Goal: Information Seeking & Learning: Learn about a topic

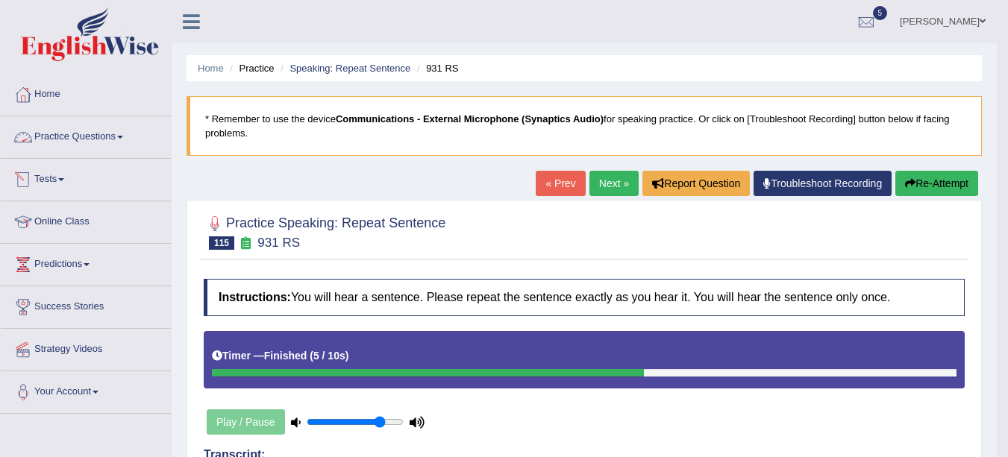
click at [56, 189] on link "Tests" at bounding box center [86, 177] width 170 height 37
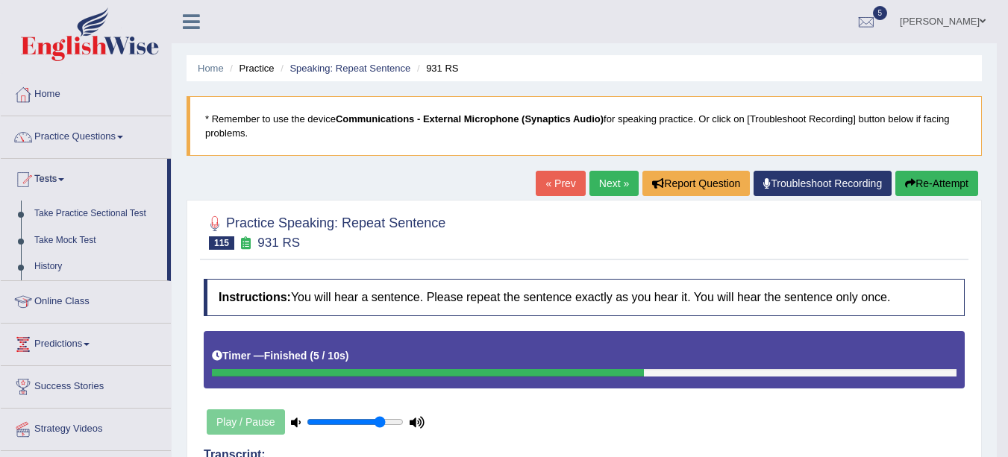
click at [59, 263] on link "History" at bounding box center [98, 267] width 140 height 27
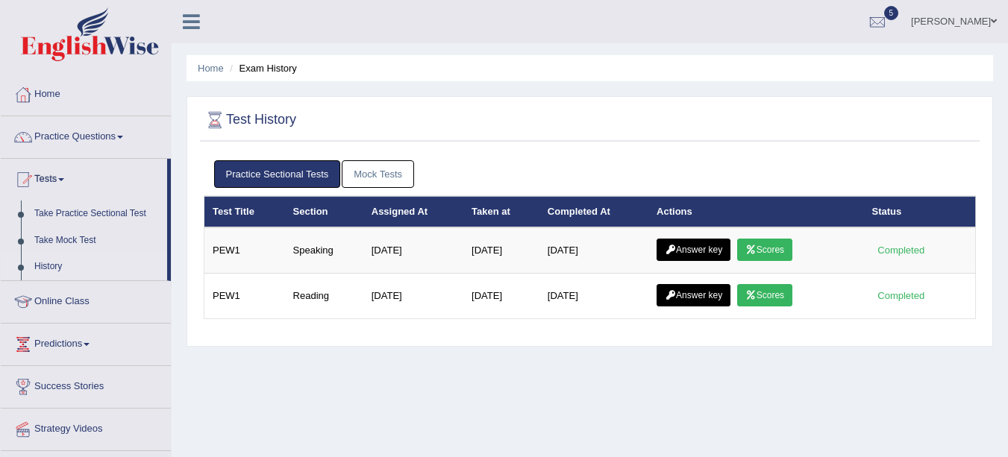
drag, startPoint x: 766, startPoint y: 244, endPoint x: 746, endPoint y: 245, distance: 20.2
click at [746, 245] on link "Scores" at bounding box center [764, 250] width 55 height 22
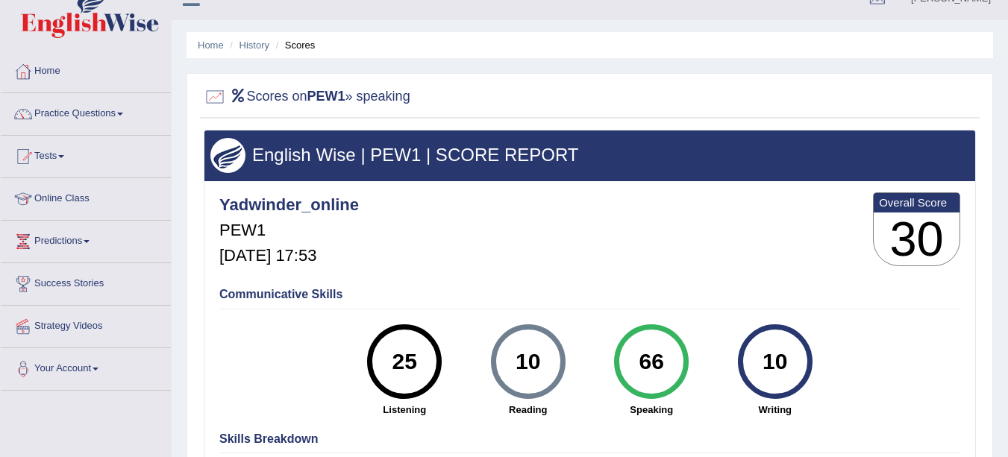
scroll to position [26, 0]
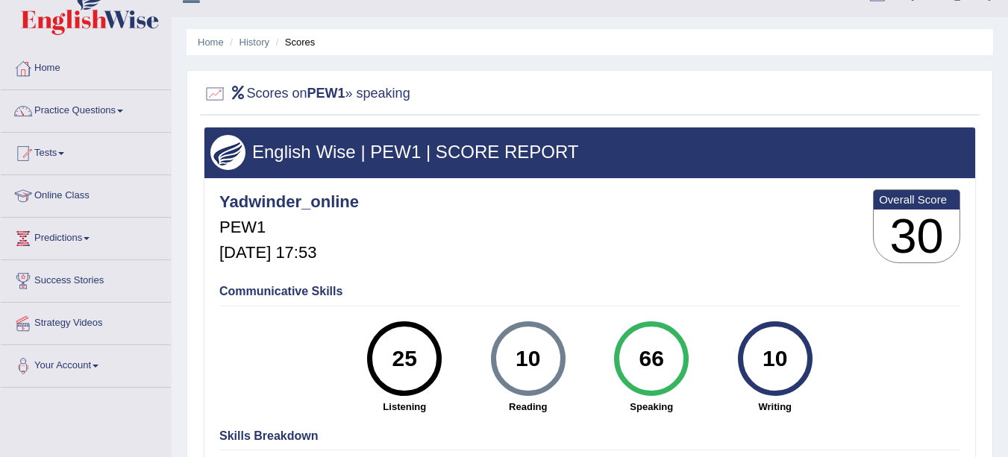
click at [255, 43] on link "History" at bounding box center [255, 42] width 30 height 11
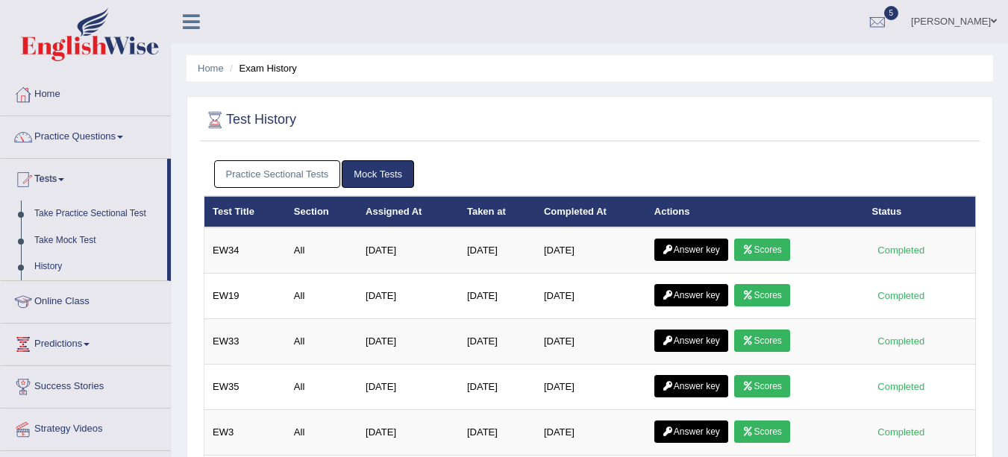
click at [308, 169] on link "Practice Sectional Tests" at bounding box center [277, 174] width 127 height 28
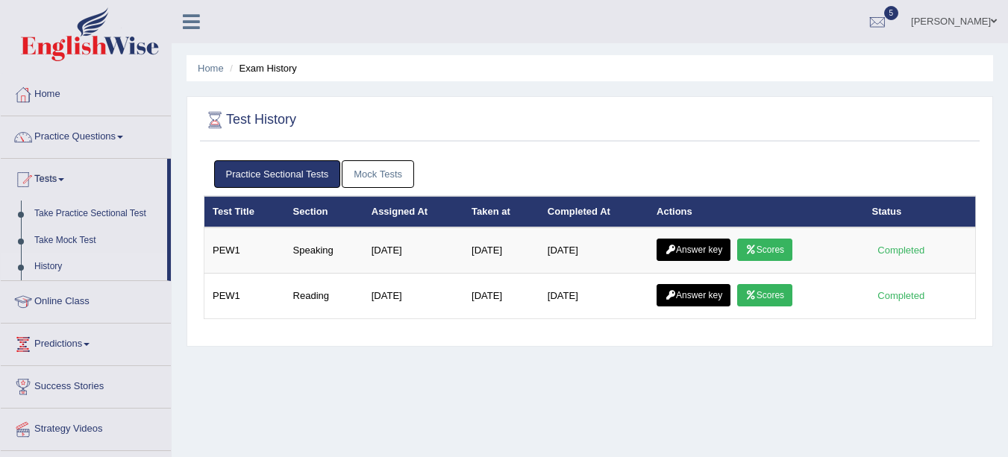
click at [682, 245] on link "Answer key" at bounding box center [694, 250] width 74 height 22
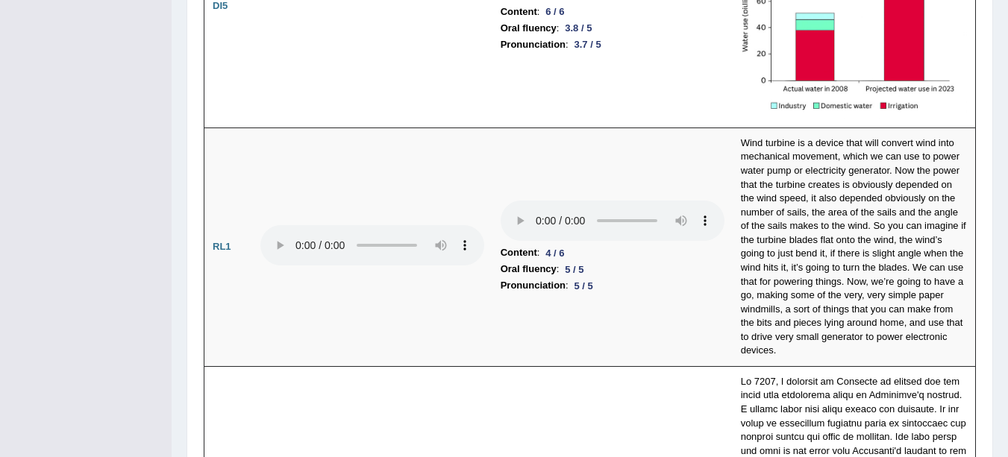
scroll to position [2996, 0]
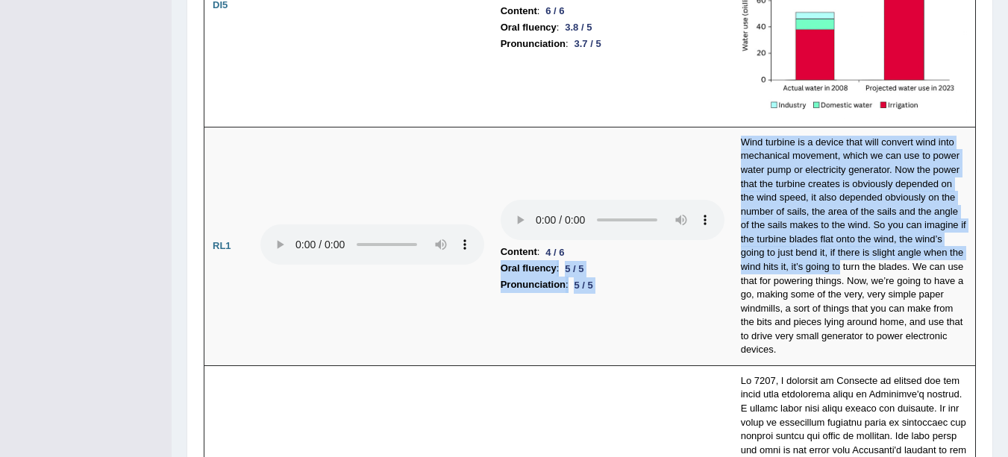
drag, startPoint x: 838, startPoint y: 240, endPoint x: 426, endPoint y: 240, distance: 411.9
click at [426, 240] on tr "RL1 Content : 4 / 6 Oral fluency : 5 / 5 Pronunciation : 5 / 5" at bounding box center [590, 246] width 772 height 239
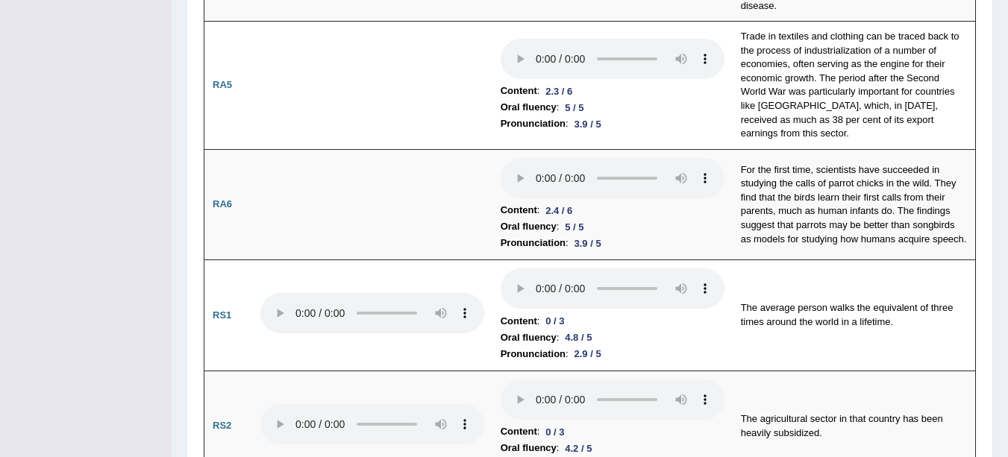
scroll to position [0, 0]
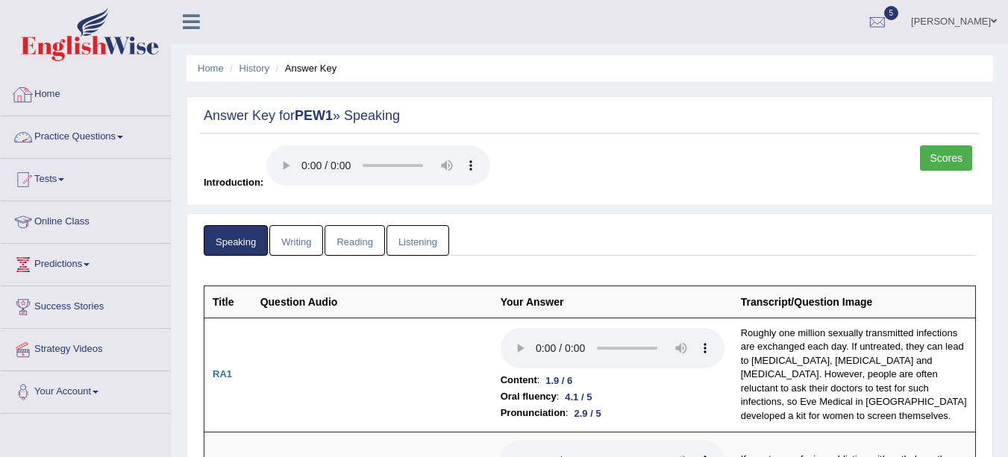
click at [96, 135] on link "Practice Questions" at bounding box center [86, 134] width 170 height 37
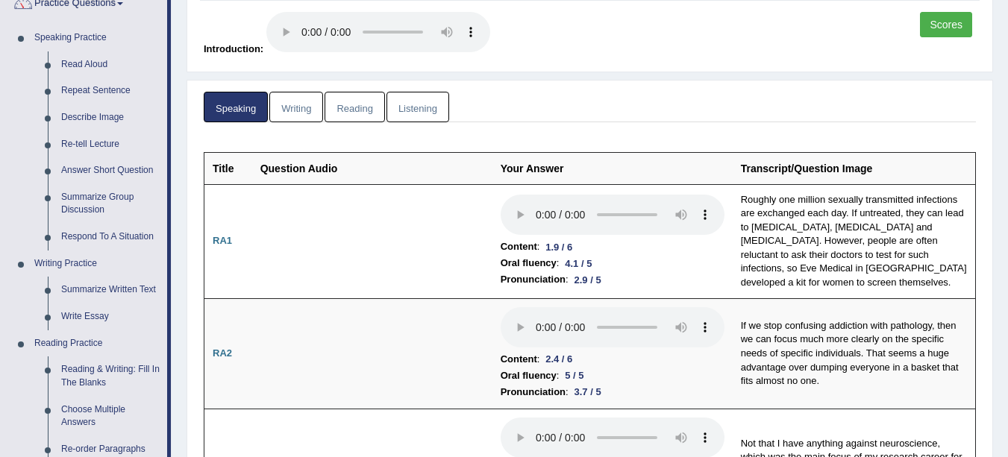
scroll to position [163, 0]
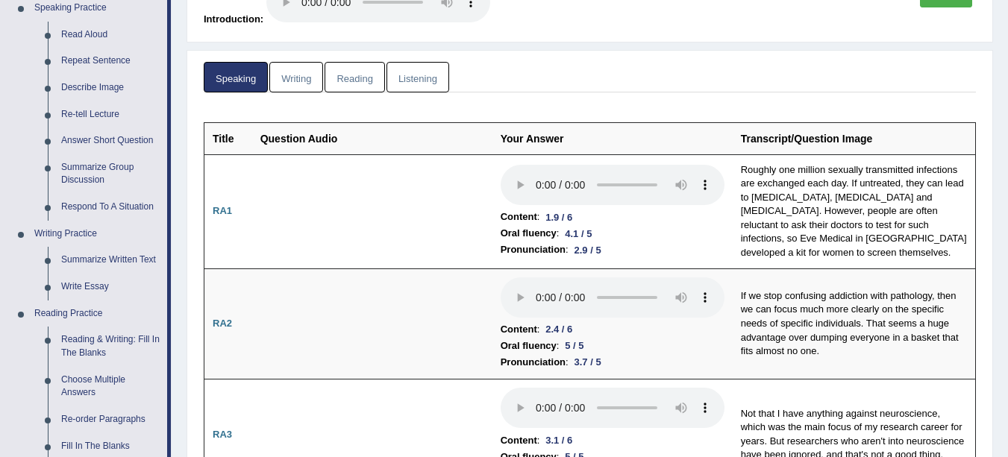
click at [85, 367] on link "Choose Multiple Answers" at bounding box center [110, 387] width 113 height 40
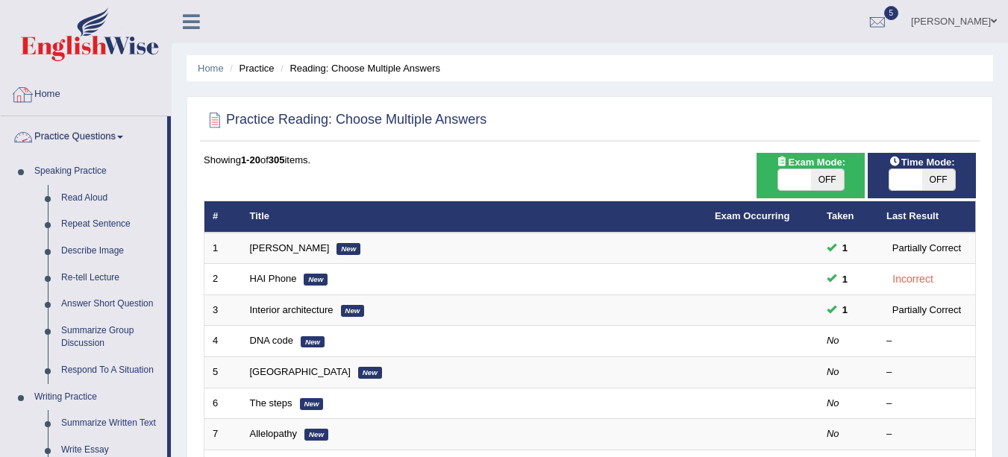
click at [77, 95] on link "Home" at bounding box center [86, 92] width 170 height 37
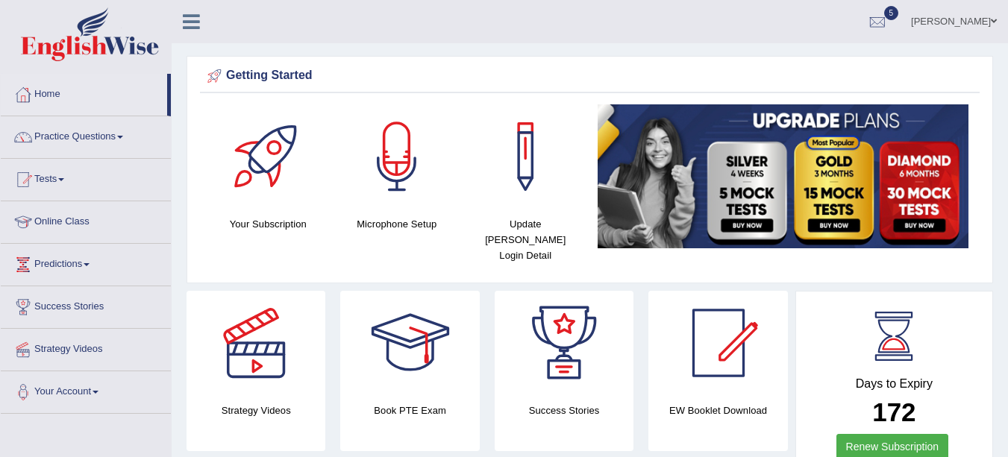
click at [101, 137] on link "Practice Questions" at bounding box center [86, 134] width 170 height 37
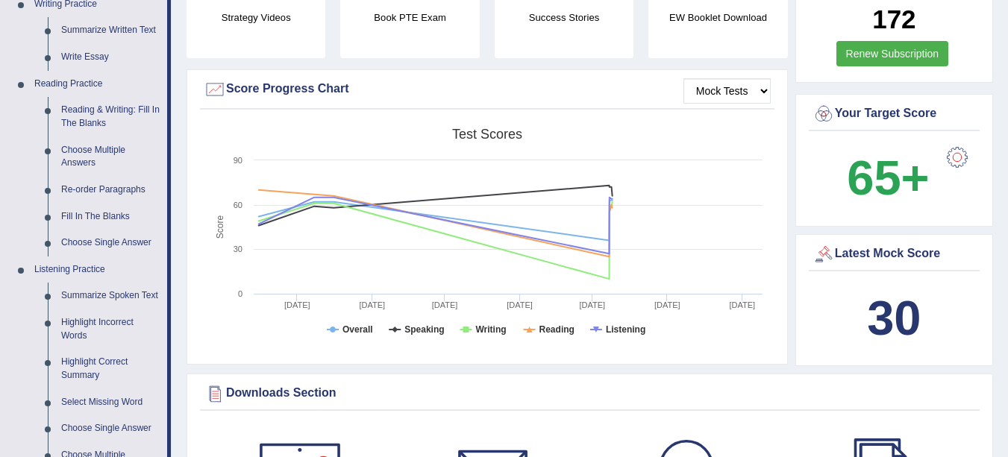
click at [122, 296] on link "Summarize Spoken Text" at bounding box center [110, 296] width 113 height 27
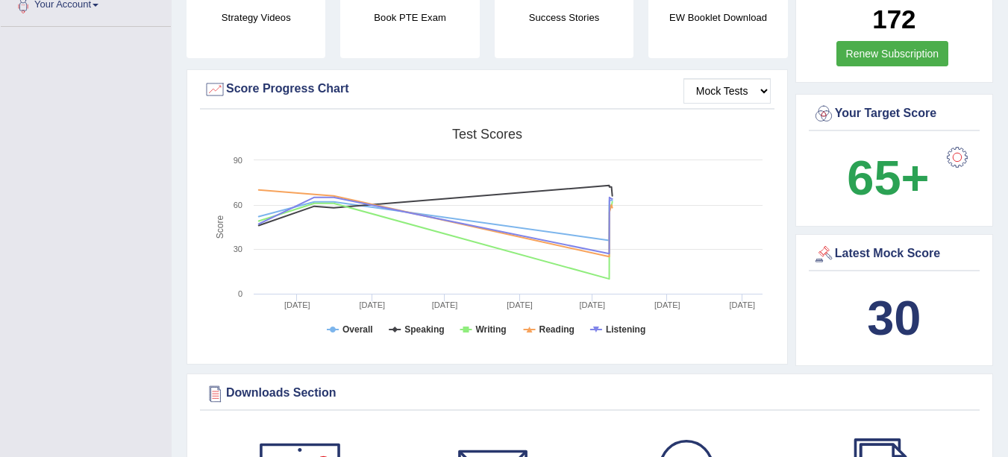
scroll to position [228, 0]
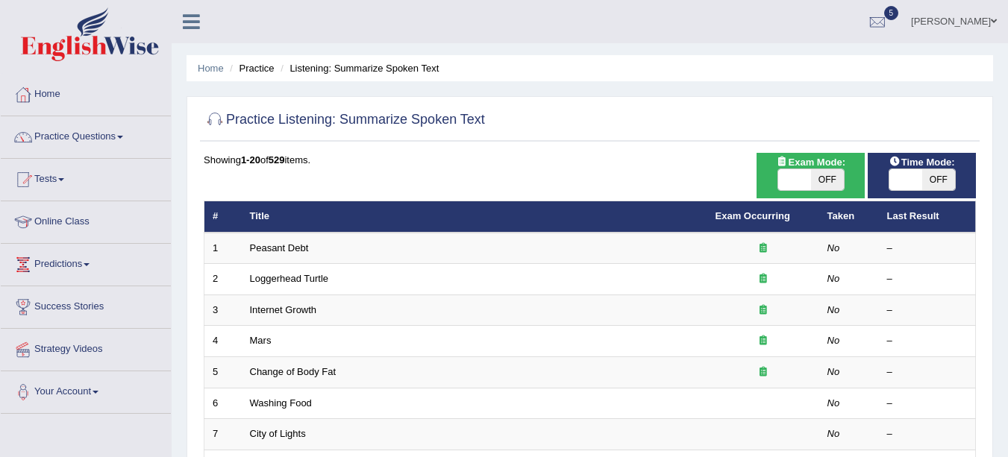
click at [827, 183] on span "OFF" at bounding box center [827, 179] width 33 height 21
checkbox input "true"
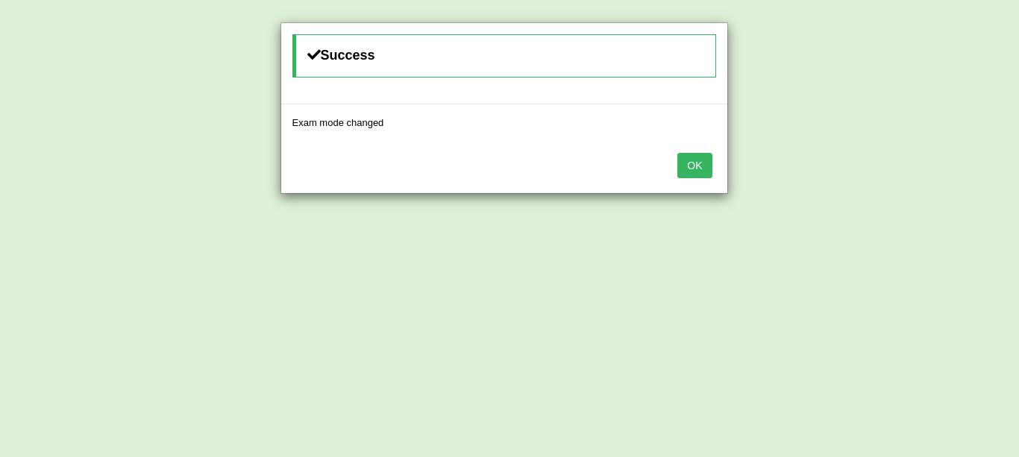
click at [695, 166] on button "OK" at bounding box center [695, 165] width 34 height 25
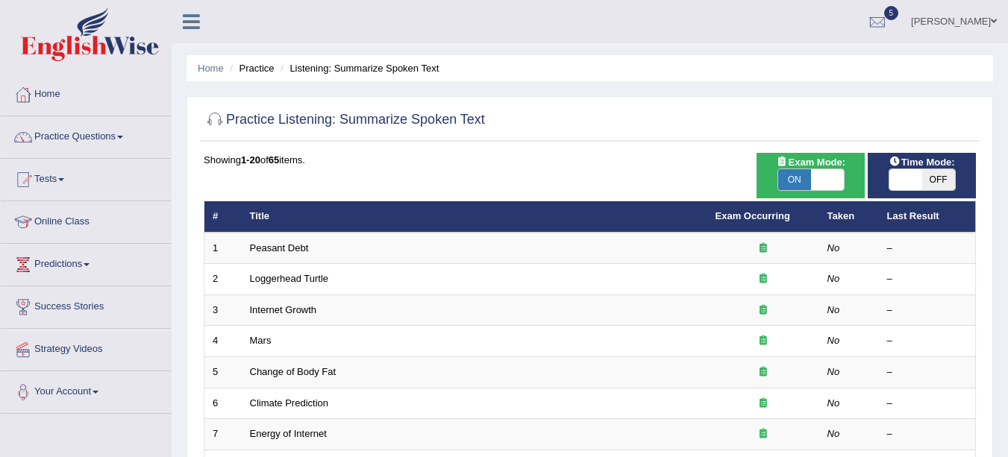
click at [939, 175] on span "OFF" at bounding box center [938, 179] width 33 height 21
checkbox input "true"
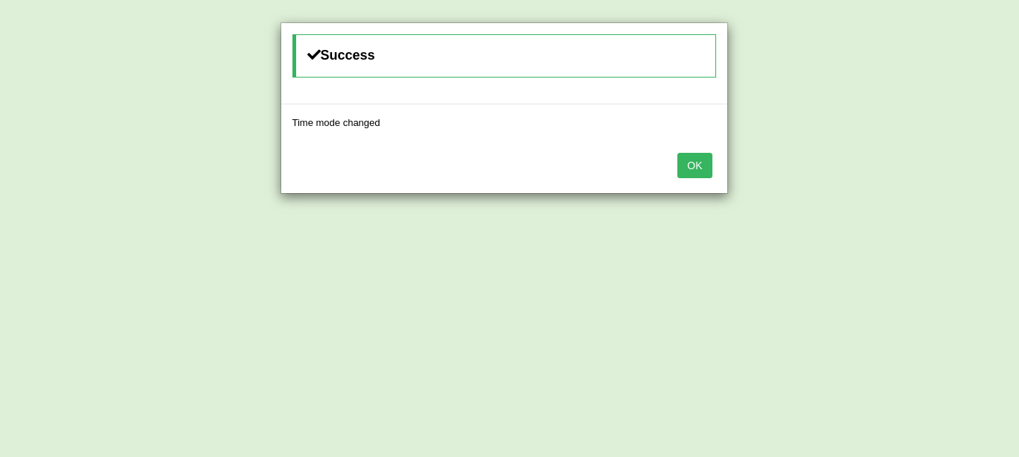
click at [700, 162] on button "OK" at bounding box center [695, 165] width 34 height 25
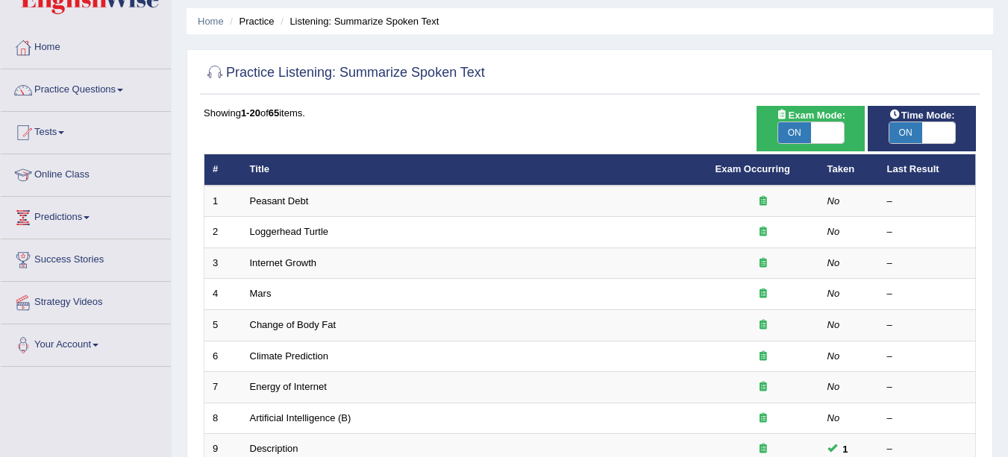
scroll to position [36, 0]
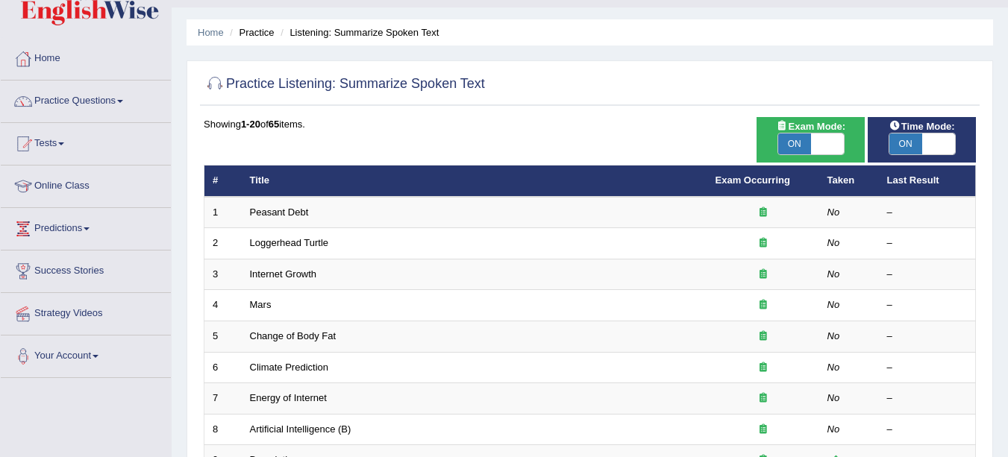
click at [272, 334] on link "Change of Body Fat" at bounding box center [293, 336] width 87 height 11
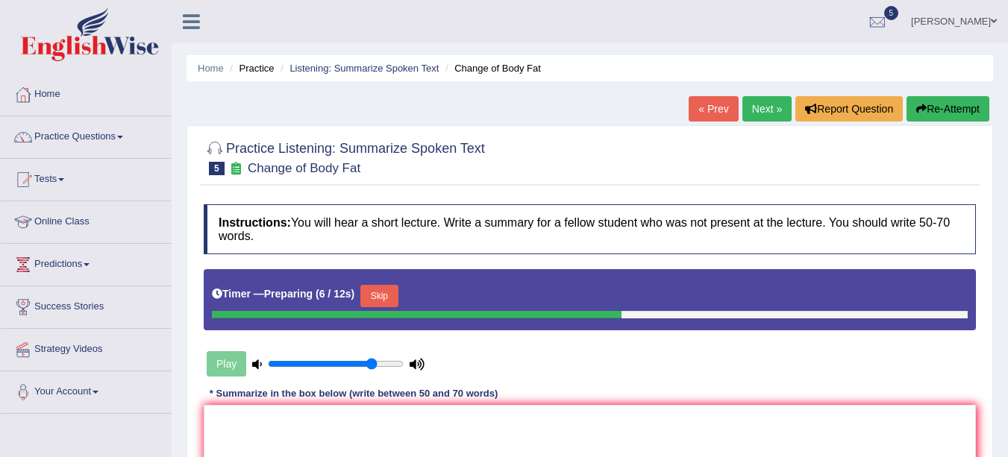
click at [384, 66] on link "Listening: Summarize Spoken Text" at bounding box center [364, 68] width 149 height 11
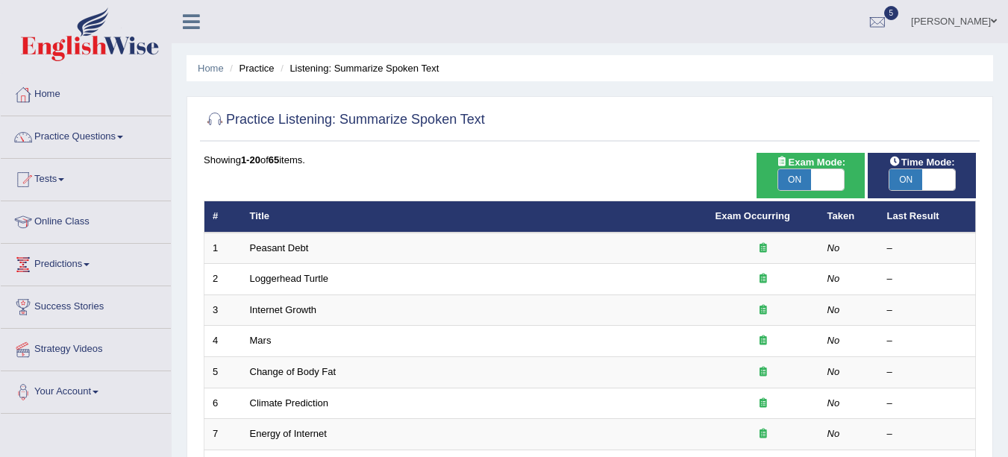
click at [904, 183] on span "ON" at bounding box center [905, 179] width 33 height 21
checkbox input "false"
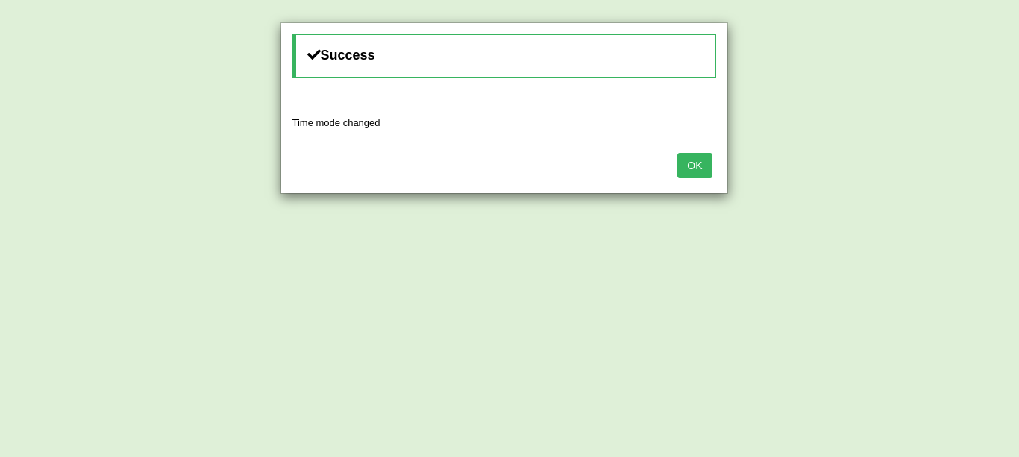
click at [706, 169] on button "OK" at bounding box center [695, 165] width 34 height 25
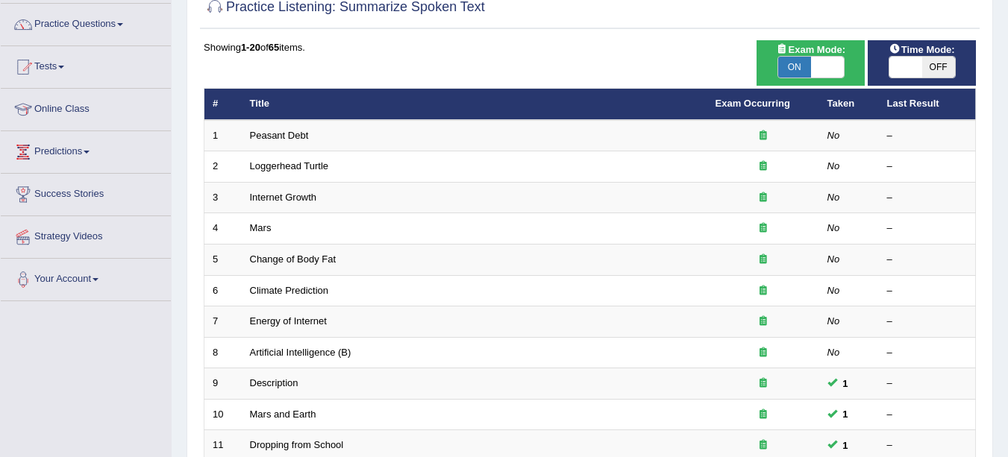
scroll to position [124, 0]
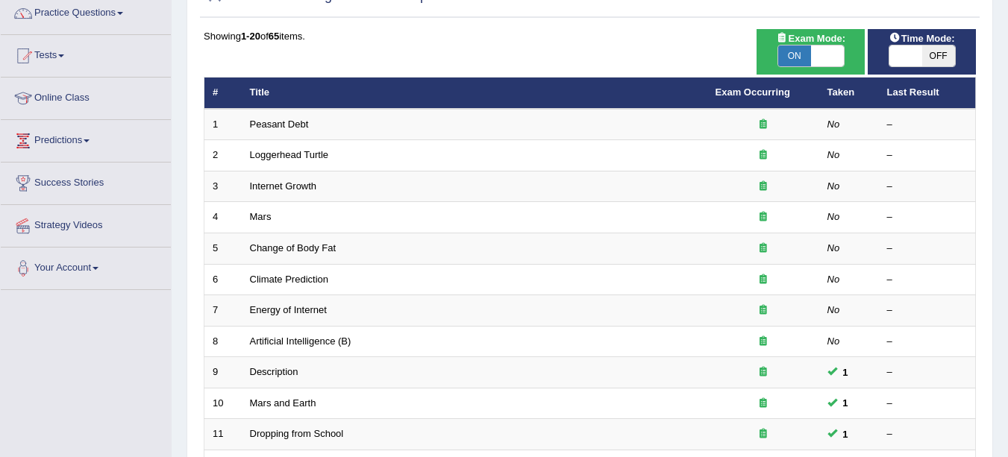
click at [309, 247] on link "Change of Body Fat" at bounding box center [293, 248] width 87 height 11
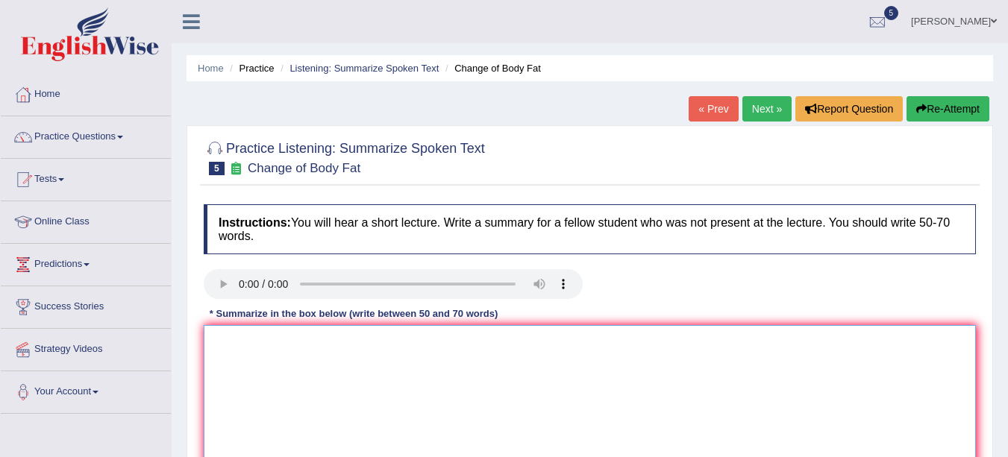
click at [281, 380] on textarea at bounding box center [590, 397] width 772 height 145
click at [468, 342] on textarea "The speaker provided a comprehensive overview of. Highlighting" at bounding box center [590, 397] width 772 height 145
click at [457, 345] on textarea "The speaker provided a comprehensive overview ofhighlighting" at bounding box center [590, 397] width 772 height 145
click at [523, 345] on textarea "The speaker provided a comprehensive overview of highlighting" at bounding box center [590, 397] width 772 height 145
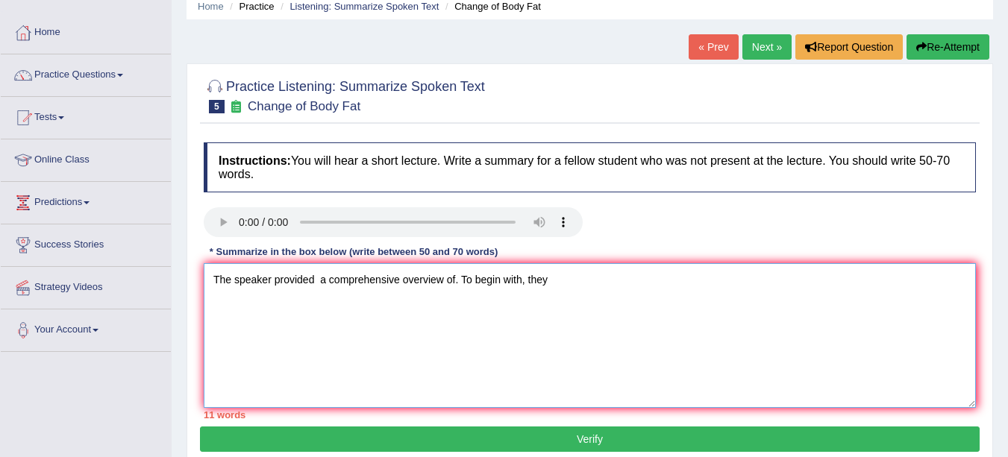
scroll to position [122, 0]
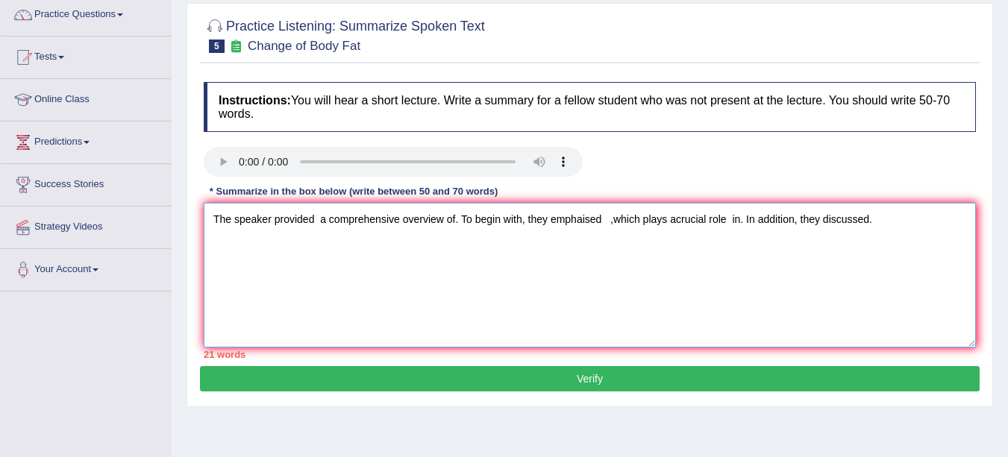
click at [456, 219] on textarea "The speaker provided a comprehensive overview of. To begin with, they emphaised…" at bounding box center [590, 275] width 772 height 145
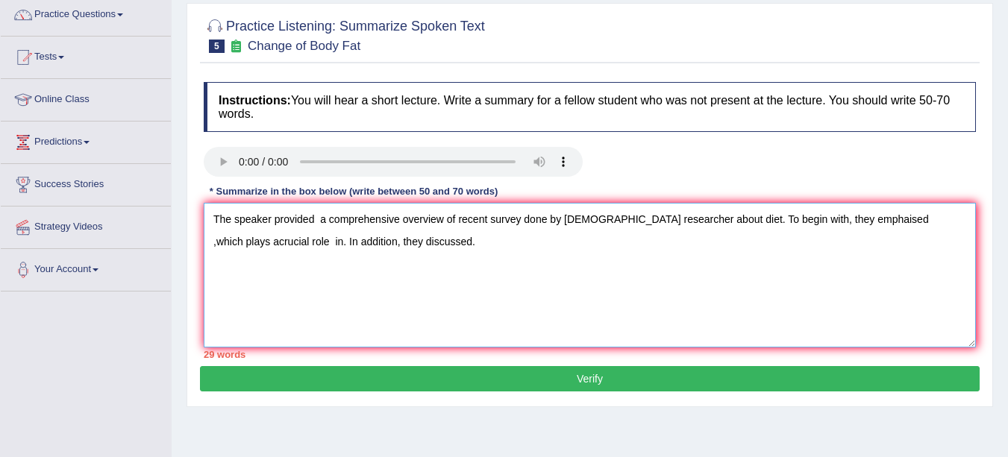
click at [857, 216] on textarea "The speaker provided a comprehensive overview of recent survey done by Canadian…" at bounding box center [590, 275] width 772 height 145
click at [382, 243] on textarea "The speaker provided a comprehensive overview of recent survey done by Canadian…" at bounding box center [590, 275] width 772 height 145
click at [382, 241] on textarea "The speaker provided a comprehensive overview of recent survey done by Canadian…" at bounding box center [590, 275] width 772 height 145
click at [434, 245] on textarea "The speaker provided a comprehensive overview of recent survey done by Canadian…" at bounding box center [590, 275] width 772 height 145
click at [503, 243] on textarea "The speaker provided a comprehensive overview of recent survey done by Canadian…" at bounding box center [590, 275] width 772 height 145
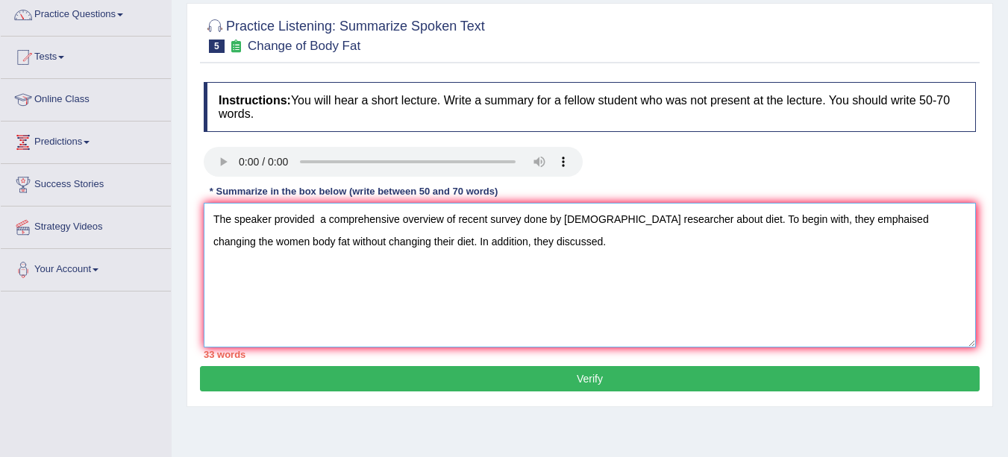
click at [509, 245] on textarea "The speaker provided a comprehensive overview of recent survey done by Canadian…" at bounding box center [590, 275] width 772 height 145
click at [769, 242] on textarea "The speaker provided a comprehensive overview of recent survey done by Canadian…" at bounding box center [590, 275] width 772 height 145
click at [773, 240] on textarea "The speaker provided a comprehensive overview of recent survey done by Canadian…" at bounding box center [590, 275] width 772 height 145
click at [815, 245] on textarea "The speaker provided a comprehensive overview of recent survey done by Canadian…" at bounding box center [590, 275] width 772 height 145
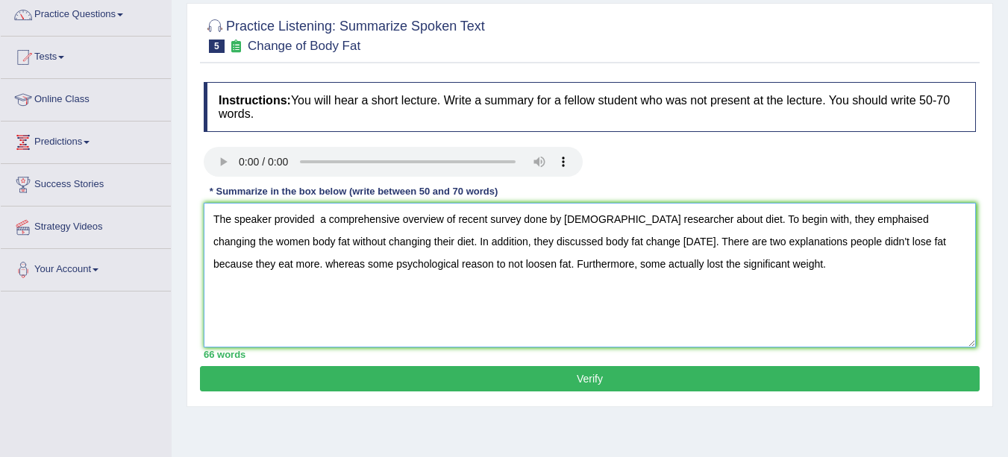
click at [321, 220] on textarea "The speaker provided a comprehensive overview of recent survey done by Canadian…" at bounding box center [590, 275] width 772 height 145
click at [672, 242] on textarea "The speaker provided a comprehensive overview of recent survey done by Canadian…" at bounding box center [590, 275] width 772 height 145
click at [740, 242] on textarea "The speaker provided a comprehensive overview of recent survey done by Canadian…" at bounding box center [590, 275] width 772 height 145
click at [635, 264] on textarea "The speaker provided a comprehensive overview of recent survey done by Canadian…" at bounding box center [590, 275] width 772 height 145
click at [660, 217] on textarea "The speaker provided a comprehensive overview of recent survey done by Canadian…" at bounding box center [590, 275] width 772 height 145
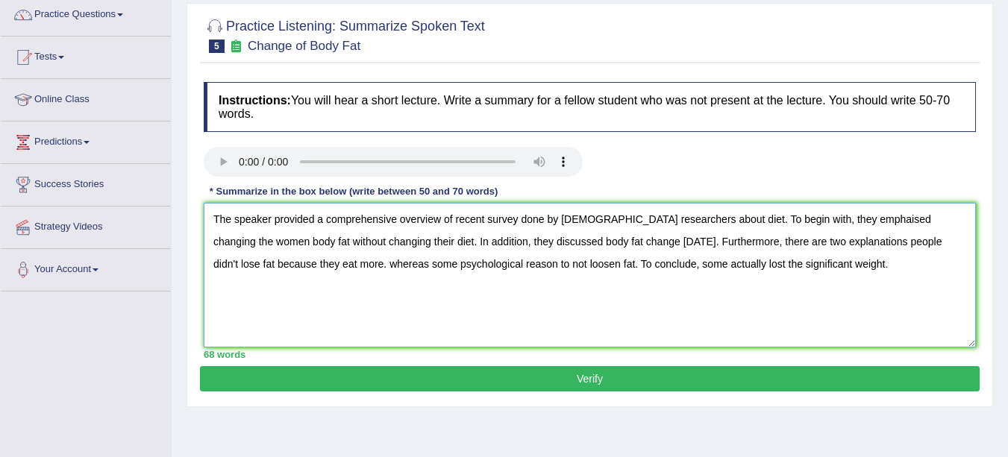
click at [848, 221] on textarea "The speaker provided a comprehensive overview of recent survey done by Canadian…" at bounding box center [590, 275] width 772 height 145
click at [714, 220] on textarea "The speaker provided a comprehensive overview of recent survey done by Canadian…" at bounding box center [590, 275] width 772 height 145
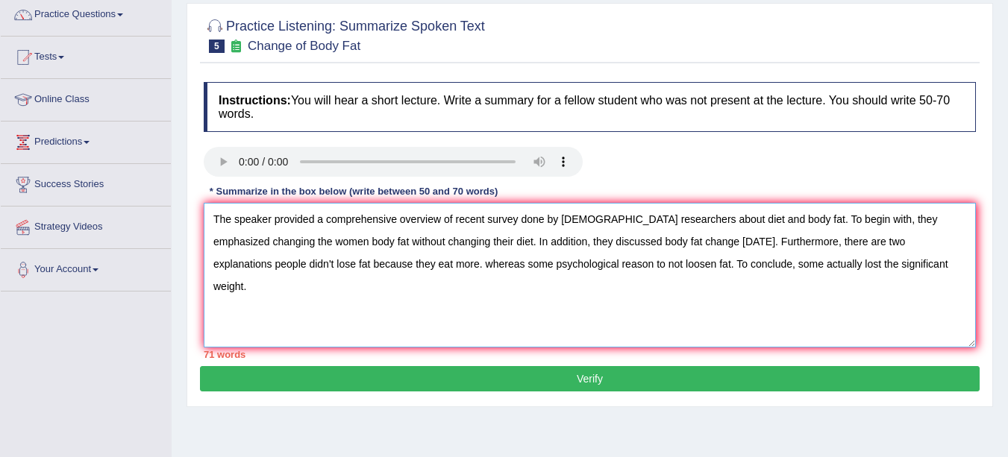
click at [307, 242] on textarea "The speaker provided a comprehensive overview of recent survey done by Canadian…" at bounding box center [590, 275] width 772 height 145
click at [651, 240] on textarea "The speaker provided a comprehensive overview of recent survey done by Canadian…" at bounding box center [590, 275] width 772 height 145
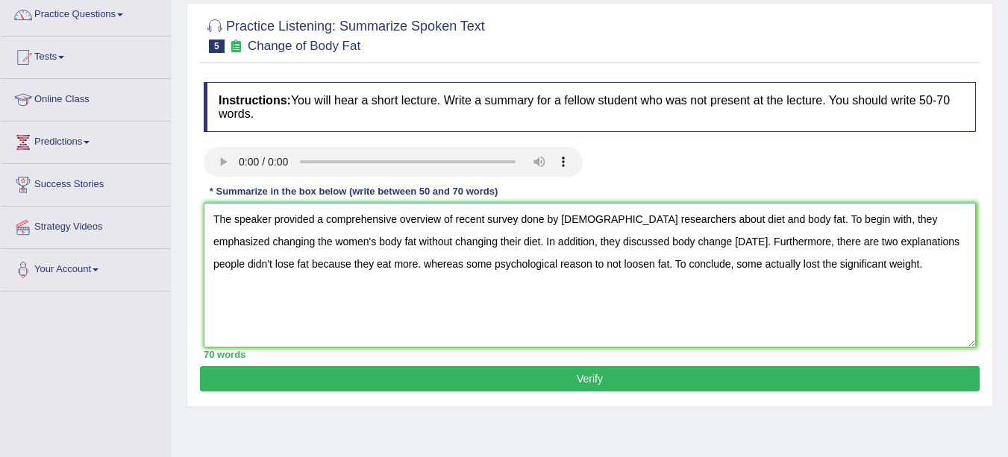
click at [672, 240] on textarea "The speaker provided a comprehensive overview of recent survey done by Canadian…" at bounding box center [590, 275] width 772 height 145
click at [421, 268] on textarea "The speaker provided a comprehensive overview of recent survey done by Canadian…" at bounding box center [590, 275] width 772 height 145
click at [469, 307] on textarea "The speaker provided a comprehensive overview of recent survey done by Canadian…" at bounding box center [590, 275] width 772 height 145
click at [463, 266] on textarea "The speaker provided a comprehensive overview of recent survey done by Canadian…" at bounding box center [590, 275] width 772 height 145
type textarea "The speaker provided a comprehensive overview of recent survey done by Canadian…"
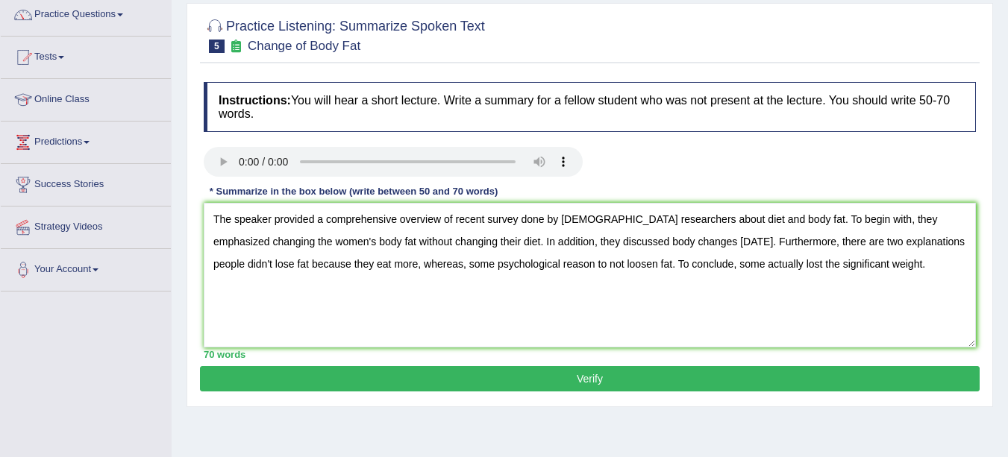
click at [589, 384] on button "Verify" at bounding box center [590, 378] width 780 height 25
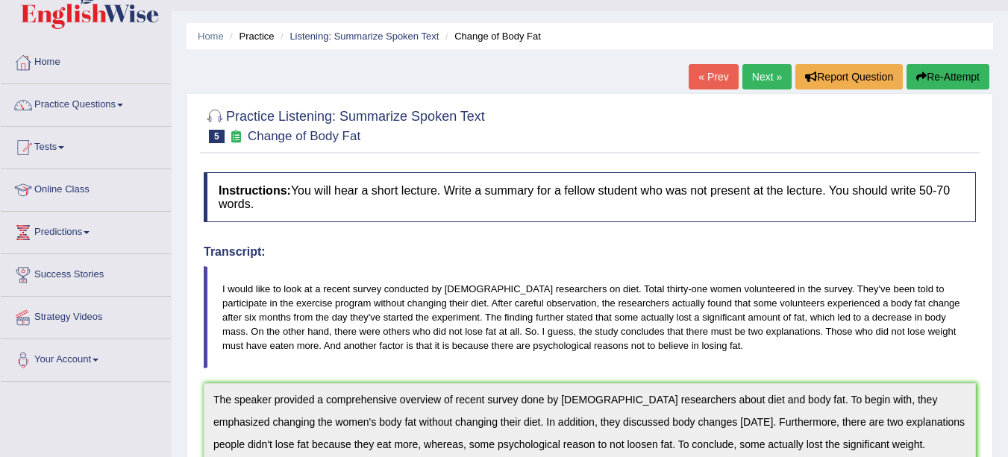
scroll to position [0, 0]
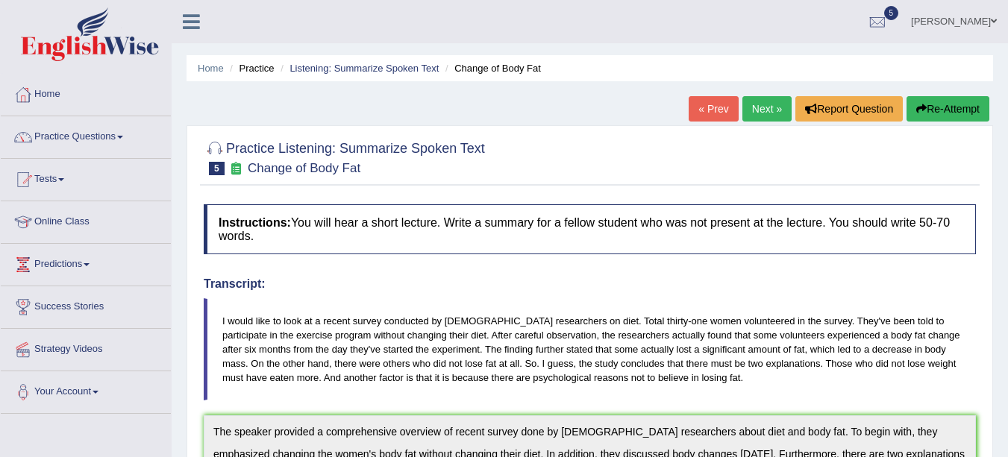
click at [763, 109] on link "Next »" at bounding box center [766, 108] width 49 height 25
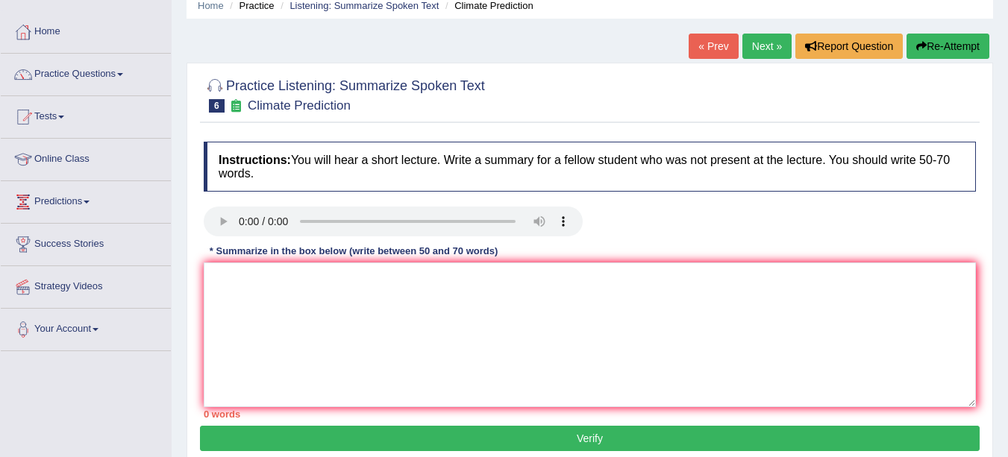
scroll to position [63, 0]
click at [223, 301] on textarea at bounding box center [590, 335] width 772 height 145
click at [404, 283] on textarea "The speaker provided a comprehensive overview of" at bounding box center [590, 335] width 772 height 145
click at [481, 290] on textarea "The speaker provided a comprehensive overview of" at bounding box center [590, 335] width 772 height 145
click at [548, 287] on textarea "The speaker provided a comprehensive overview of as long as the" at bounding box center [590, 335] width 772 height 145
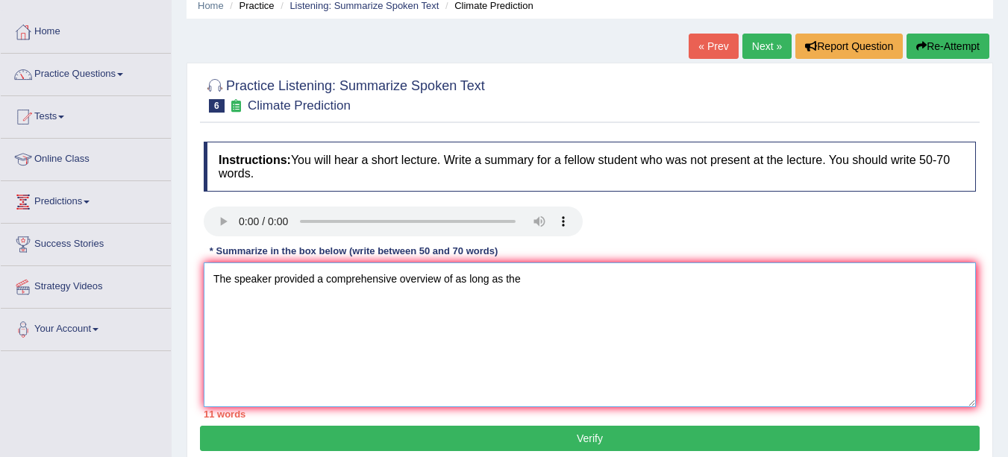
click at [524, 279] on textarea "The speaker provided a comprehensive overview of as long as the" at bounding box center [590, 335] width 772 height 145
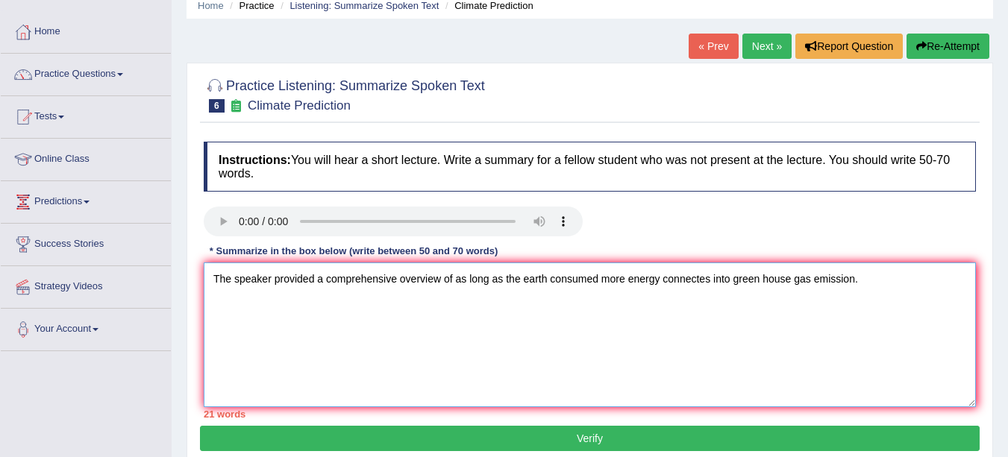
click at [706, 278] on textarea "The speaker provided a comprehensive overview of as long as the earth consumed …" at bounding box center [590, 335] width 772 height 145
click at [860, 282] on textarea "The speaker provided a comprehensive overview of as long as the earth consumed …" at bounding box center [590, 335] width 772 height 145
click at [848, 279] on textarea "The speaker provided a comprehensive overview of as long as the earth consumed …" at bounding box center [590, 335] width 772 height 145
click at [874, 284] on textarea "The speaker provided a comprehensive overview of as long as the earth consumed …" at bounding box center [590, 335] width 772 height 145
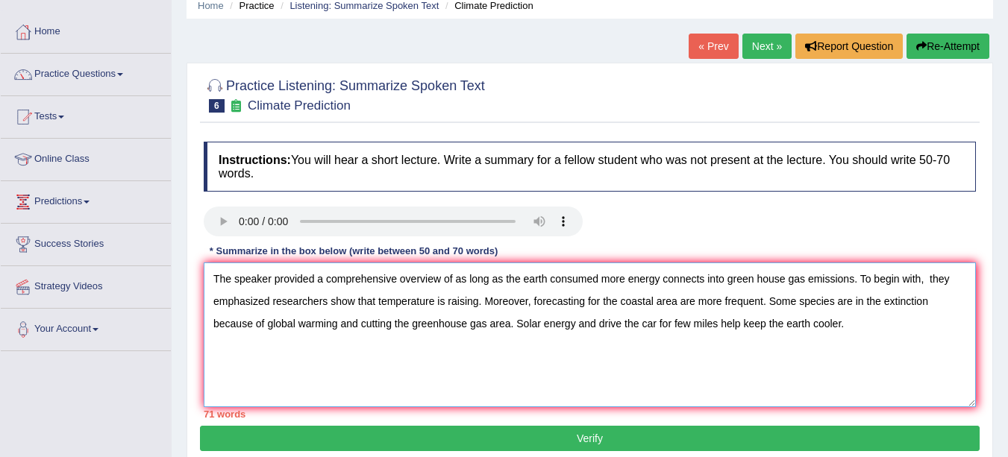
click at [511, 323] on textarea "The speaker provided a comprehensive overview of as long as the earth consumed …" at bounding box center [590, 335] width 772 height 145
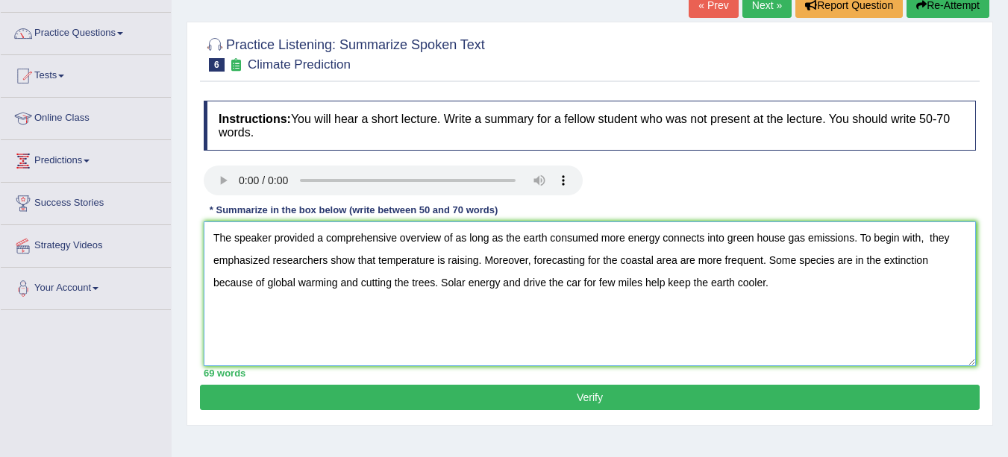
scroll to position [105, 0]
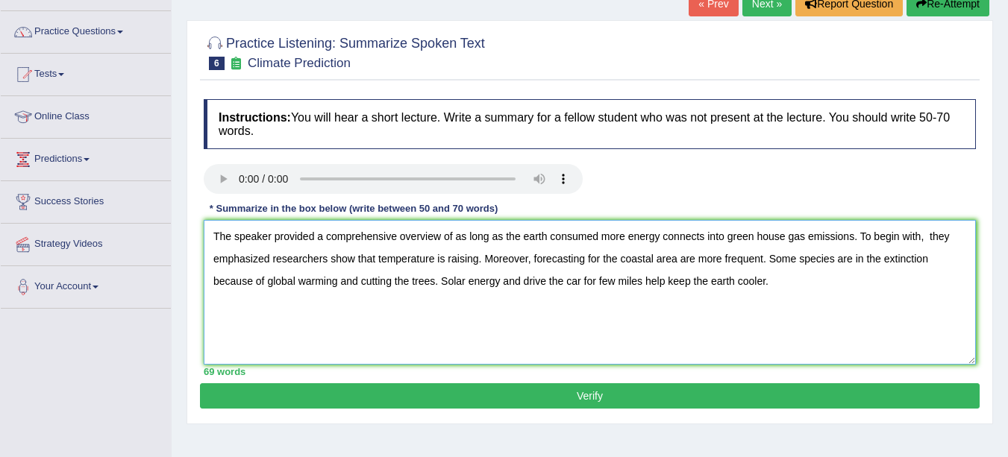
type textarea "The speaker provided a comprehensive overview of as long as the earth consumed …"
click at [441, 280] on textarea "The speaker provided a comprehensive overview of as long as the earth consumed …" at bounding box center [590, 292] width 772 height 145
click at [442, 280] on textarea "The speaker provided a comprehensive overview of as long as the earth consumed …" at bounding box center [590, 292] width 772 height 145
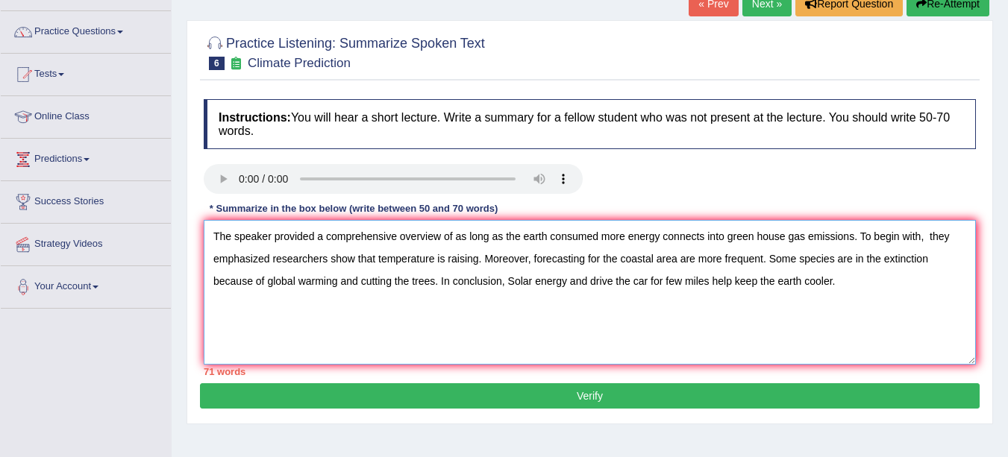
click at [514, 281] on textarea "The speaker provided a comprehensive overview of as long as the earth consumed …" at bounding box center [590, 292] width 772 height 145
click at [619, 259] on textarea "The speaker provided a comprehensive overview of as long as the earth consumed …" at bounding box center [590, 292] width 772 height 145
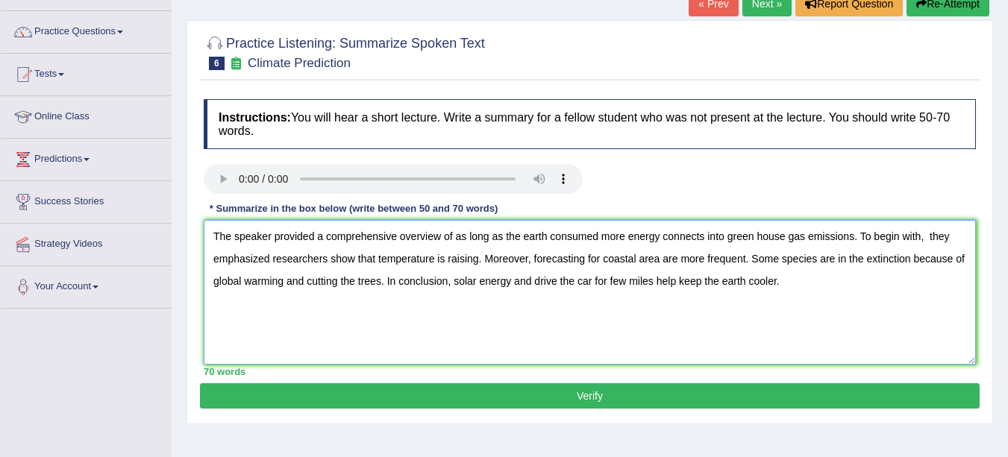
click at [929, 239] on textarea "The speaker provided a comprehensive overview of as long as the earth consumed …" at bounding box center [590, 292] width 772 height 145
type textarea "The speaker provided a comprehensive overview of as long as the earth consumed …"
click at [627, 392] on button "Verify" at bounding box center [590, 396] width 780 height 25
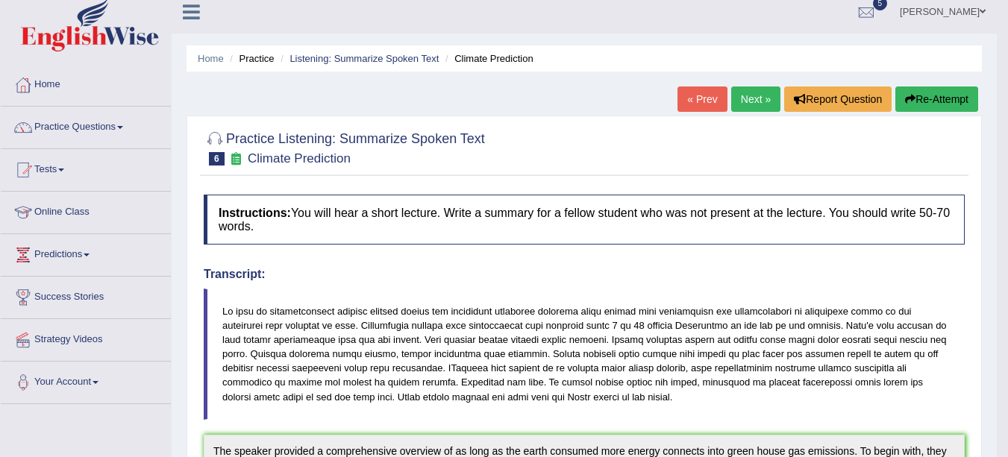
scroll to position [0, 0]
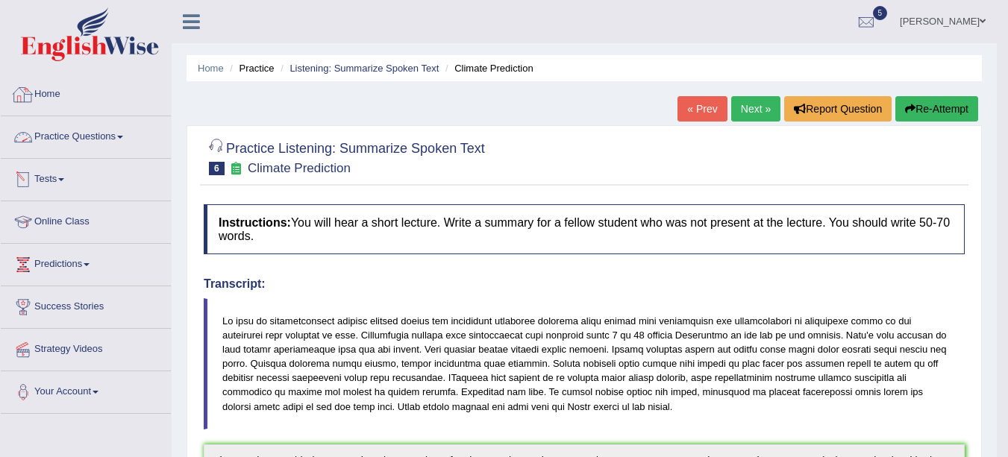
click at [119, 140] on link "Practice Questions" at bounding box center [86, 134] width 170 height 37
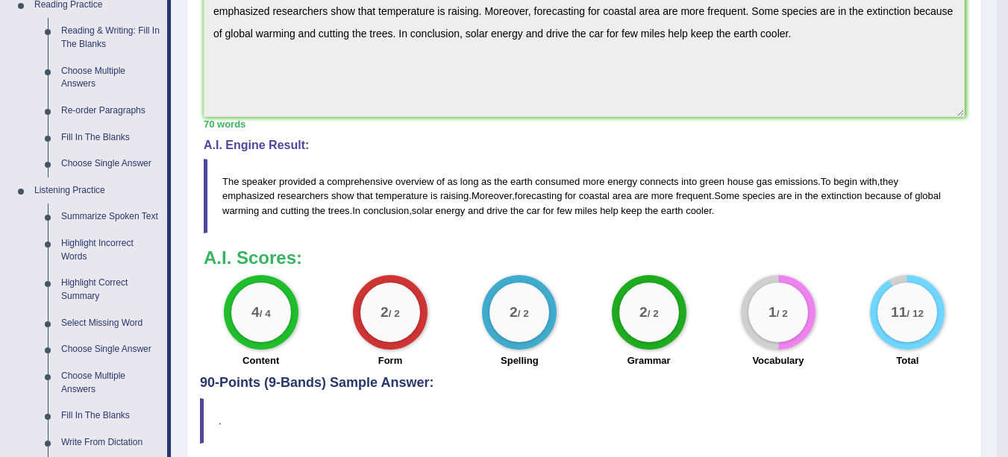
scroll to position [513, 0]
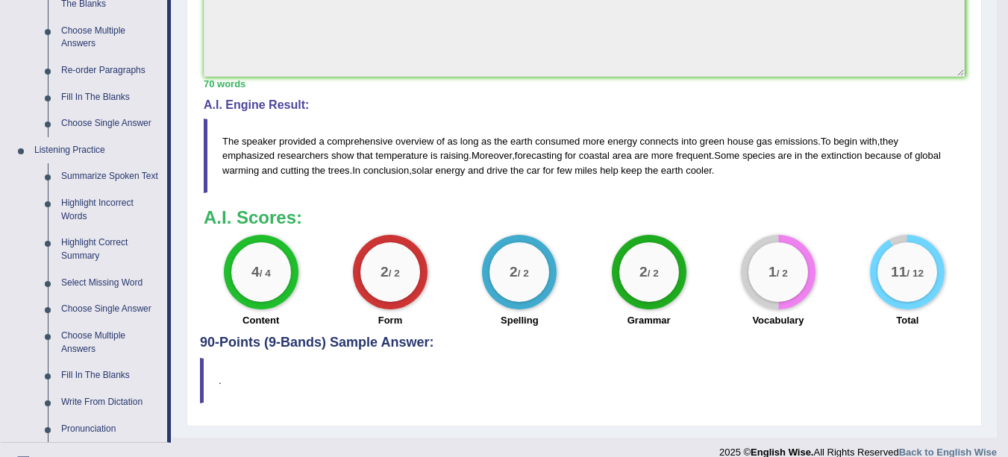
click at [78, 220] on link "Highlight Incorrect Words" at bounding box center [110, 210] width 113 height 40
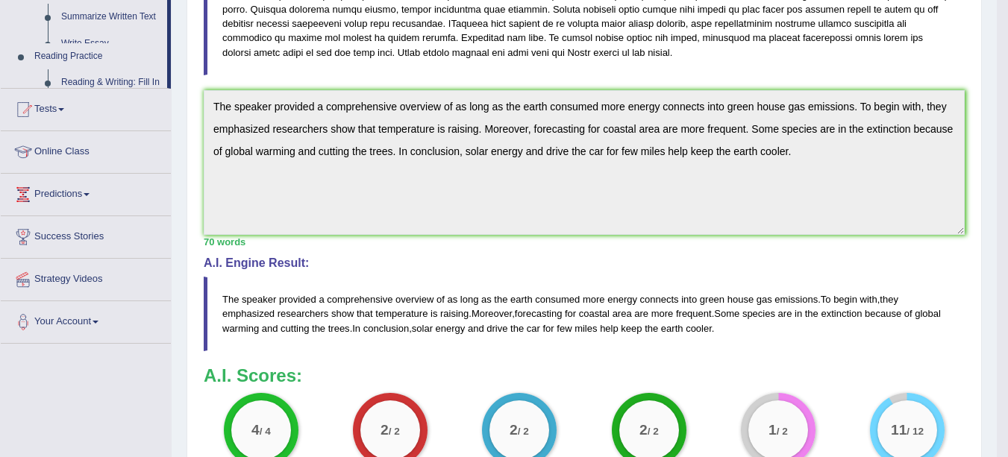
scroll to position [519, 0]
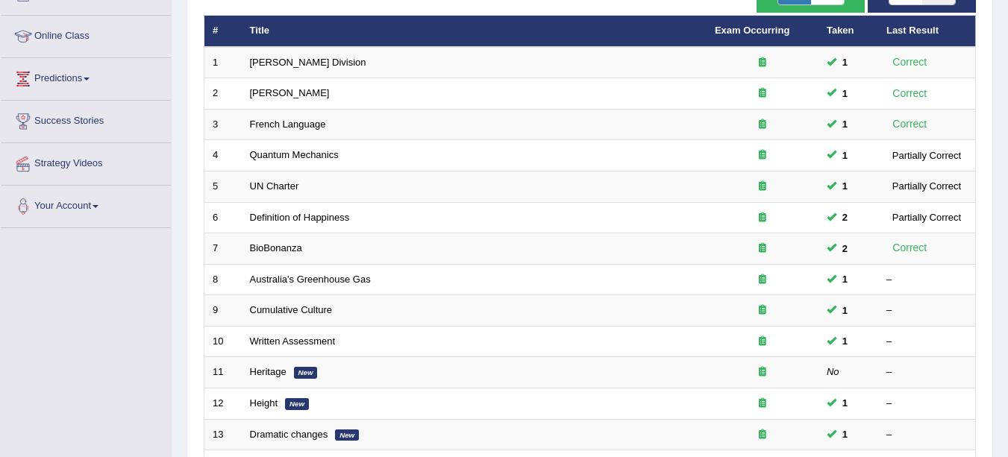
scroll to position [187, 0]
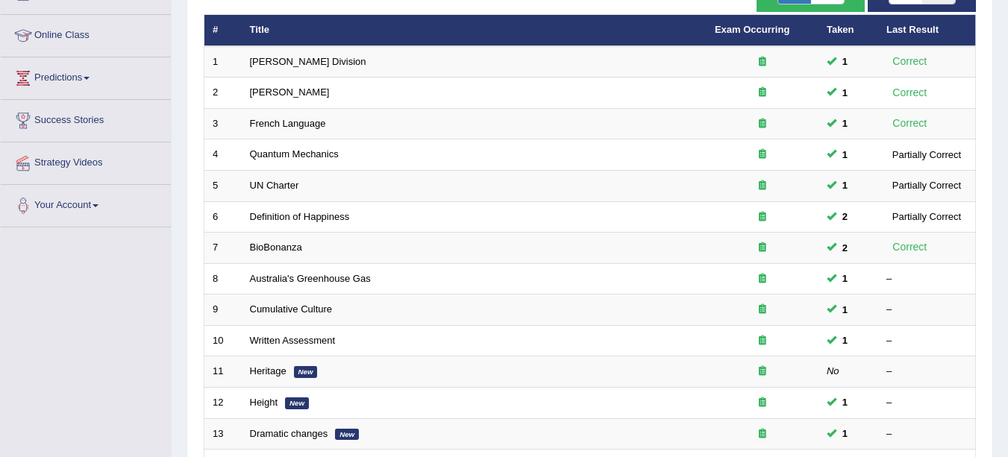
click at [307, 278] on link "Australia's Greenhouse Gas" at bounding box center [310, 278] width 121 height 11
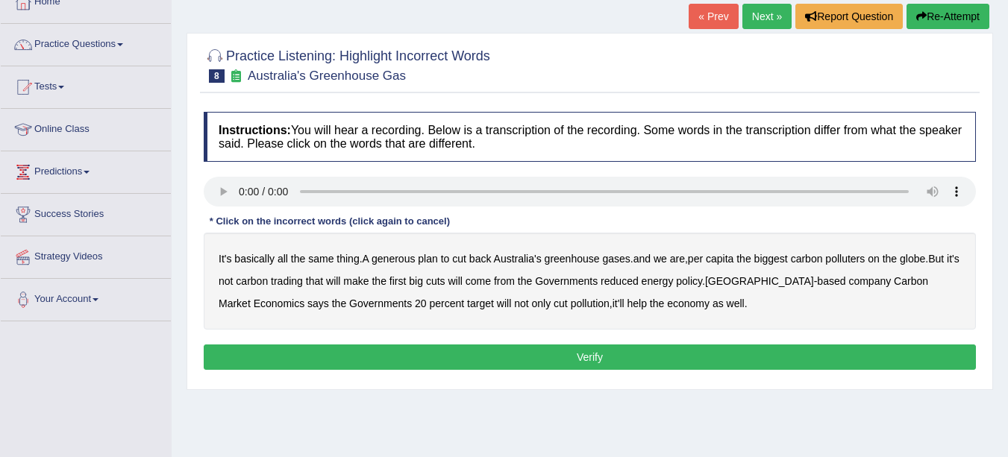
scroll to position [52, 0]
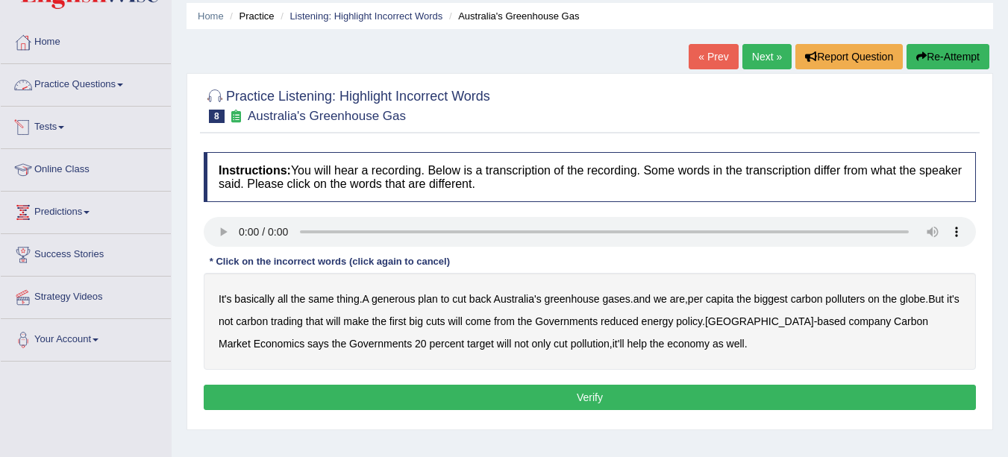
click at [117, 84] on link "Practice Questions" at bounding box center [86, 82] width 170 height 37
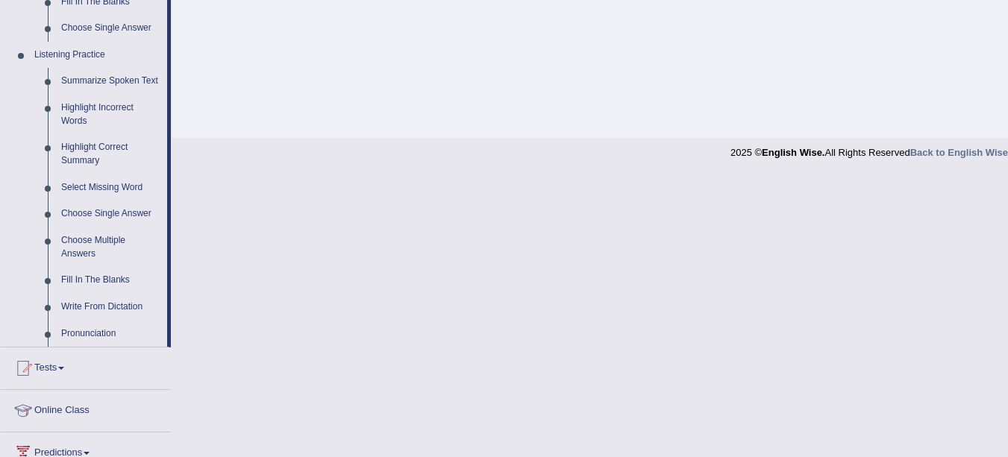
scroll to position [616, 0]
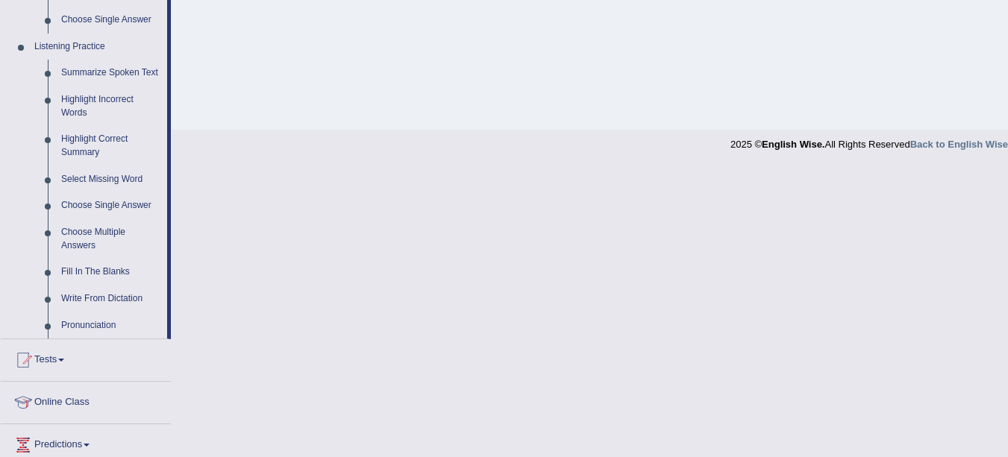
click at [72, 101] on link "Highlight Incorrect Words" at bounding box center [110, 107] width 113 height 40
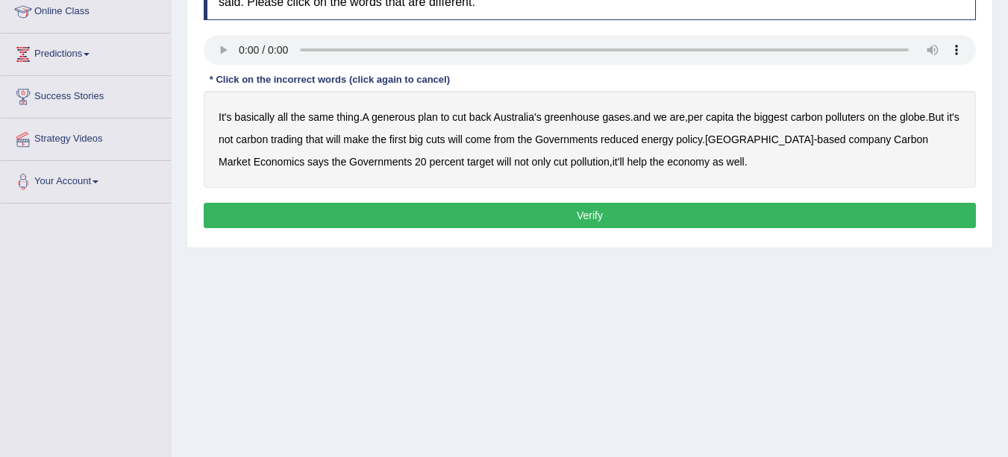
scroll to position [326, 0]
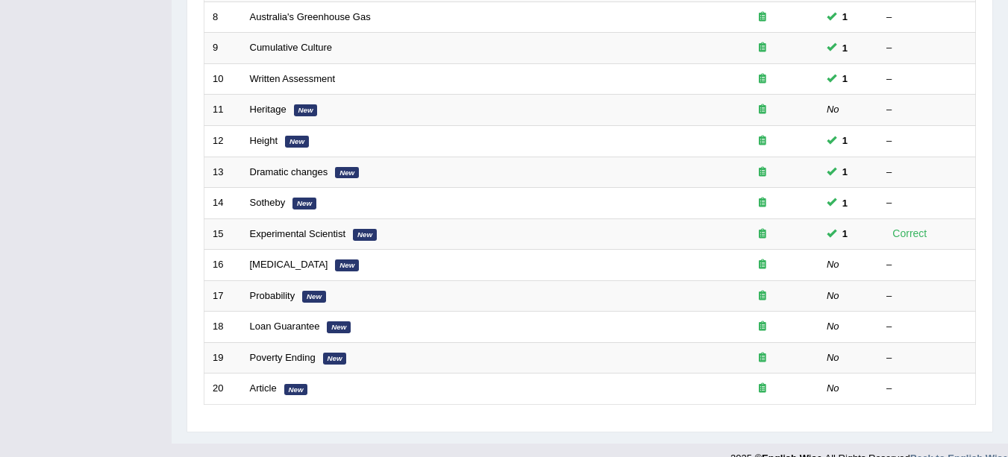
scroll to position [459, 0]
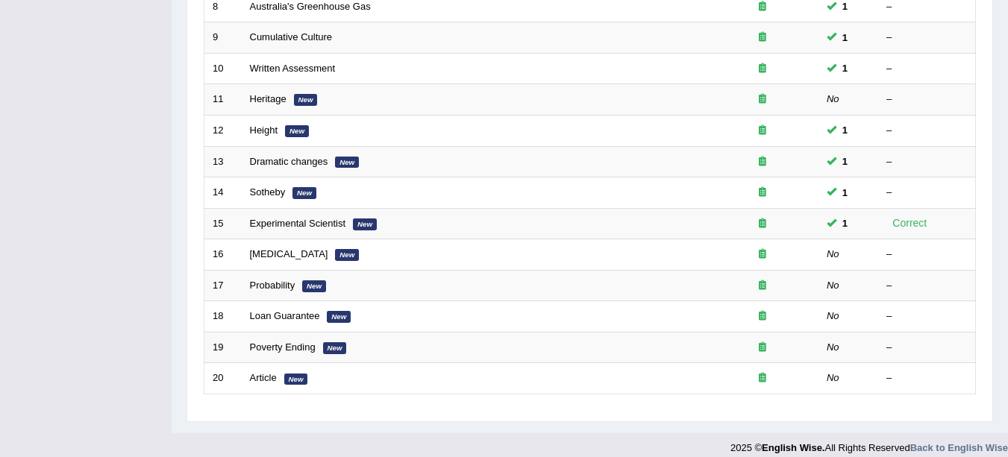
click at [263, 97] on link "Heritage" at bounding box center [268, 98] width 37 height 11
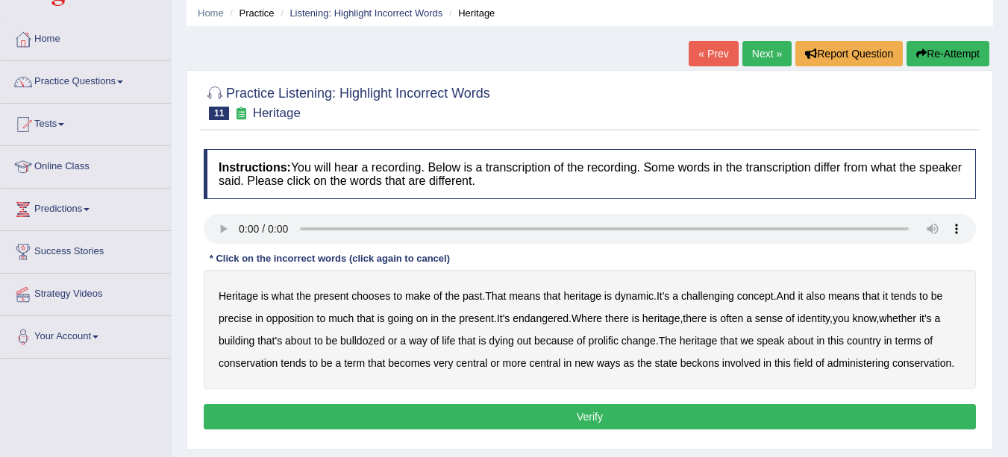
scroll to position [56, 0]
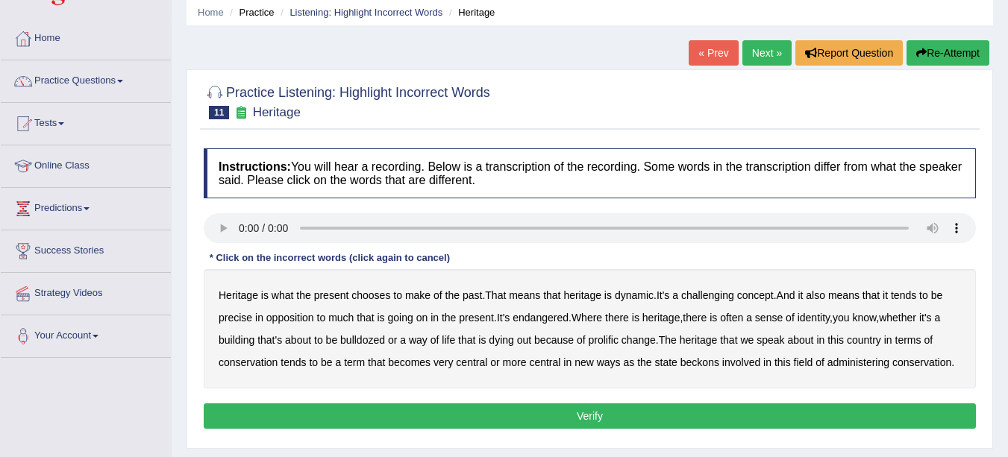
click at [758, 61] on link "Next »" at bounding box center [766, 52] width 49 height 25
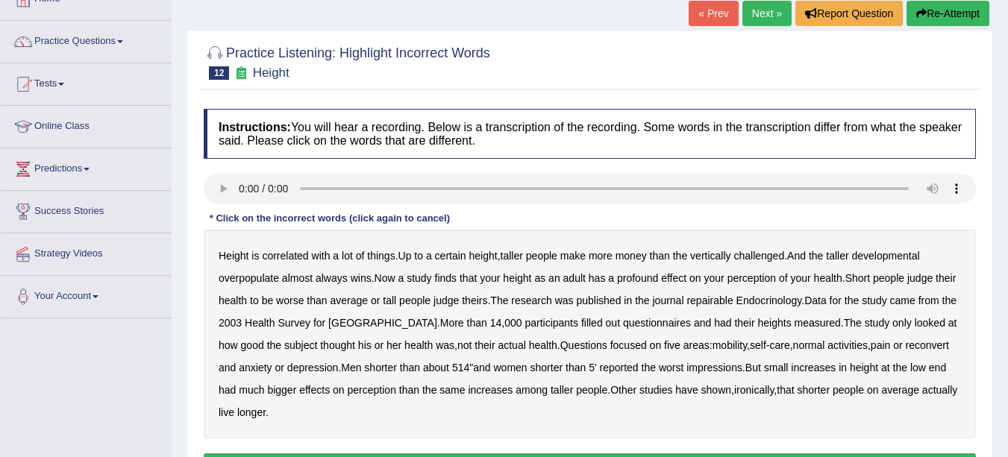
scroll to position [96, 0]
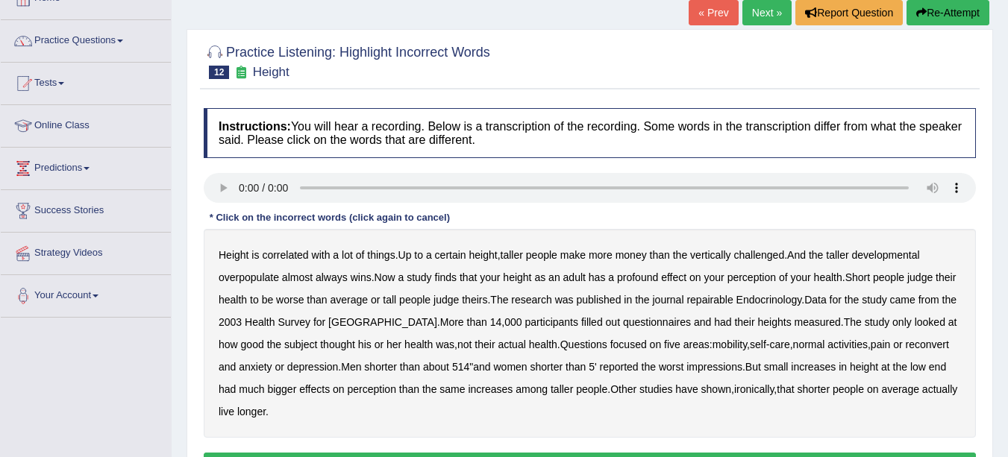
click at [906, 254] on b "developmental" at bounding box center [886, 255] width 68 height 12
click at [249, 275] on b "overpopulate" at bounding box center [249, 278] width 60 height 12
click at [733, 304] on b "repairable" at bounding box center [709, 300] width 46 height 12
click at [919, 343] on b "reconvert" at bounding box center [927, 345] width 43 height 12
click at [467, 366] on b "514" at bounding box center [460, 367] width 17 height 12
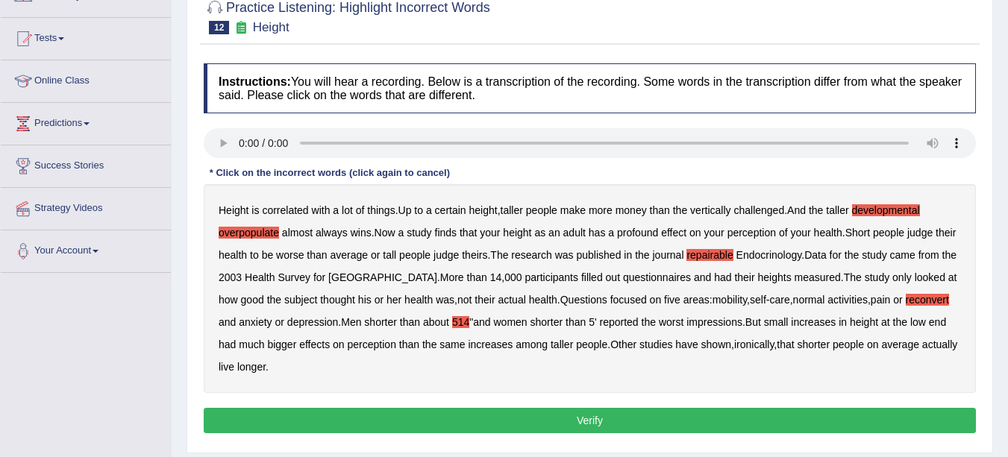
scroll to position [144, 0]
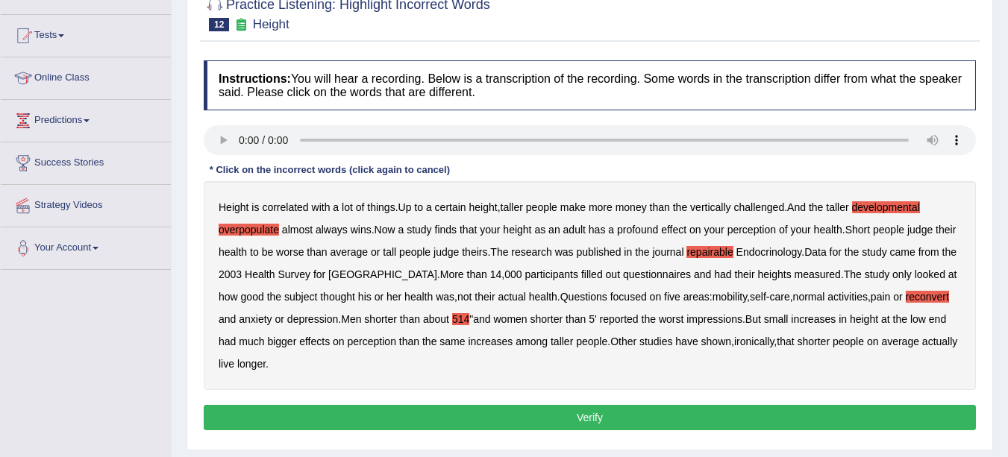
click at [540, 415] on button "Verify" at bounding box center [590, 417] width 772 height 25
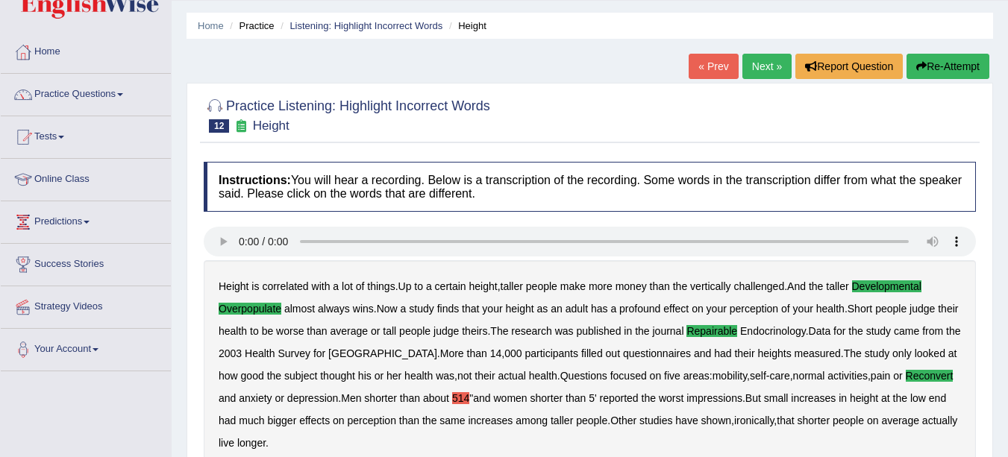
scroll to position [4, 0]
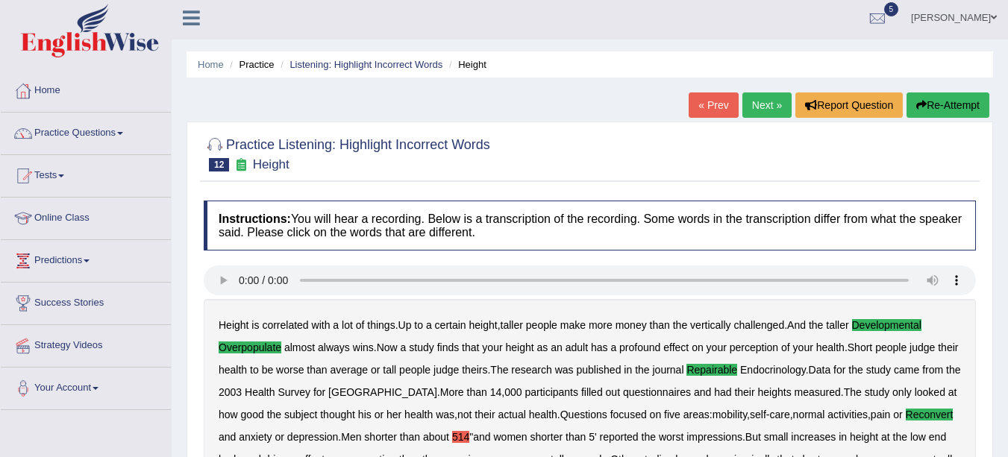
click at [765, 104] on link "Next »" at bounding box center [766, 105] width 49 height 25
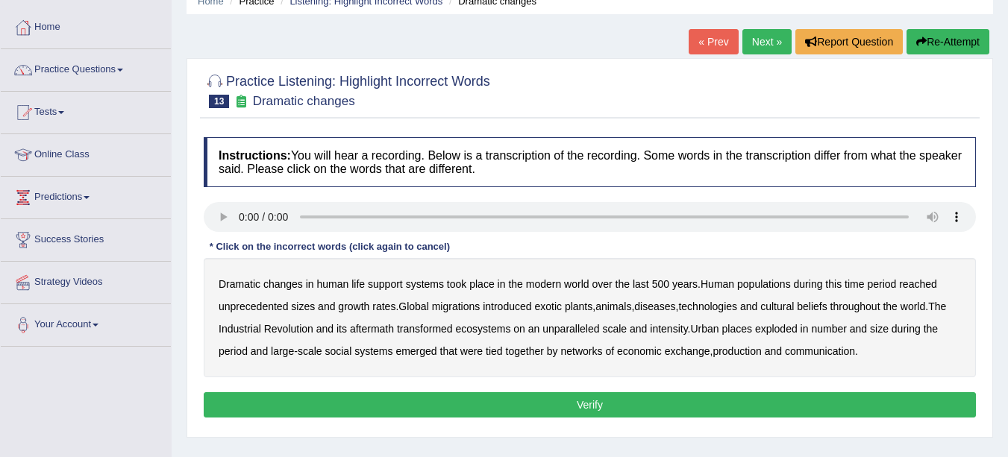
scroll to position [110, 0]
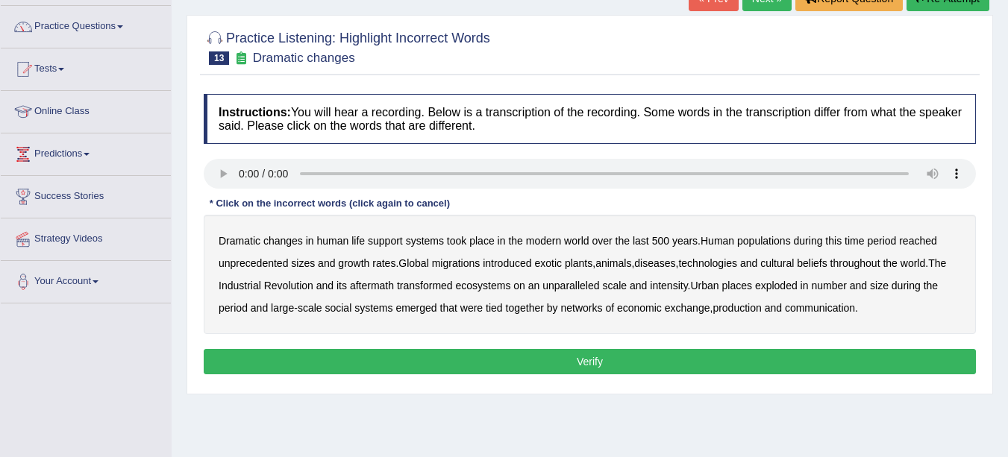
click at [784, 243] on b "populations" at bounding box center [764, 241] width 54 height 12
click at [668, 263] on b "diseases" at bounding box center [654, 263] width 41 height 12
click at [498, 282] on b "ecosystems" at bounding box center [483, 286] width 55 height 12
click at [745, 311] on b "production" at bounding box center [737, 308] width 49 height 12
click at [603, 360] on button "Verify" at bounding box center [590, 361] width 772 height 25
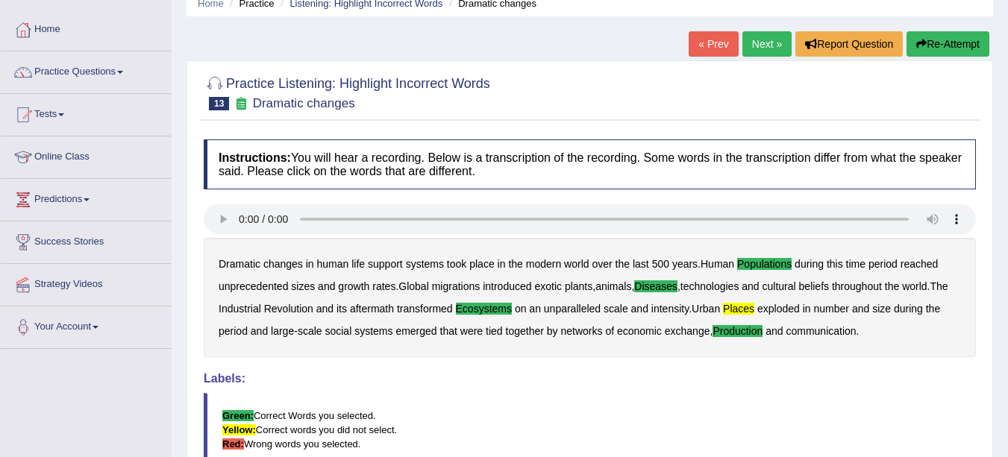
scroll to position [69, 0]
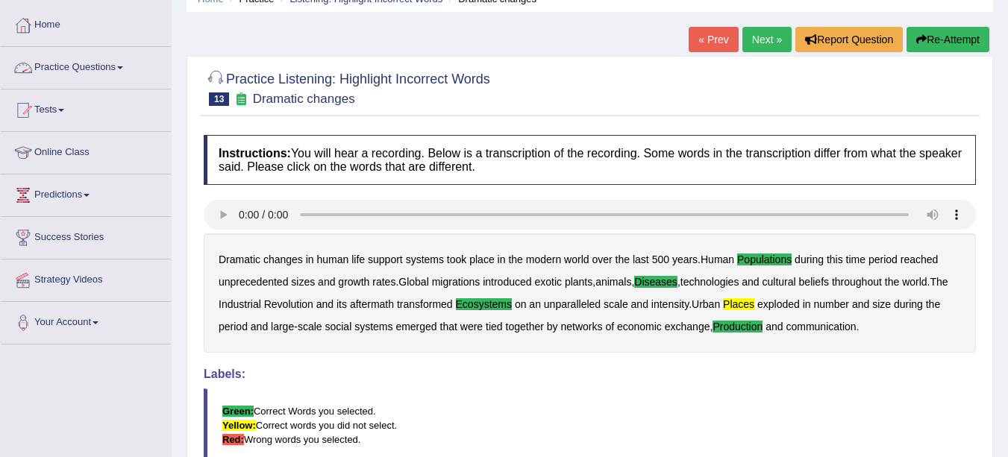
click at [107, 69] on link "Practice Questions" at bounding box center [86, 65] width 170 height 37
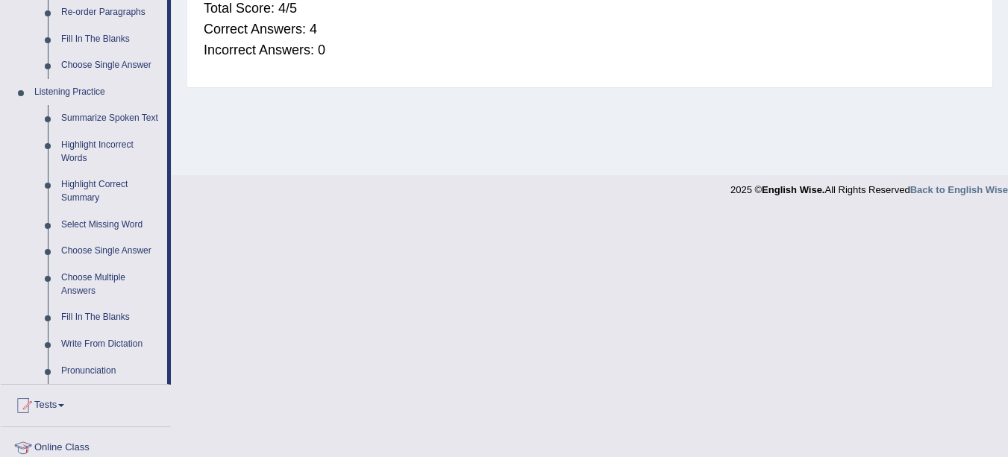
click at [90, 319] on link "Fill In The Blanks" at bounding box center [110, 317] width 113 height 27
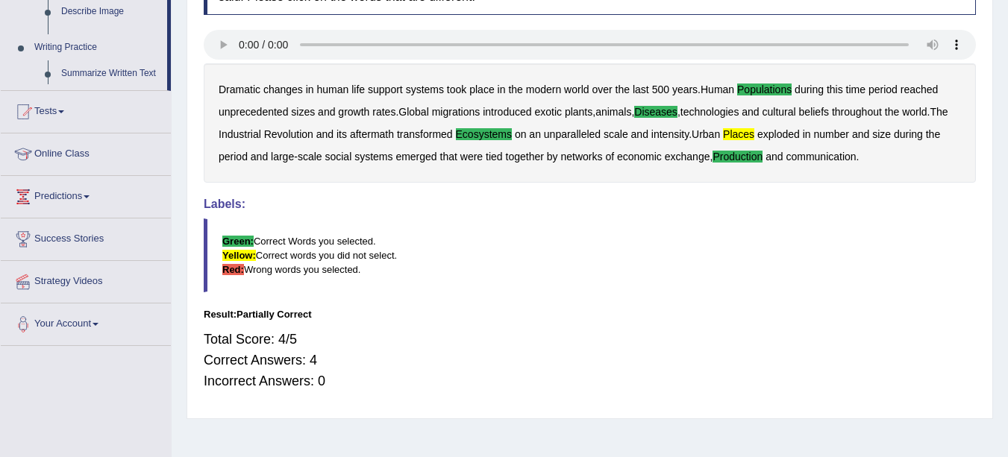
scroll to position [326, 0]
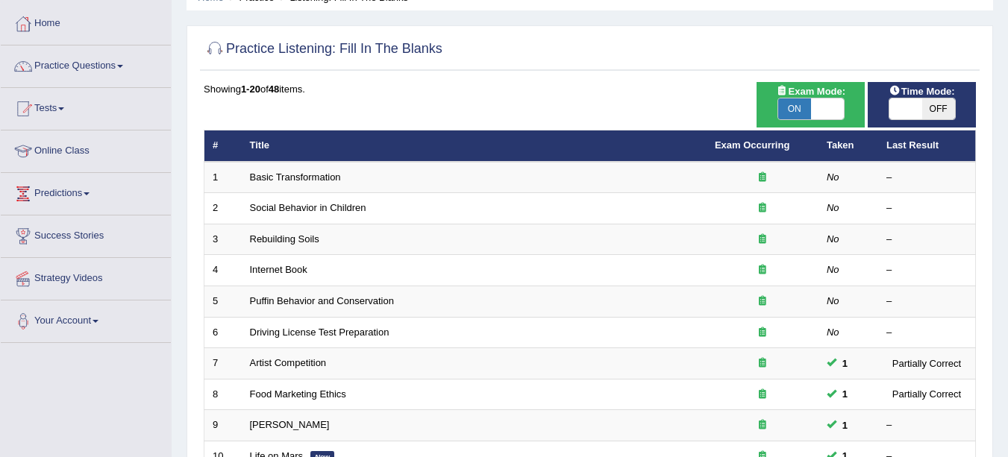
click at [316, 176] on link "Basic Transformation" at bounding box center [295, 177] width 91 height 11
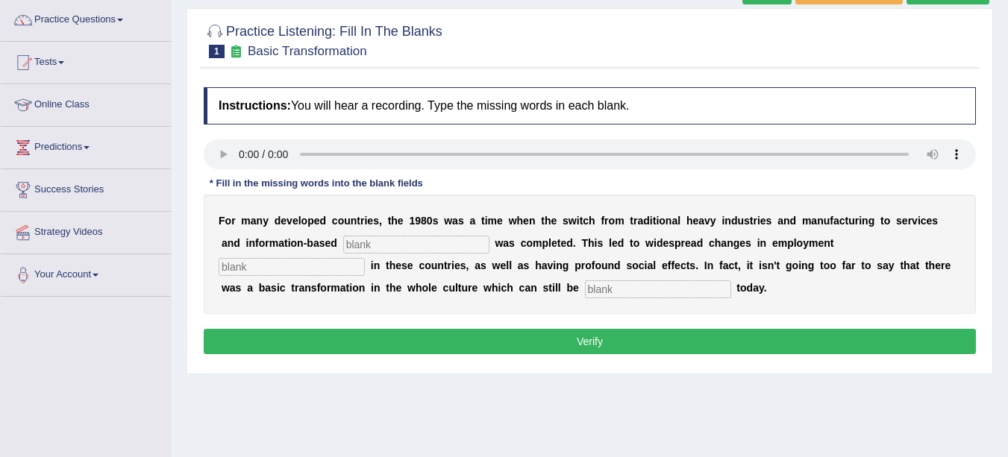
scroll to position [118, 0]
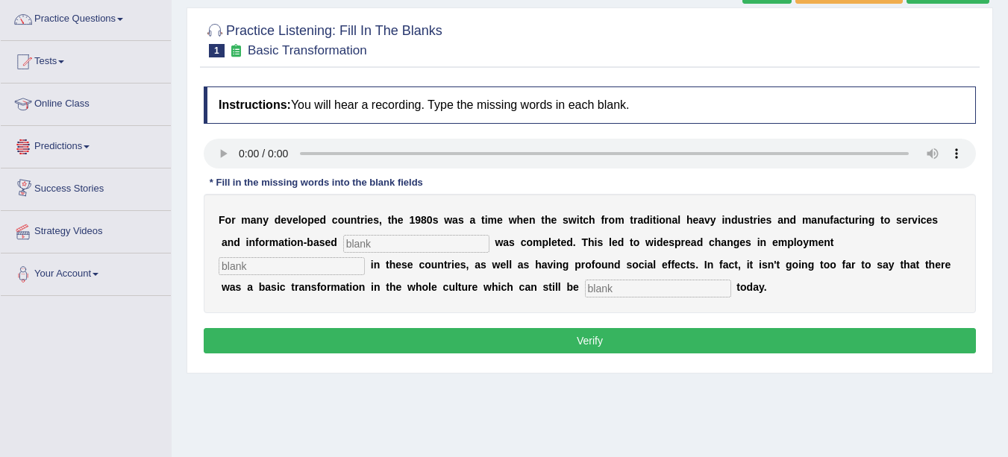
click at [384, 243] on input "text" at bounding box center [416, 244] width 146 height 18
type input "enterprise"
click at [309, 258] on input "text" at bounding box center [292, 266] width 146 height 18
type input "patterns"
click at [611, 293] on input "text" at bounding box center [658, 289] width 146 height 18
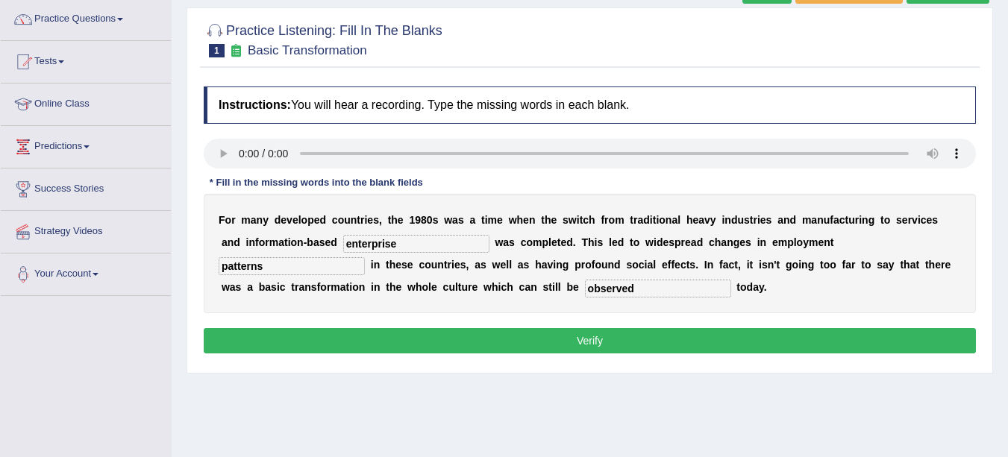
type input "observed"
click at [572, 337] on button "Verify" at bounding box center [590, 340] width 772 height 25
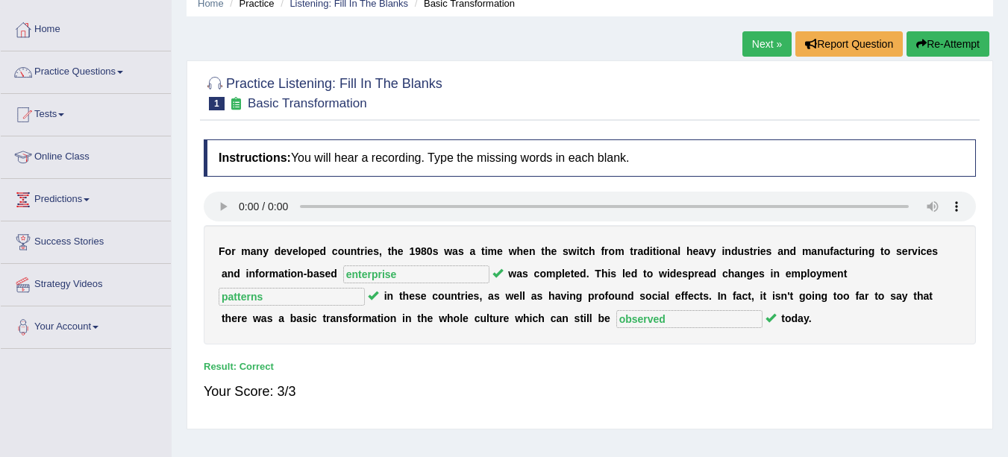
scroll to position [66, 0]
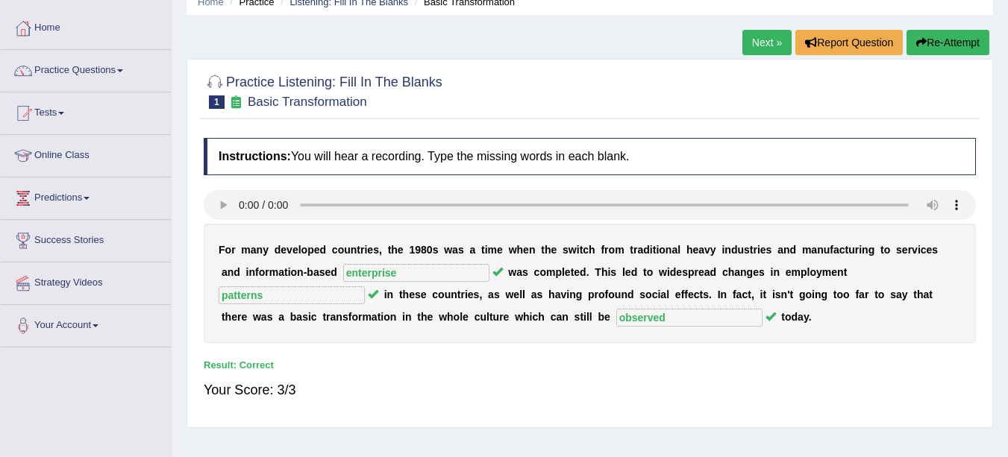
click at [753, 40] on link "Next »" at bounding box center [766, 42] width 49 height 25
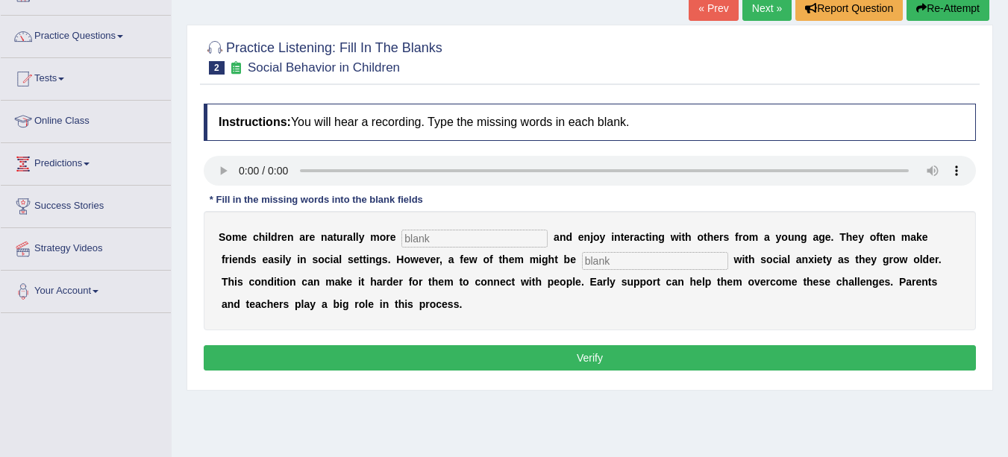
scroll to position [102, 0]
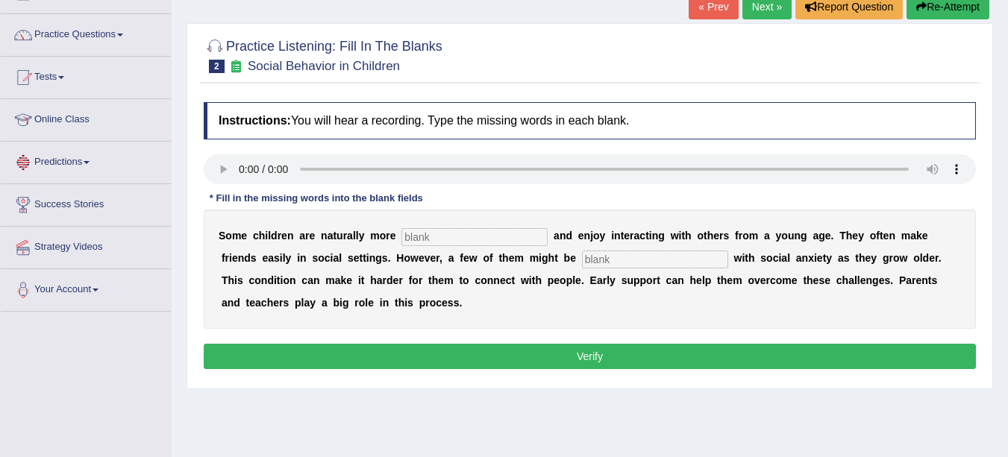
click at [436, 231] on input "text" at bounding box center [474, 237] width 146 height 18
click at [439, 234] on input "socialable" at bounding box center [474, 237] width 146 height 18
type input "socialable"
click at [631, 262] on input "text" at bounding box center [655, 260] width 146 height 18
type input "diagnosed"
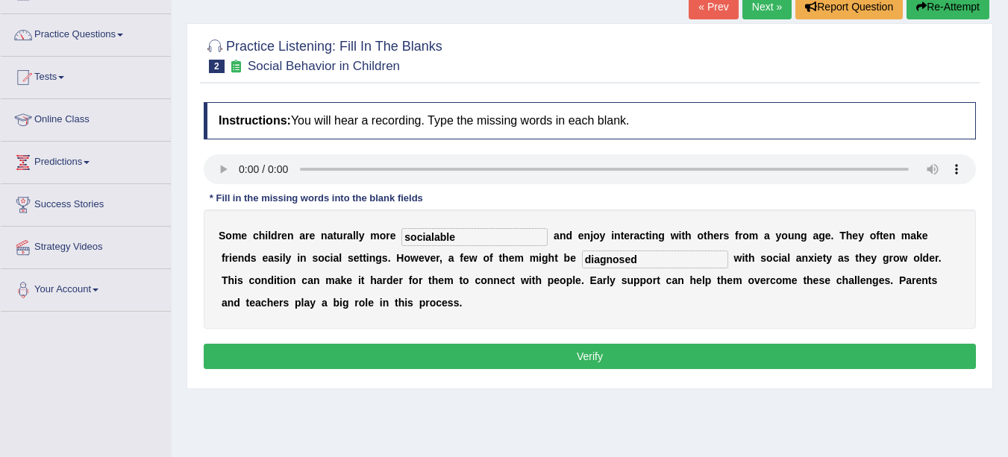
click at [595, 352] on button "Verify" at bounding box center [590, 356] width 772 height 25
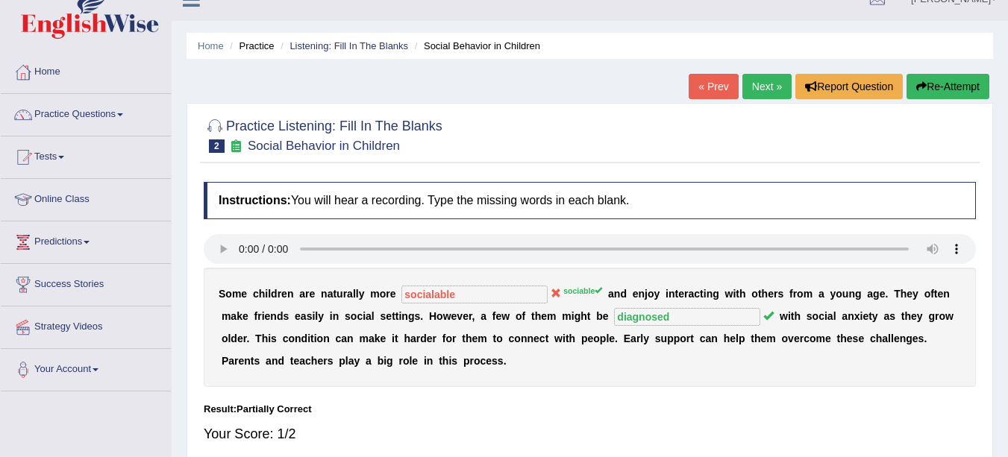
scroll to position [0, 0]
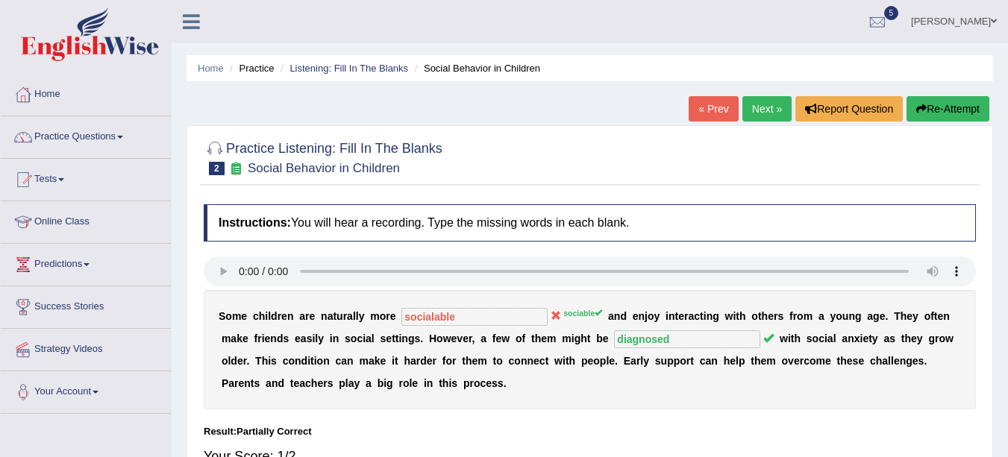
click at [764, 107] on link "Next »" at bounding box center [766, 108] width 49 height 25
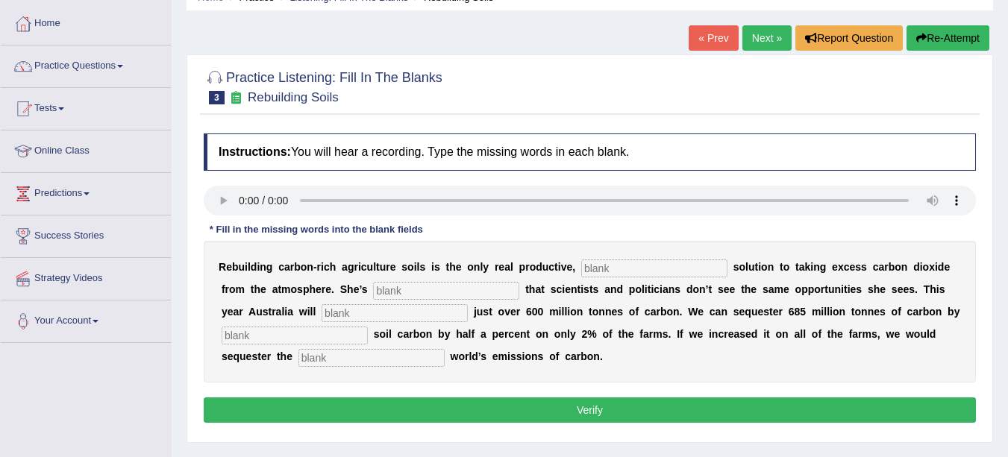
scroll to position [73, 0]
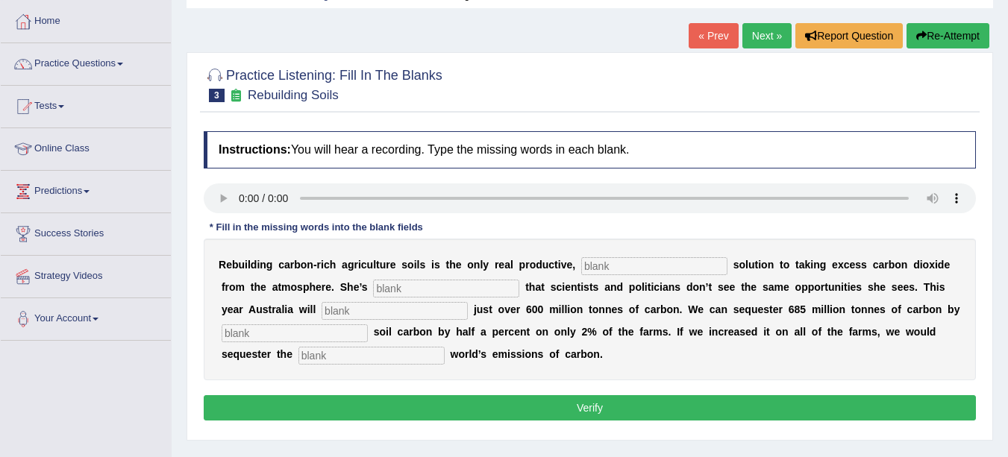
click at [409, 363] on input "text" at bounding box center [371, 356] width 146 height 18
type input "whole"
click at [243, 337] on input "text" at bounding box center [295, 334] width 146 height 18
type input "increasing"
click at [348, 305] on input "text" at bounding box center [395, 311] width 146 height 18
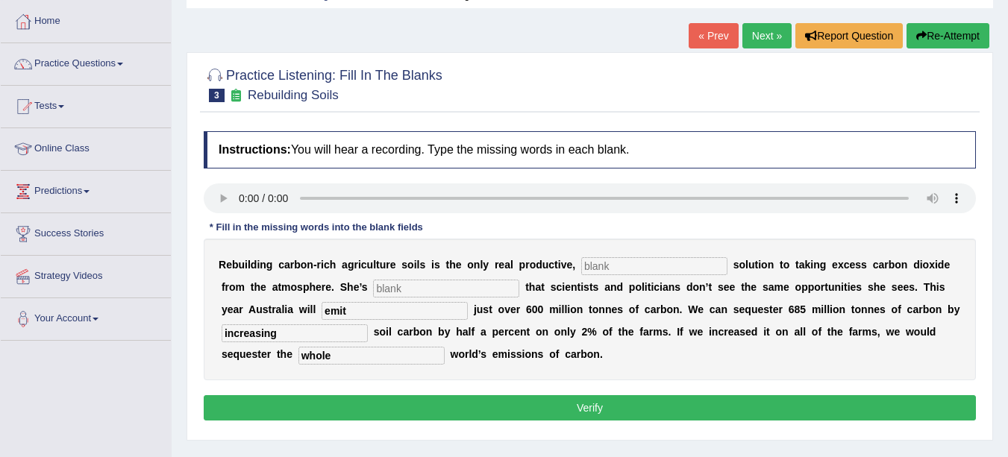
type input "emit"
click at [413, 288] on input "text" at bounding box center [446, 289] width 146 height 18
type input "frusturated"
click at [627, 266] on input "text" at bounding box center [654, 266] width 146 height 18
type input "permanant"
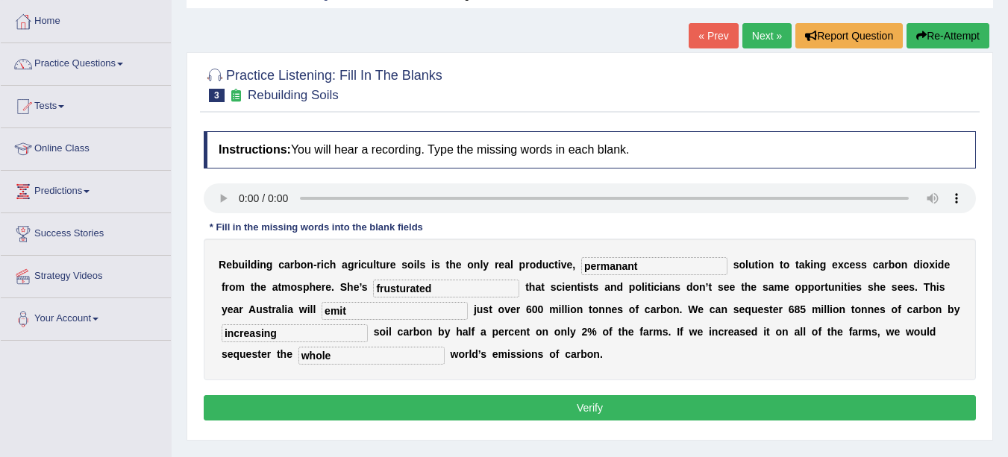
click at [404, 288] on input "frusturated" at bounding box center [446, 289] width 146 height 18
type input "frustrated"
click at [628, 266] on input "permanant" at bounding box center [654, 266] width 146 height 18
type input "permanent"
click at [616, 407] on button "Verify" at bounding box center [590, 407] width 772 height 25
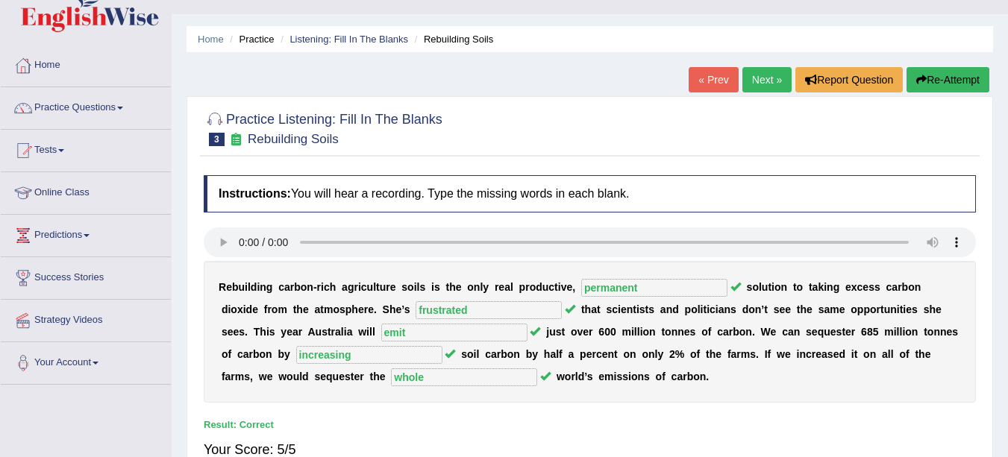
scroll to position [0, 0]
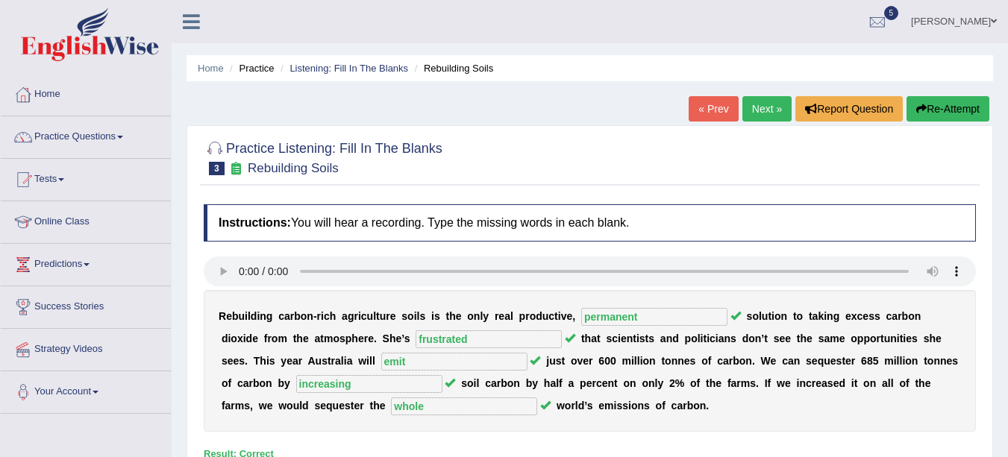
click at [81, 131] on link "Practice Questions" at bounding box center [86, 134] width 170 height 37
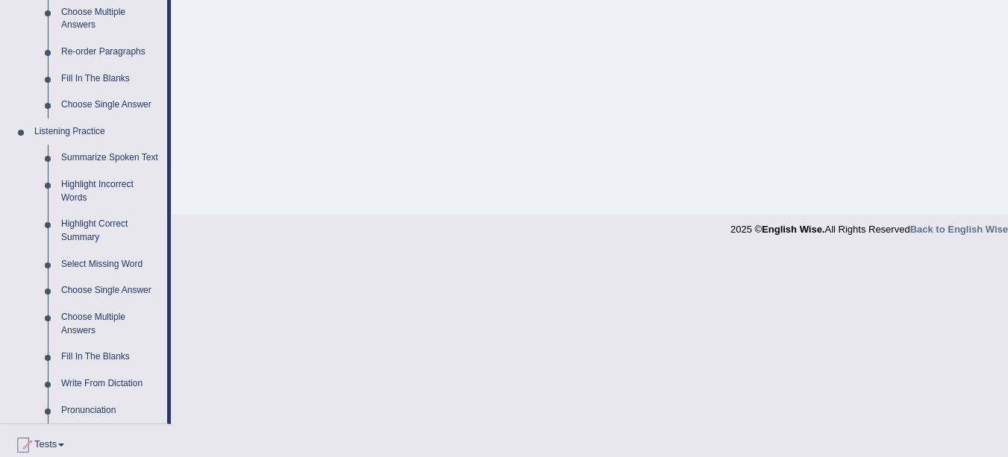
scroll to position [534, 0]
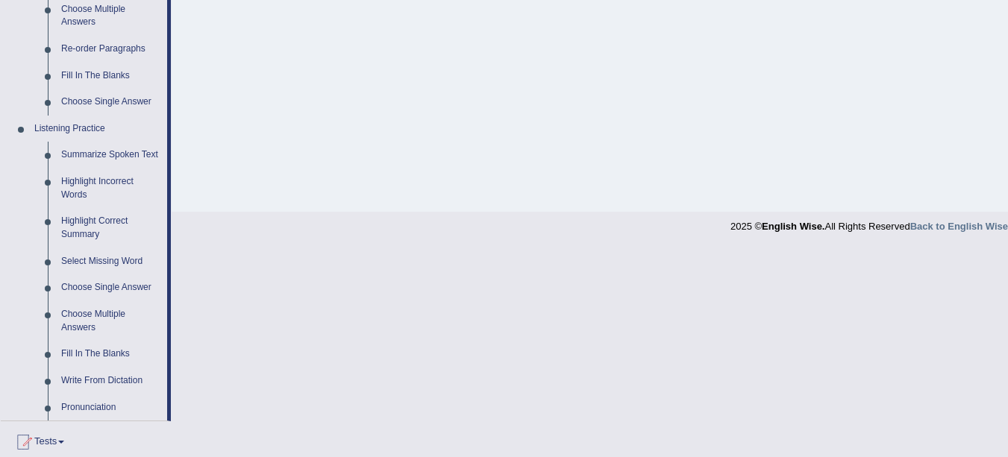
click at [94, 381] on link "Write From Dictation" at bounding box center [110, 381] width 113 height 27
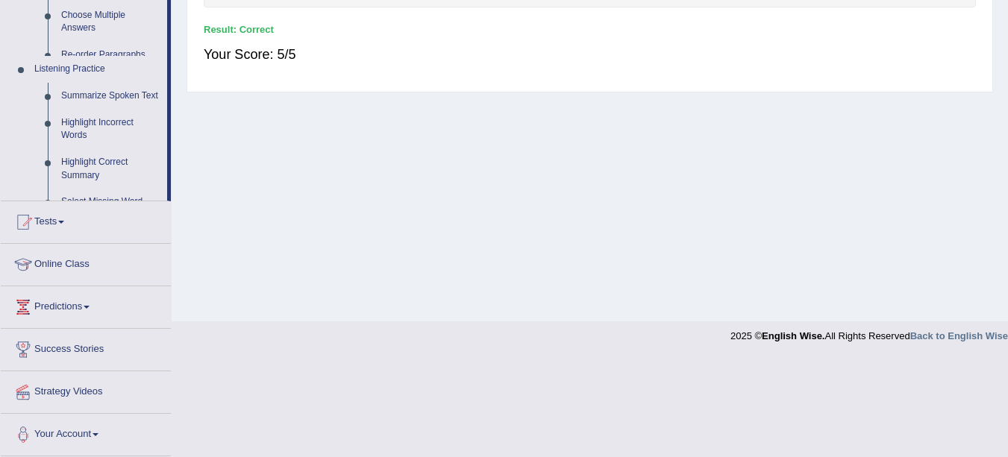
scroll to position [326, 0]
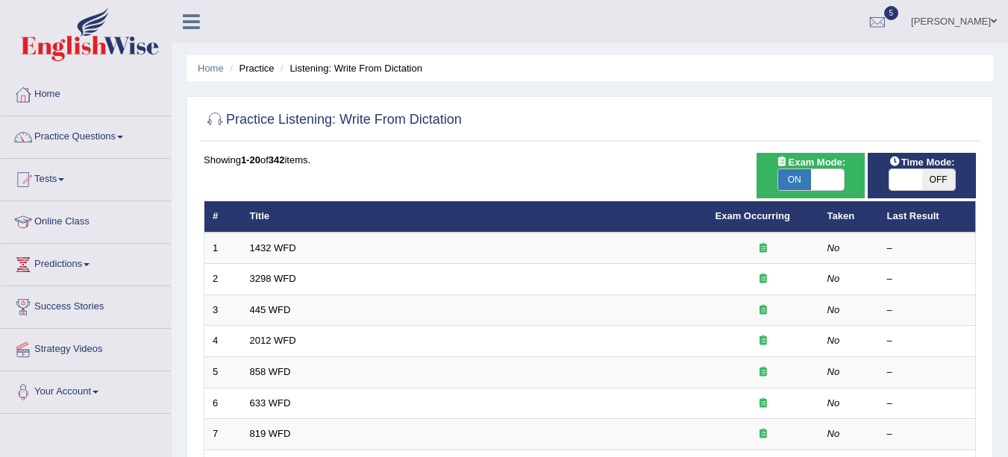
click at [276, 245] on link "1432 WFD" at bounding box center [273, 248] width 46 height 11
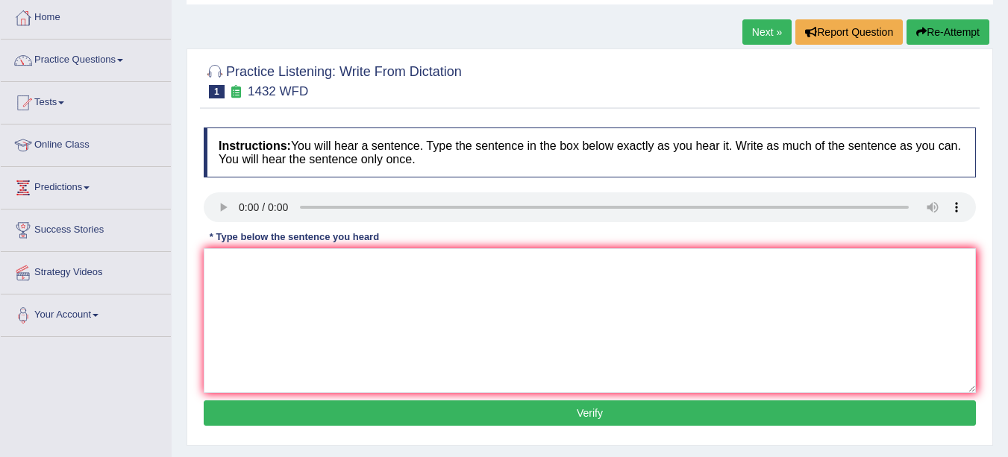
scroll to position [97, 0]
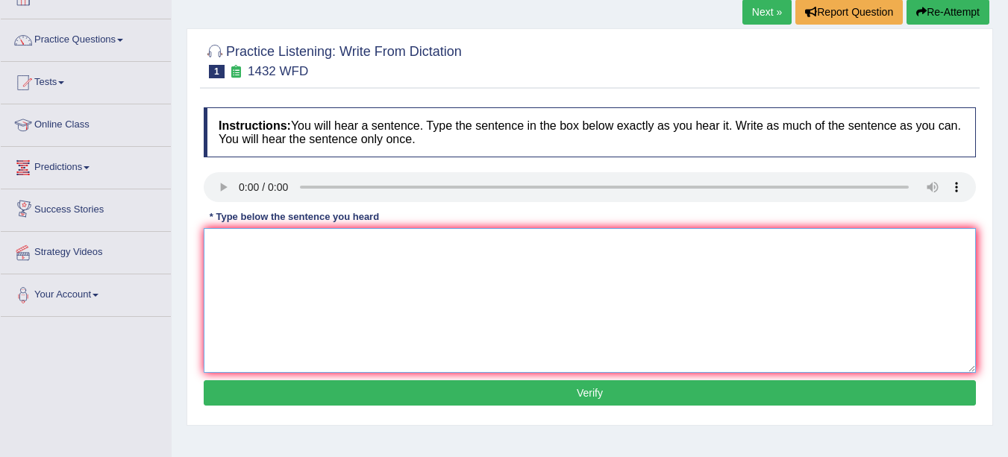
click at [269, 276] on textarea at bounding box center [590, 300] width 772 height 145
type textarea "More physical activities are beneficial for your health."
click at [545, 394] on button "Verify" at bounding box center [590, 393] width 772 height 25
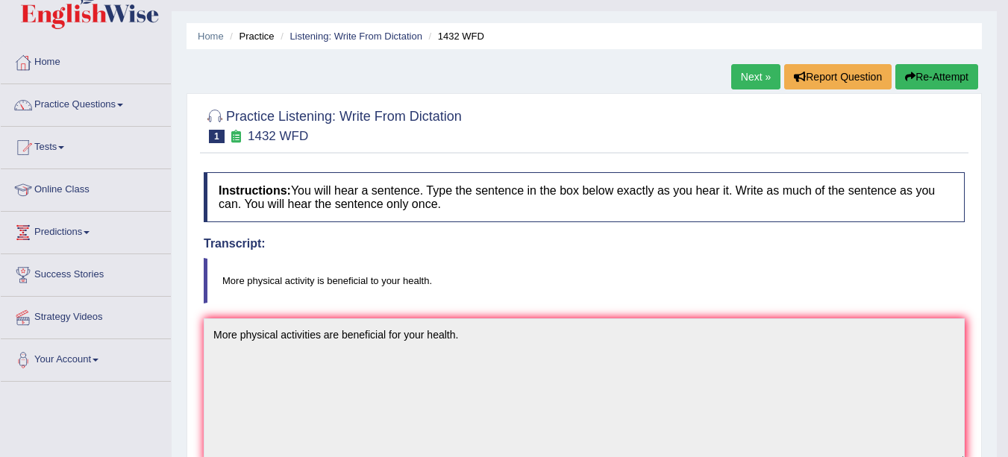
scroll to position [0, 0]
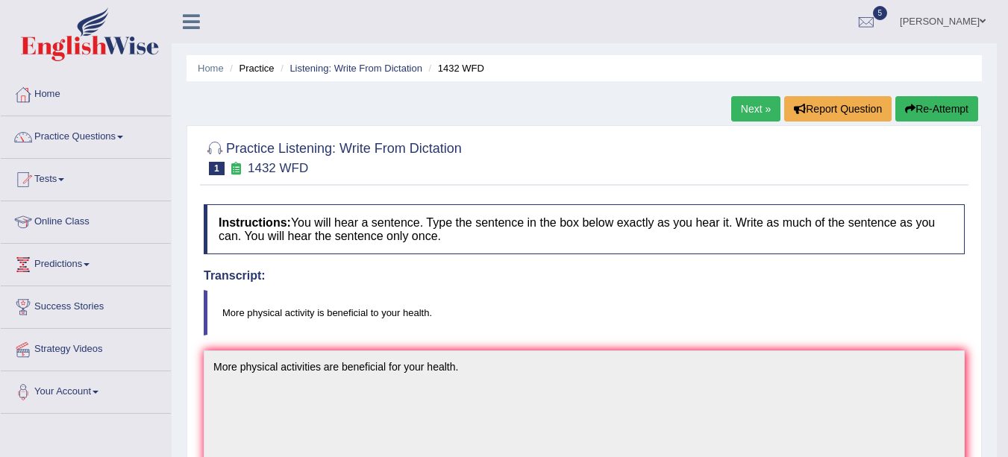
click at [763, 109] on link "Next »" at bounding box center [755, 108] width 49 height 25
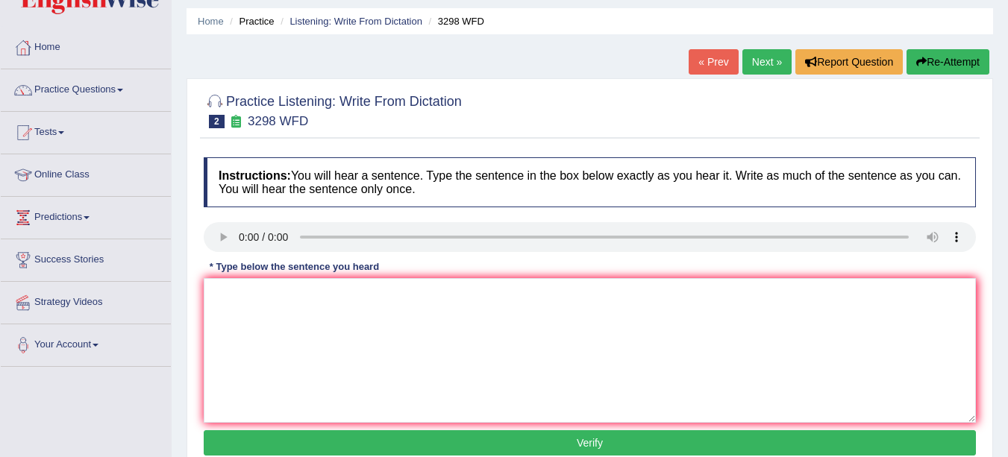
scroll to position [93, 0]
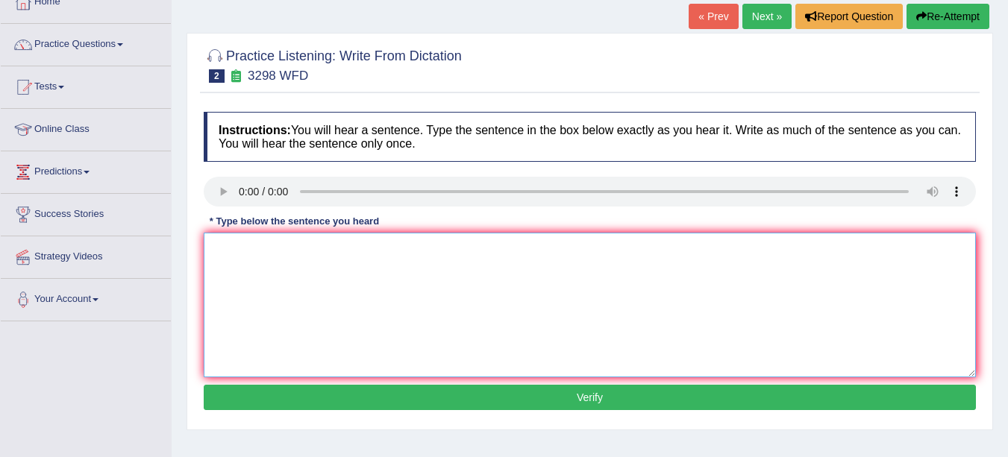
click at [393, 274] on textarea at bounding box center [590, 305] width 772 height 145
type textarea "Animal behaviour behaviours is more consistent than their."
click at [620, 398] on button "Verify" at bounding box center [590, 397] width 772 height 25
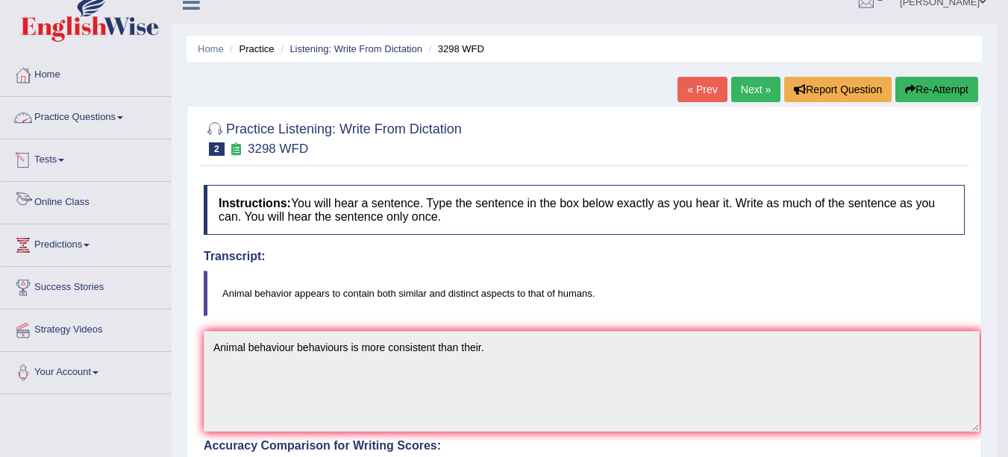
scroll to position [0, 0]
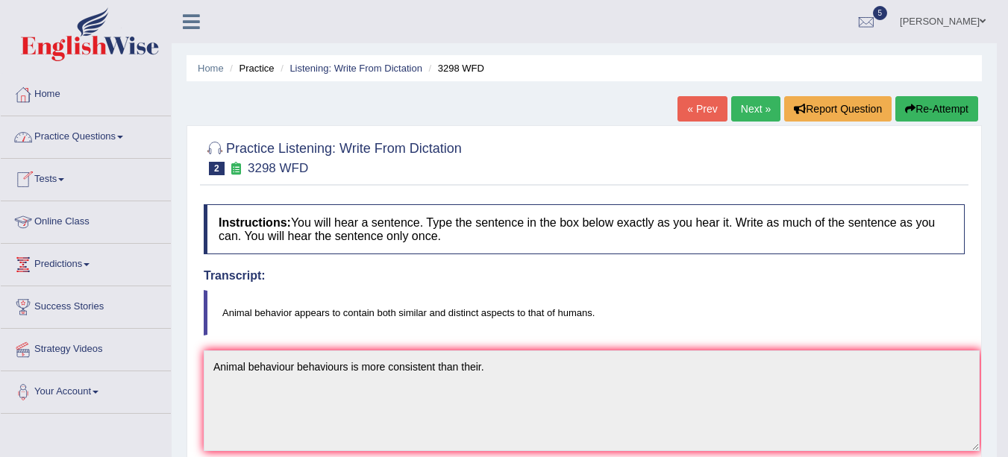
click at [73, 132] on link "Practice Questions" at bounding box center [86, 134] width 170 height 37
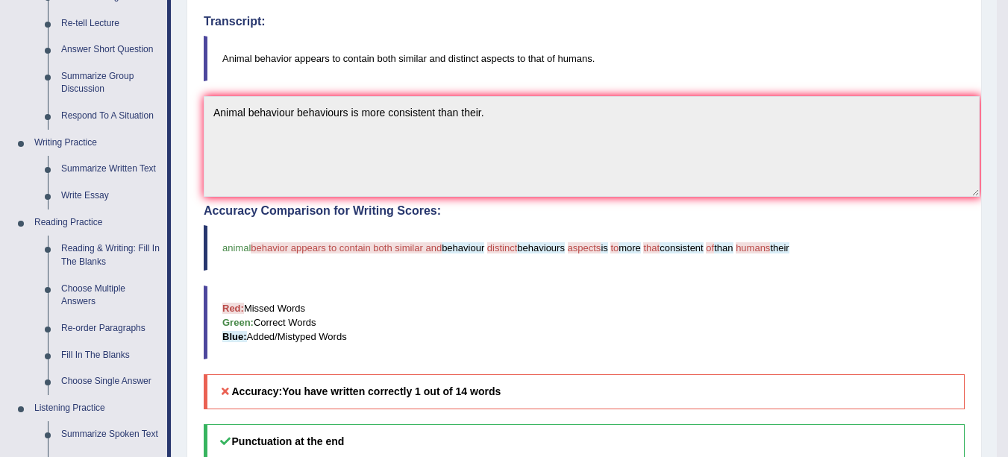
scroll to position [255, 0]
click at [90, 195] on link "Write Essay" at bounding box center [110, 195] width 113 height 27
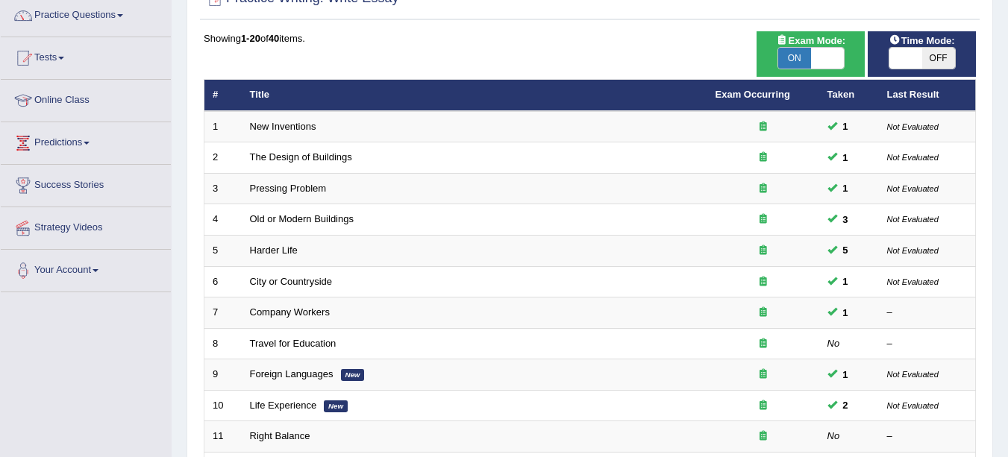
scroll to position [154, 0]
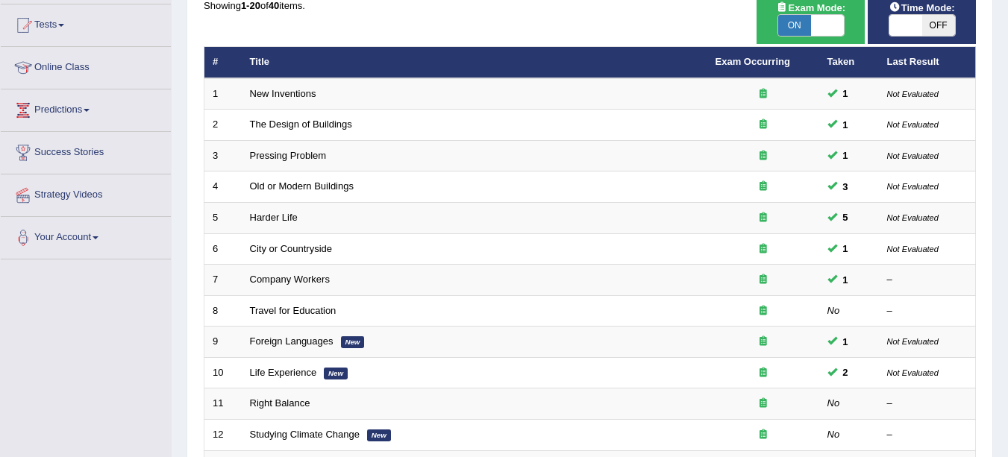
click at [286, 373] on link "Life Experience" at bounding box center [283, 372] width 67 height 11
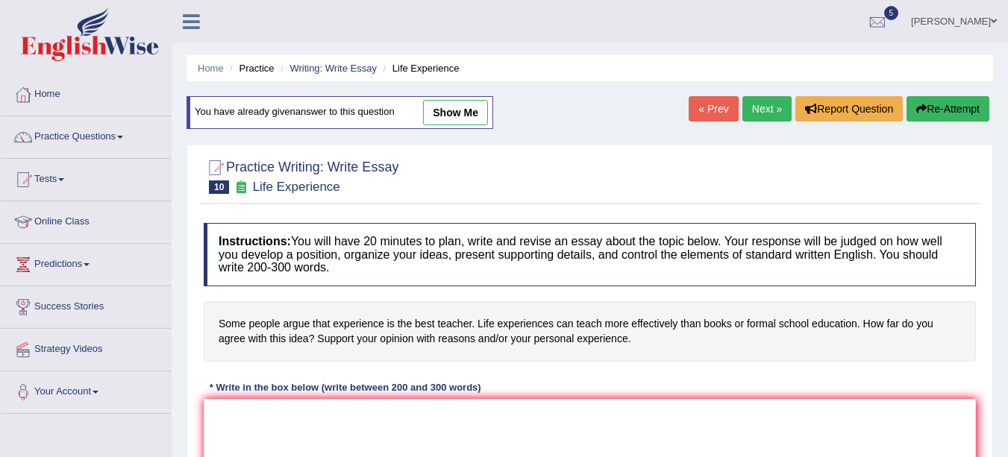
click at [451, 114] on link "show me" at bounding box center [455, 112] width 65 height 25
type textarea "The increasing influence of some people argue that experience is the best teach…"
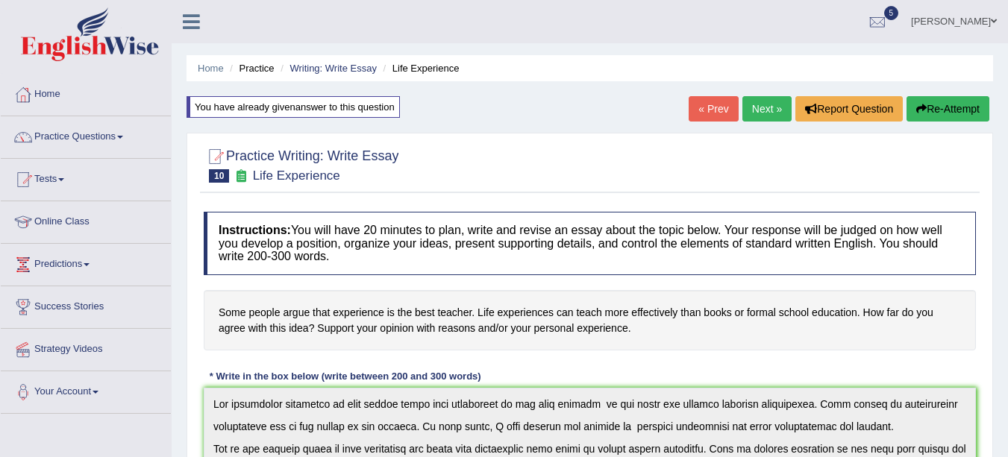
click at [263, 69] on li "Practice" at bounding box center [250, 68] width 48 height 14
click at [334, 66] on link "Writing: Write Essay" at bounding box center [333, 68] width 87 height 11
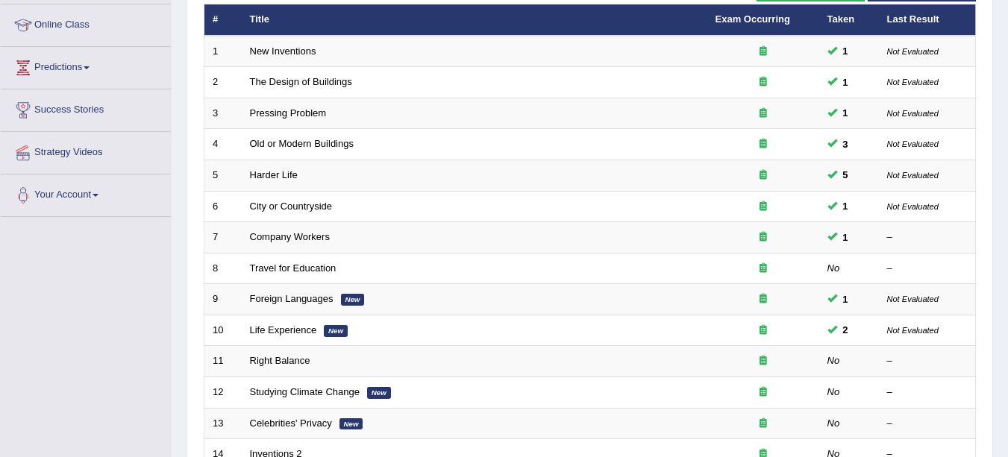
scroll to position [171, 0]
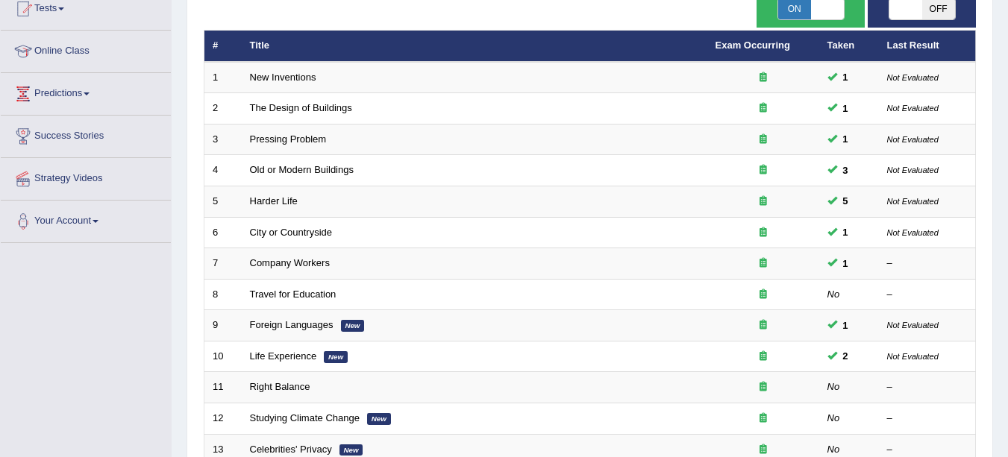
click at [283, 137] on link "Pressing Problem" at bounding box center [288, 139] width 77 height 11
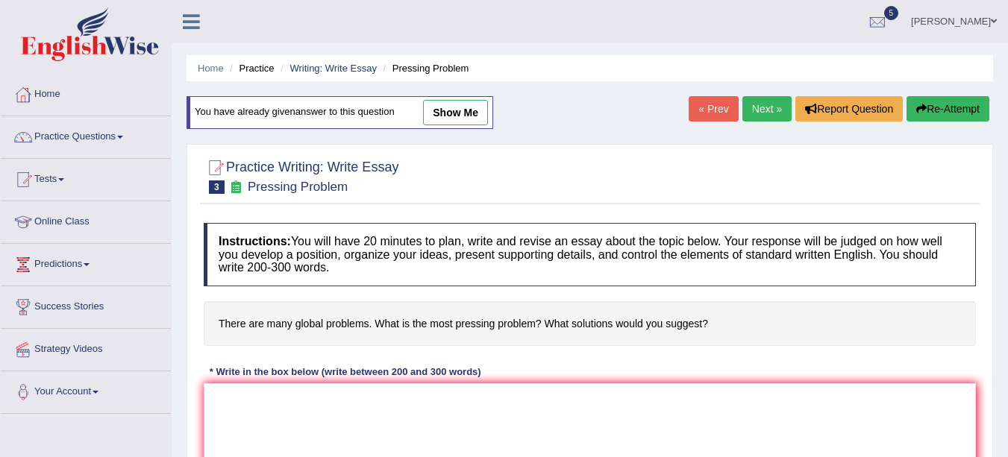
click at [472, 112] on link "show me" at bounding box center [455, 112] width 65 height 25
type textarea "The increasing influence of pressing problem on our lives has ignited numerous …"
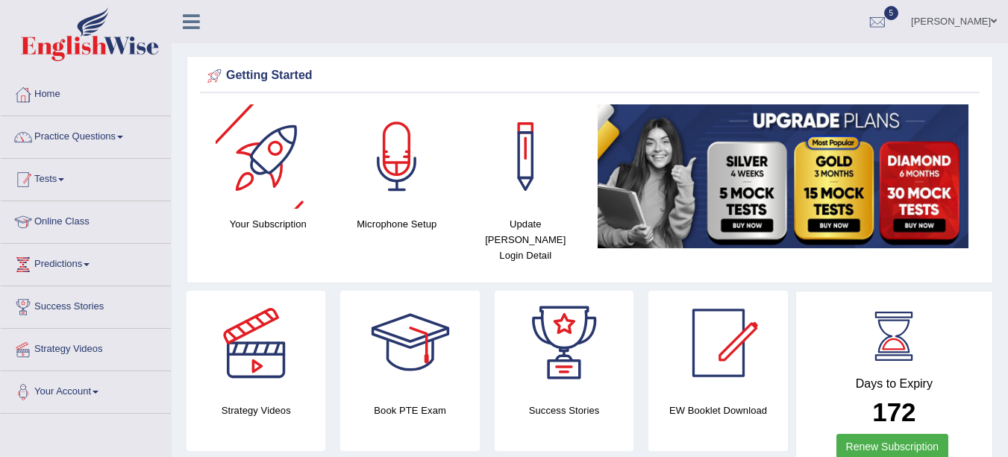
scroll to position [21, 0]
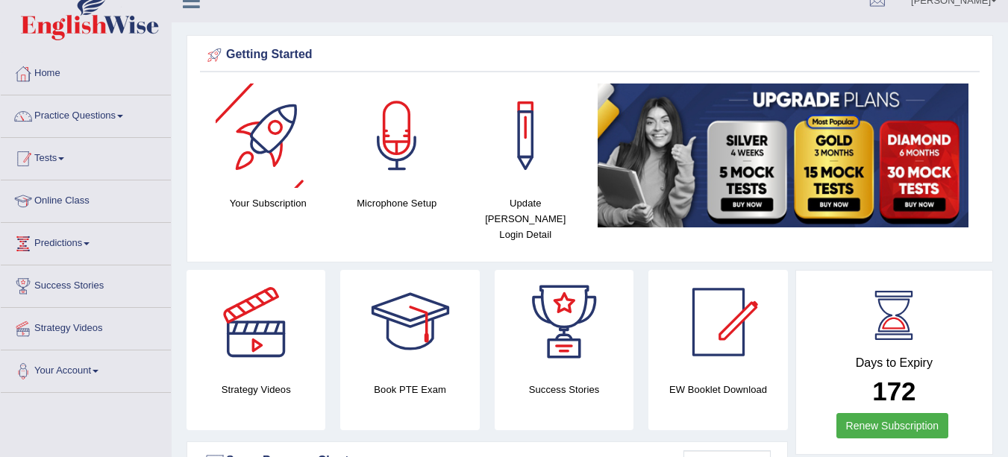
click at [22, 124] on div at bounding box center [23, 116] width 22 height 22
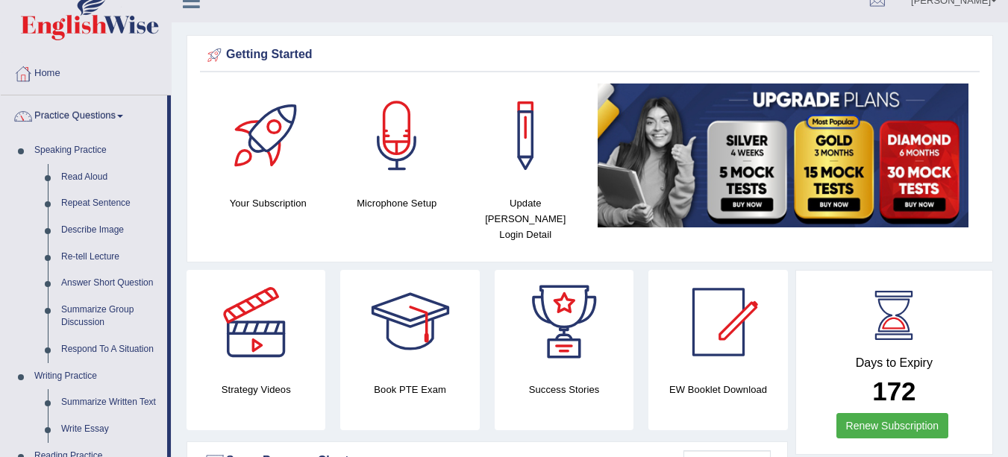
click at [128, 113] on link "Practice Questions" at bounding box center [84, 114] width 166 height 37
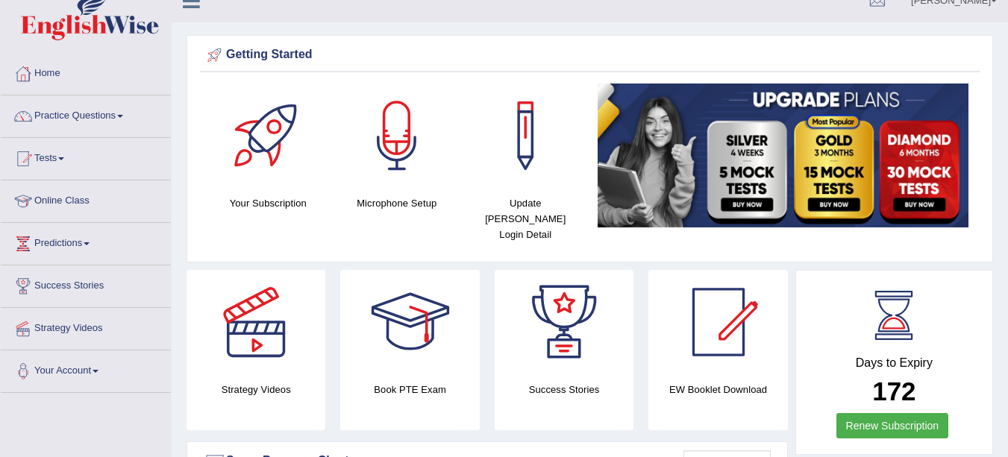
click at [128, 113] on link "Practice Questions" at bounding box center [86, 114] width 170 height 37
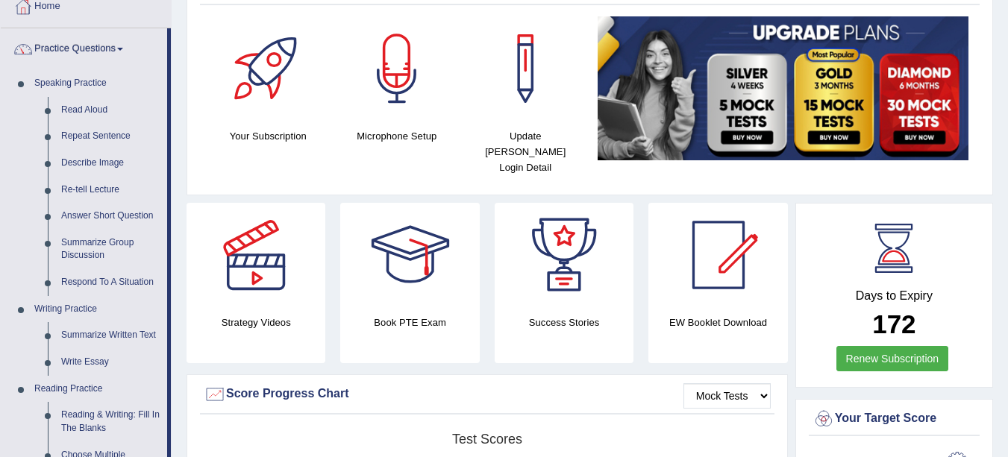
scroll to position [0, 0]
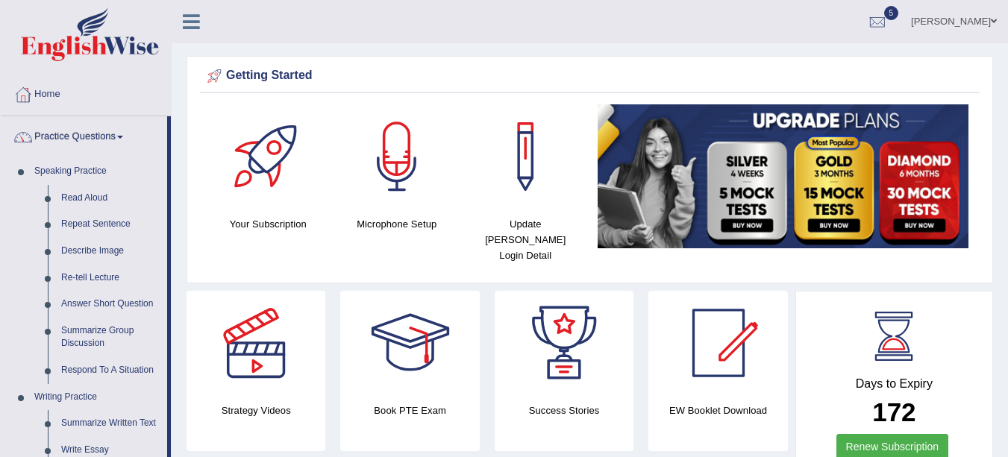
click at [83, 202] on link "Read Aloud" at bounding box center [110, 198] width 113 height 27
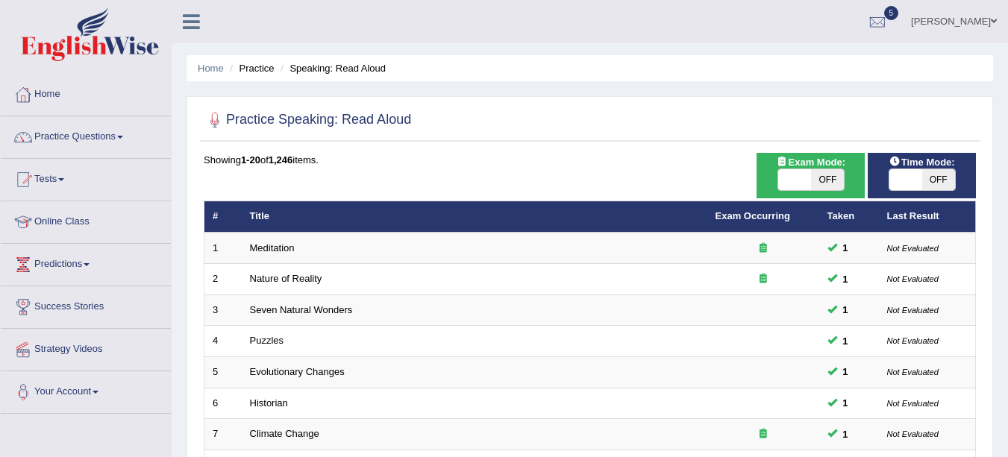
click at [234, 259] on td "1" at bounding box center [222, 248] width 37 height 31
click at [340, 261] on td "Meditation" at bounding box center [475, 248] width 466 height 31
click at [237, 248] on td "1" at bounding box center [222, 248] width 37 height 31
drag, startPoint x: 473, startPoint y: 219, endPoint x: 462, endPoint y: 242, distance: 25.0
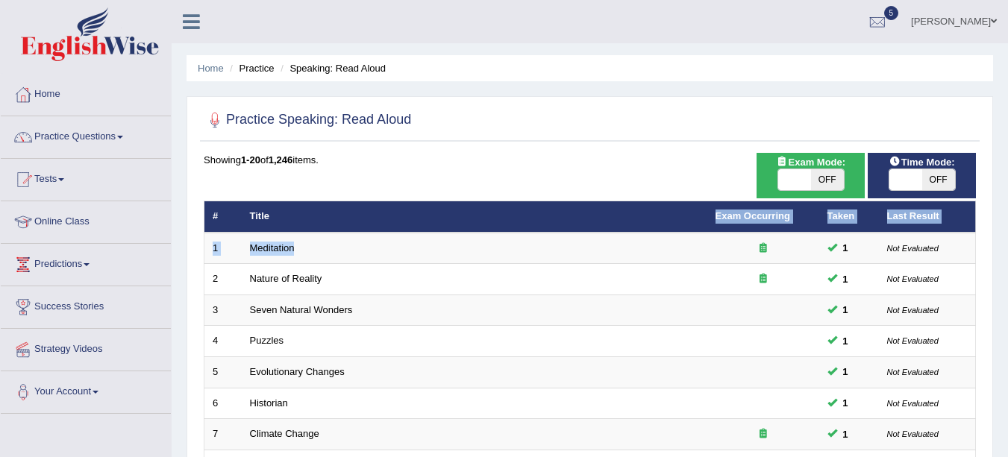
click at [462, 242] on td "Meditation" at bounding box center [475, 248] width 466 height 31
click at [819, 178] on span "OFF" at bounding box center [827, 179] width 33 height 21
checkbox input "true"
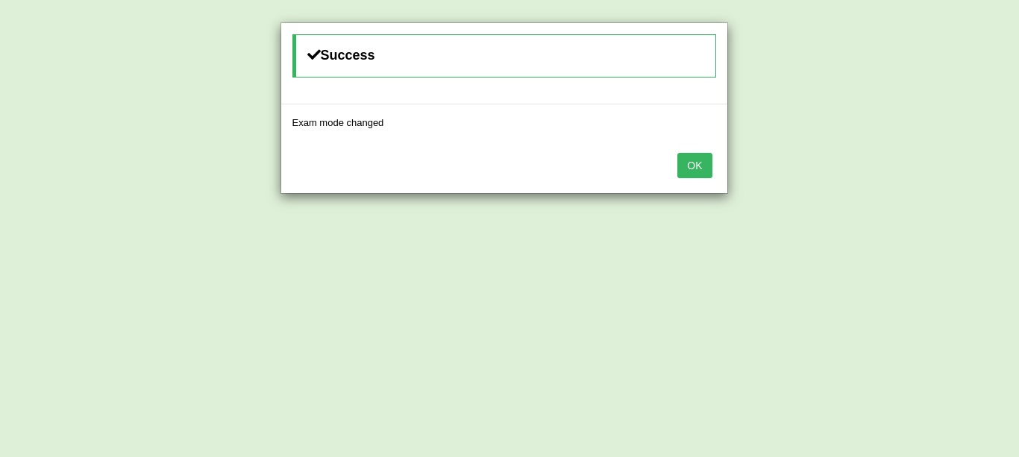
click at [700, 167] on button "OK" at bounding box center [695, 165] width 34 height 25
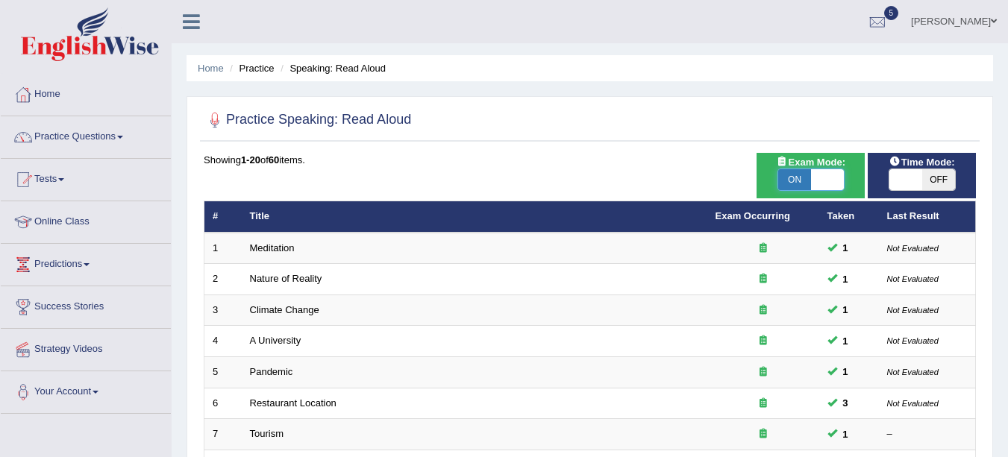
click at [814, 185] on span at bounding box center [827, 179] width 33 height 21
checkbox input "false"
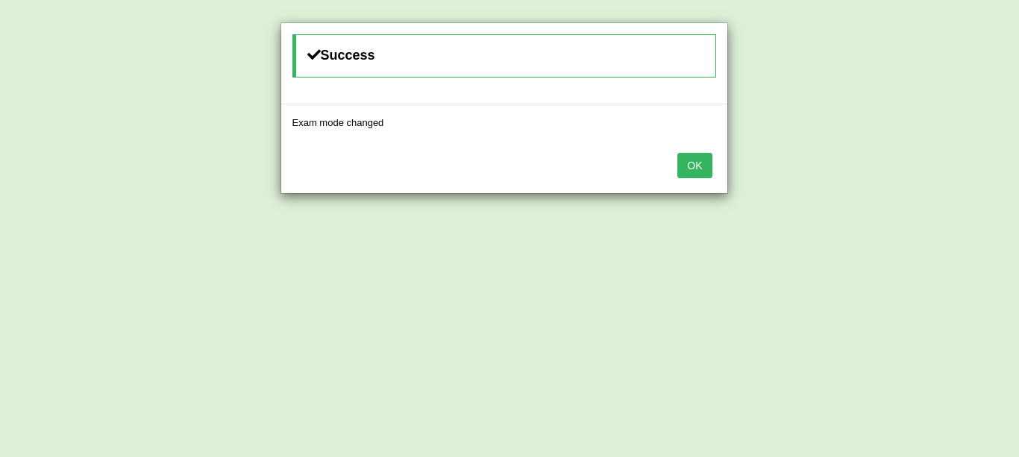
click at [683, 169] on button "OK" at bounding box center [695, 165] width 34 height 25
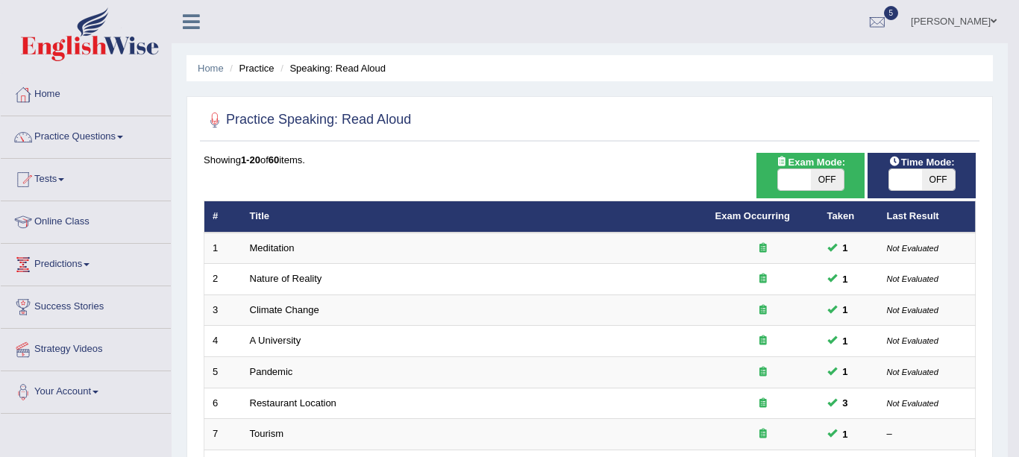
click at [683, 169] on body "Toggle navigation Home Practice Questions Speaking Practice Read Aloud Repeat S…" at bounding box center [509, 228] width 1019 height 457
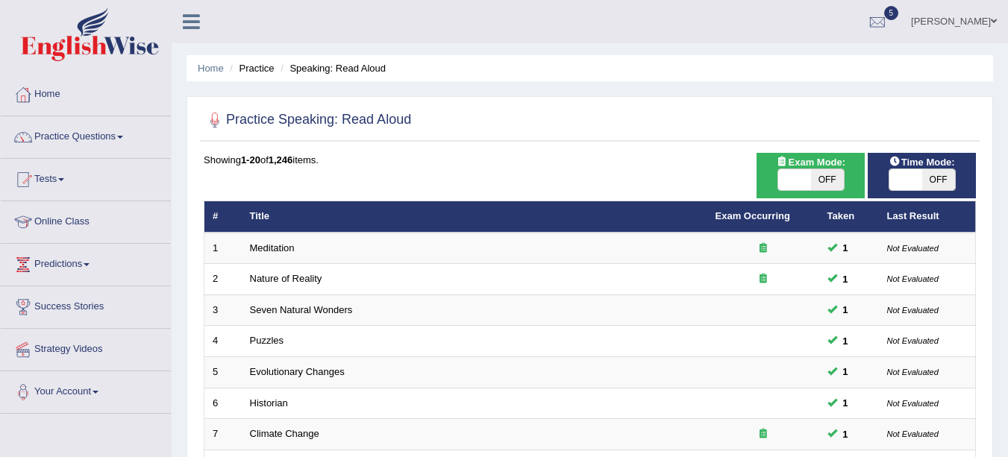
click at [925, 186] on span "OFF" at bounding box center [938, 179] width 33 height 21
checkbox input "true"
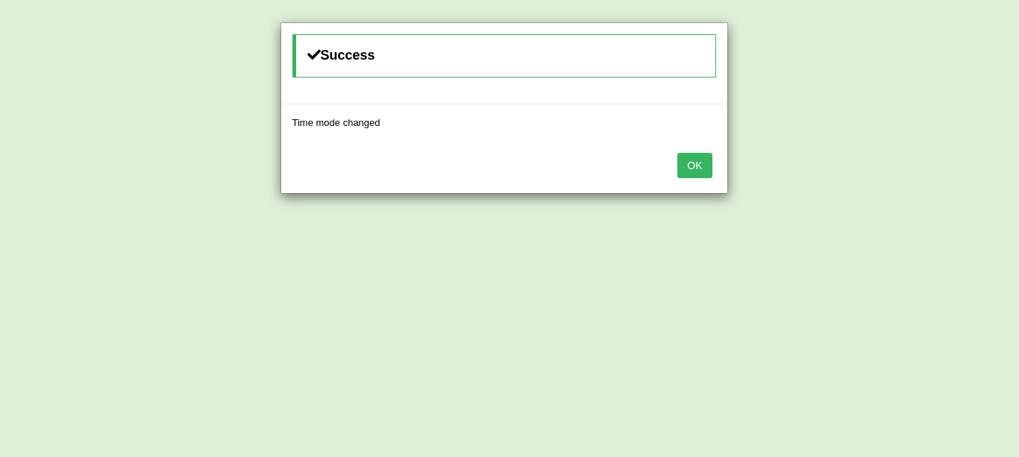
click at [701, 175] on button "OK" at bounding box center [695, 165] width 34 height 25
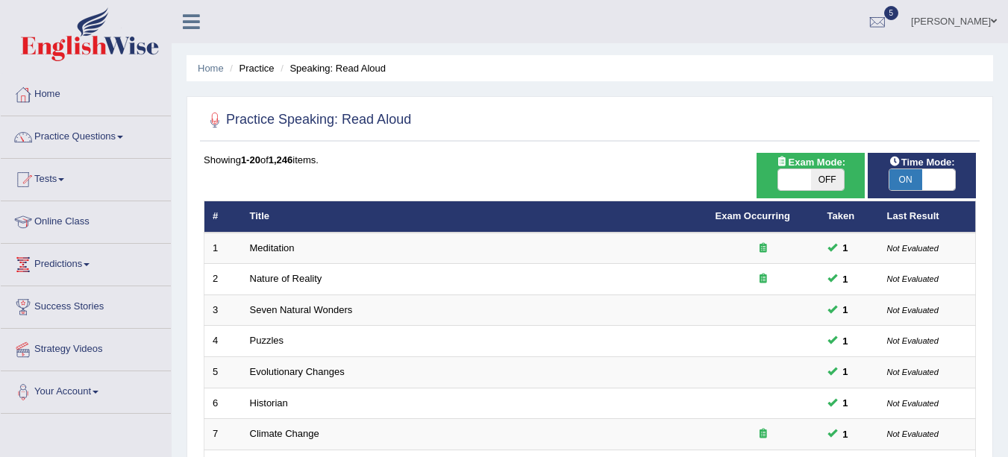
click at [434, 249] on td "Meditation" at bounding box center [475, 248] width 466 height 31
click at [266, 244] on link "Meditation" at bounding box center [272, 248] width 45 height 11
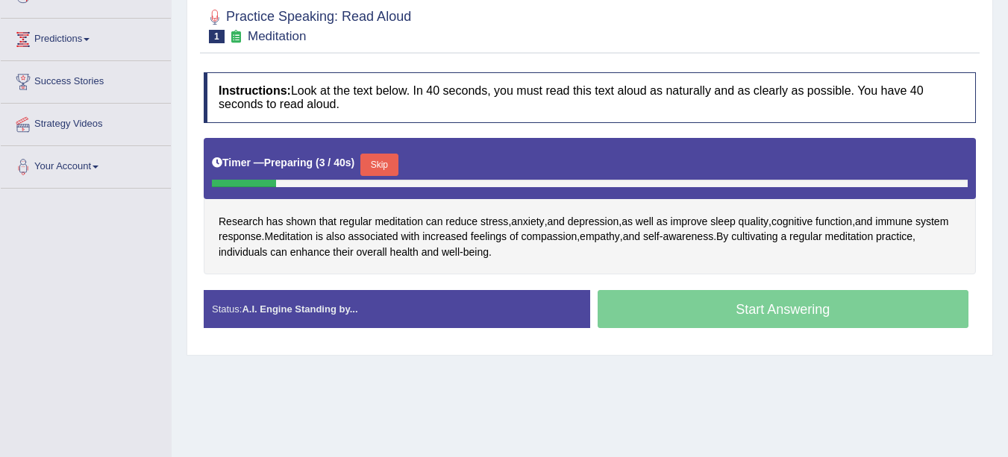
scroll to position [226, 0]
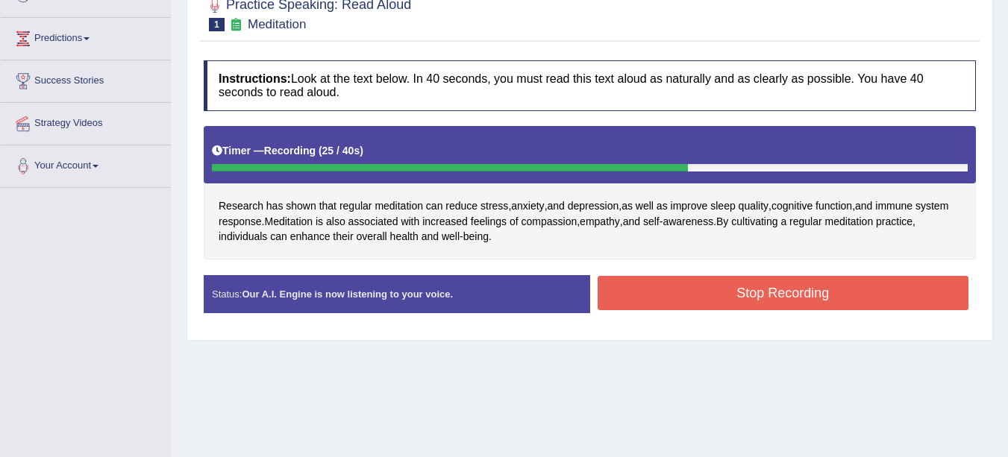
click at [642, 281] on button "Stop Recording" at bounding box center [784, 293] width 372 height 34
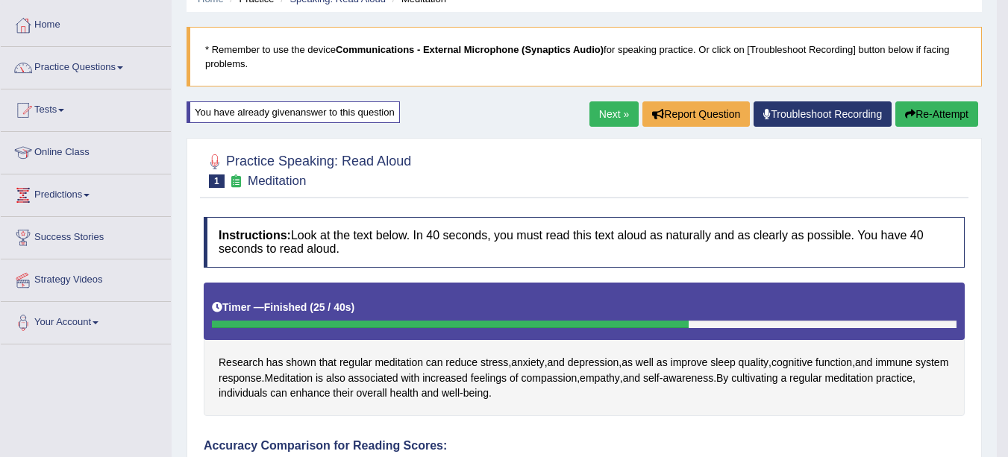
scroll to position [20, 0]
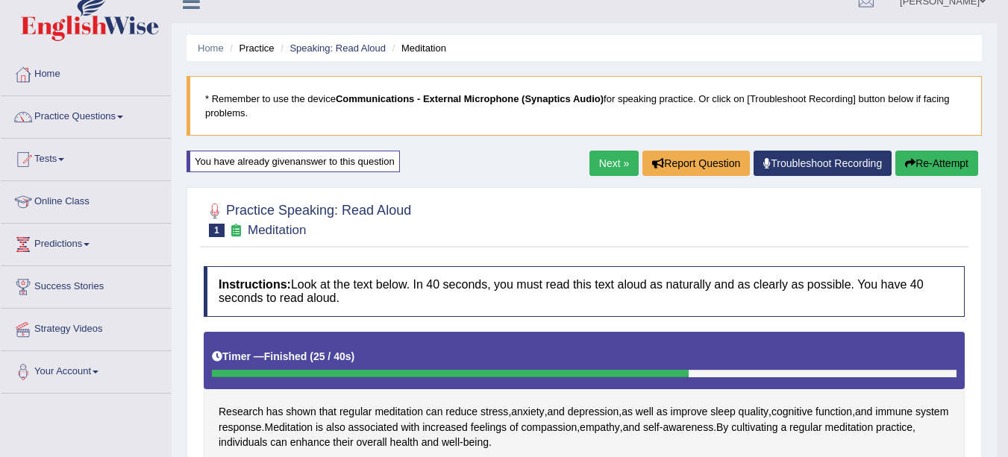
click at [607, 157] on link "Next »" at bounding box center [613, 163] width 49 height 25
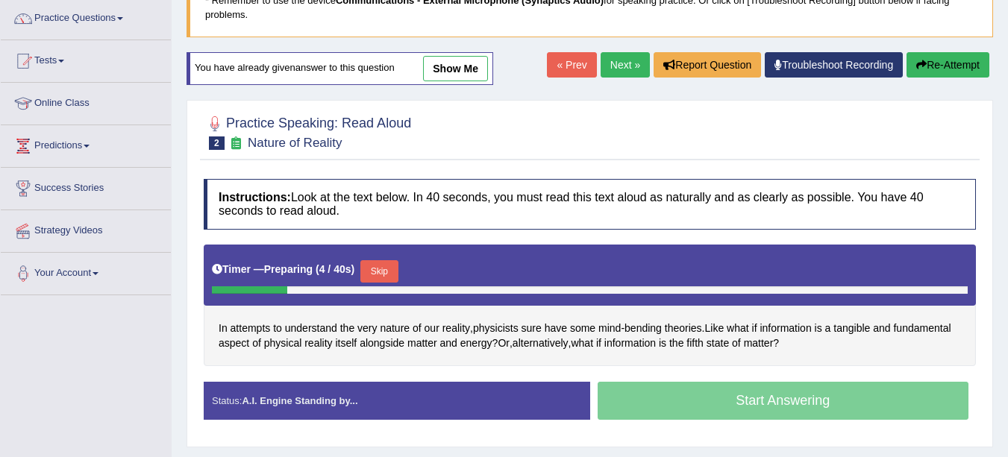
scroll to position [125, 0]
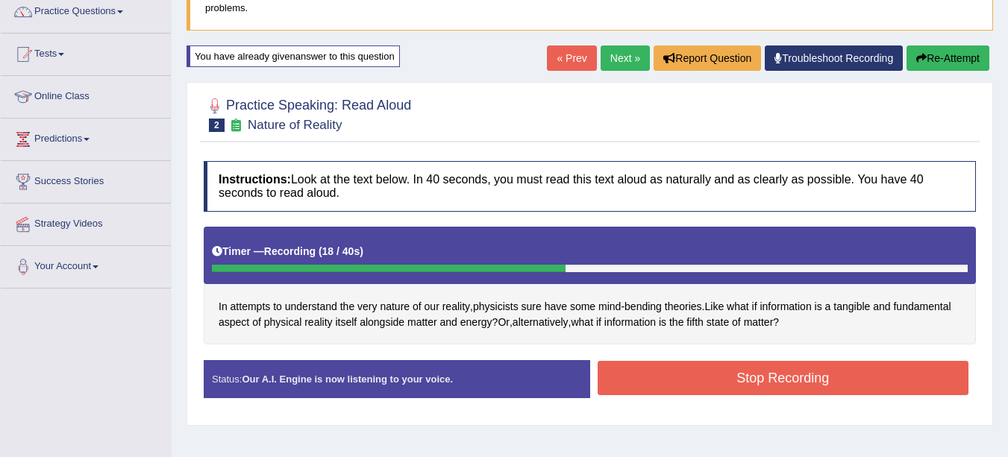
click at [777, 377] on button "Stop Recording" at bounding box center [784, 378] width 372 height 34
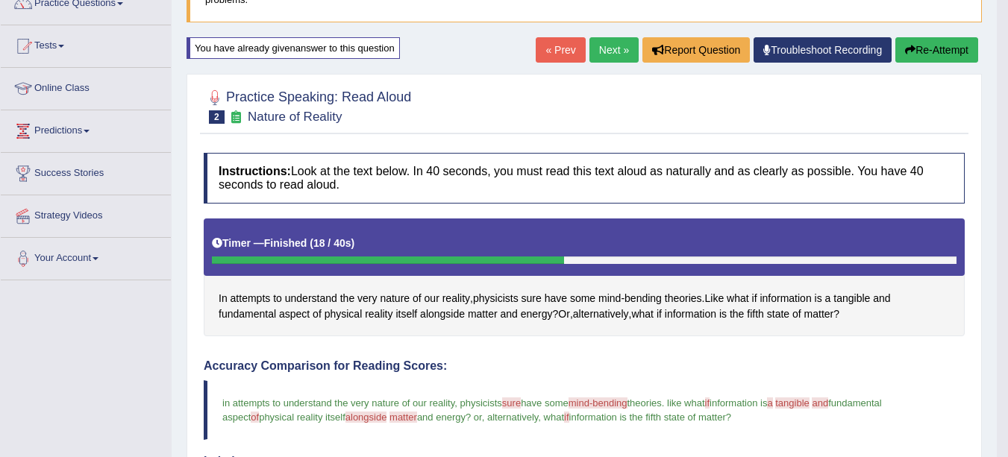
scroll to position [128, 0]
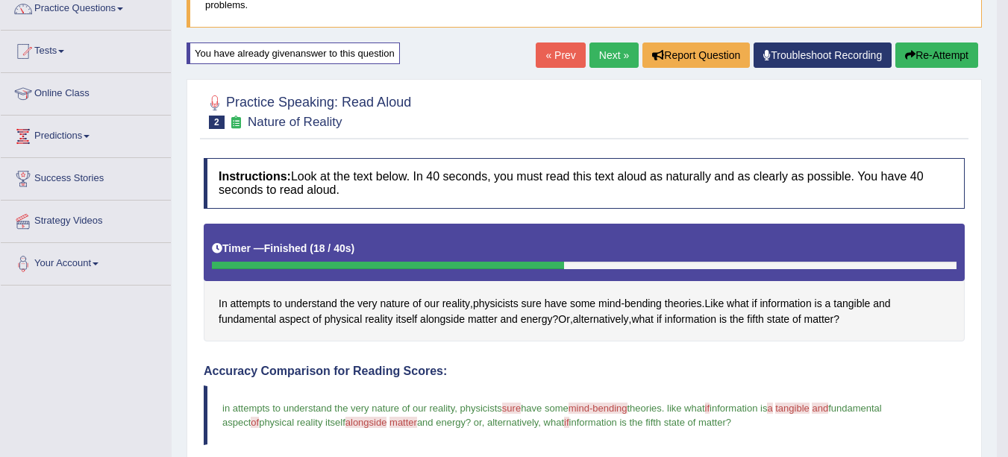
click at [619, 54] on link "Next »" at bounding box center [613, 55] width 49 height 25
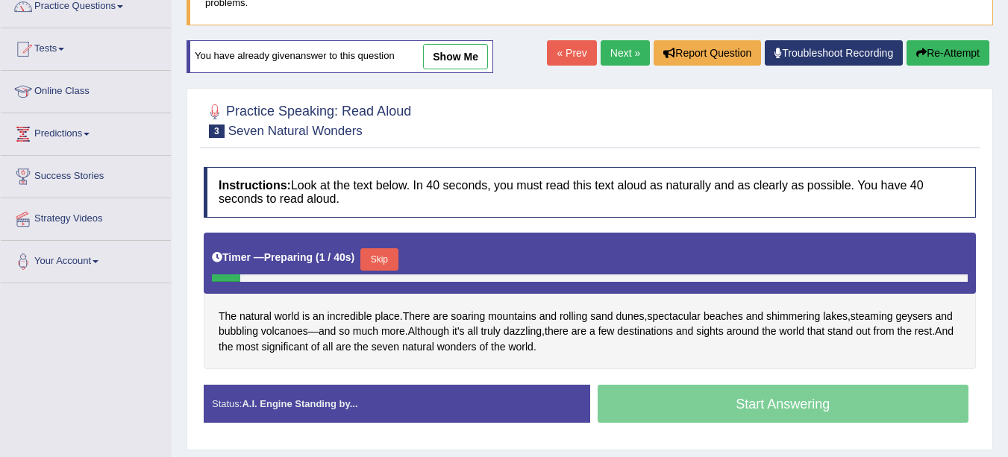
scroll to position [133, 0]
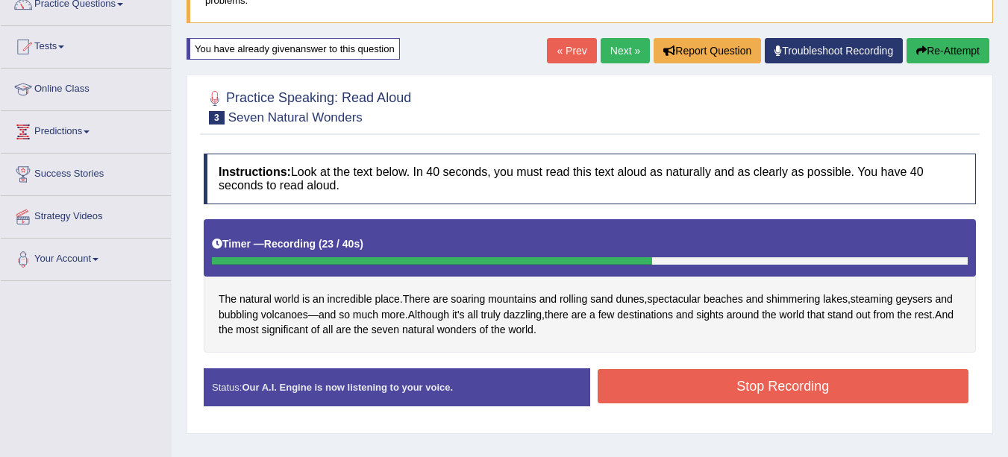
click at [793, 384] on button "Stop Recording" at bounding box center [784, 386] width 372 height 34
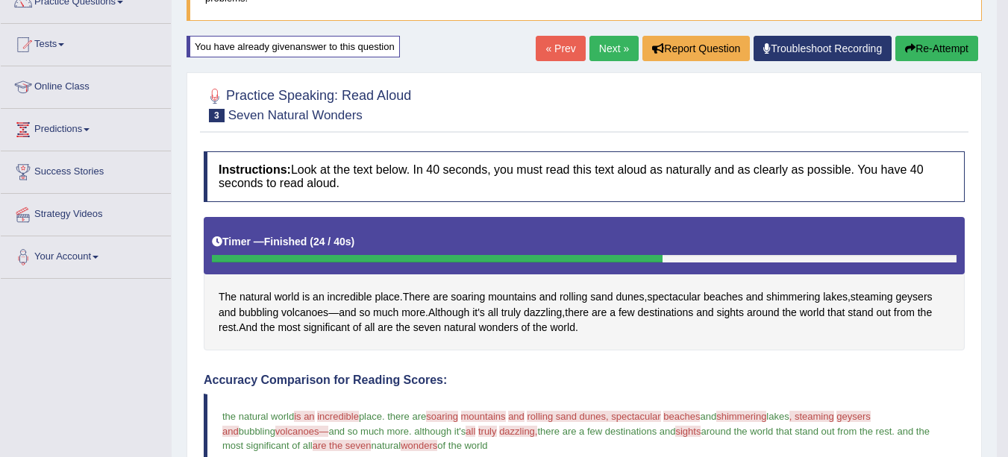
scroll to position [105, 0]
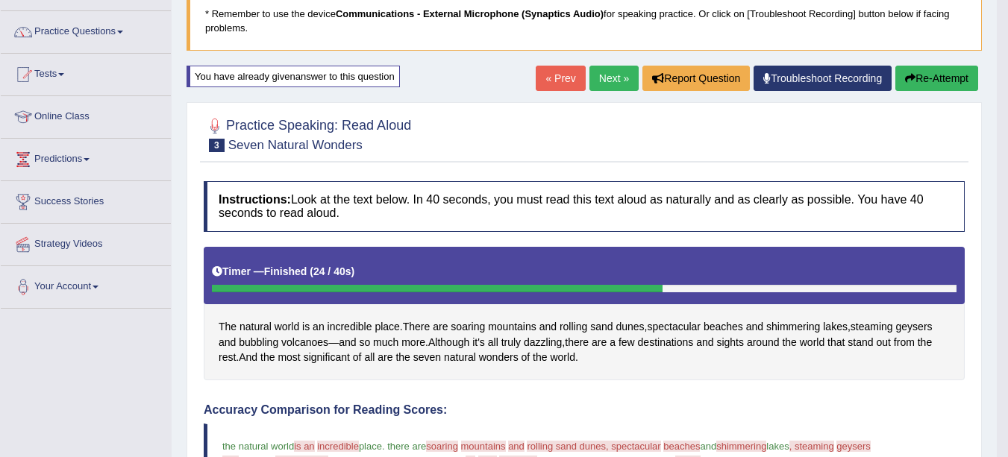
click at [609, 78] on link "Next »" at bounding box center [613, 78] width 49 height 25
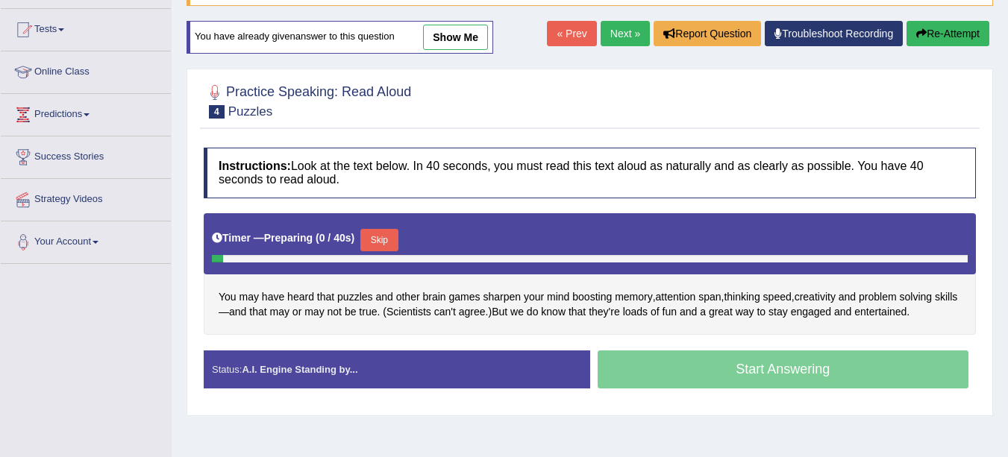
scroll to position [161, 0]
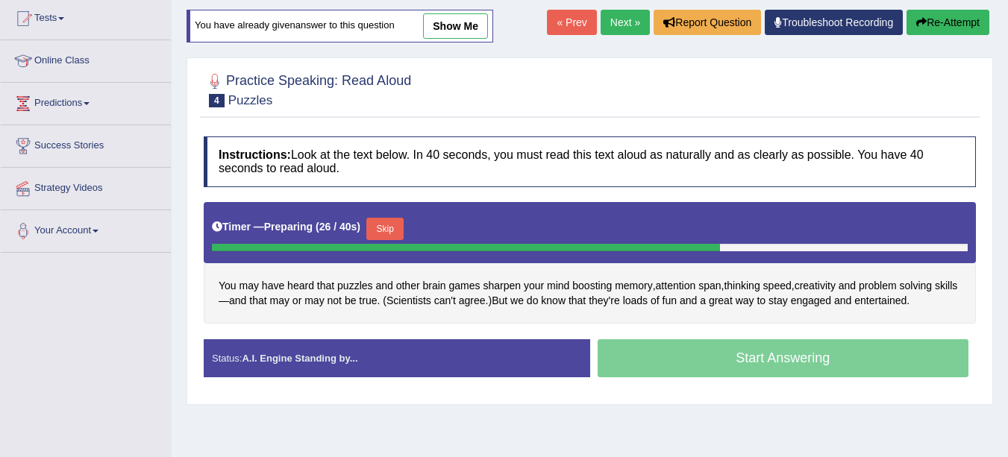
click at [389, 228] on button "Skip" at bounding box center [384, 229] width 37 height 22
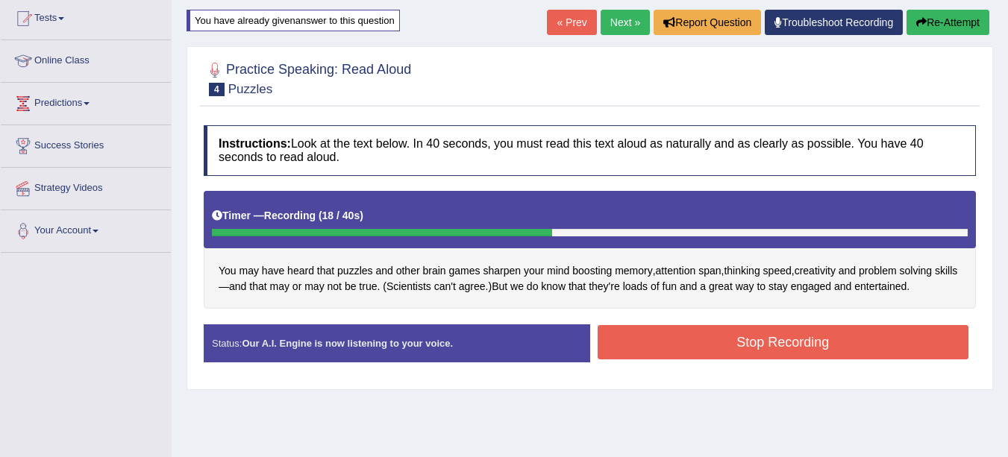
click at [827, 344] on button "Stop Recording" at bounding box center [784, 342] width 372 height 34
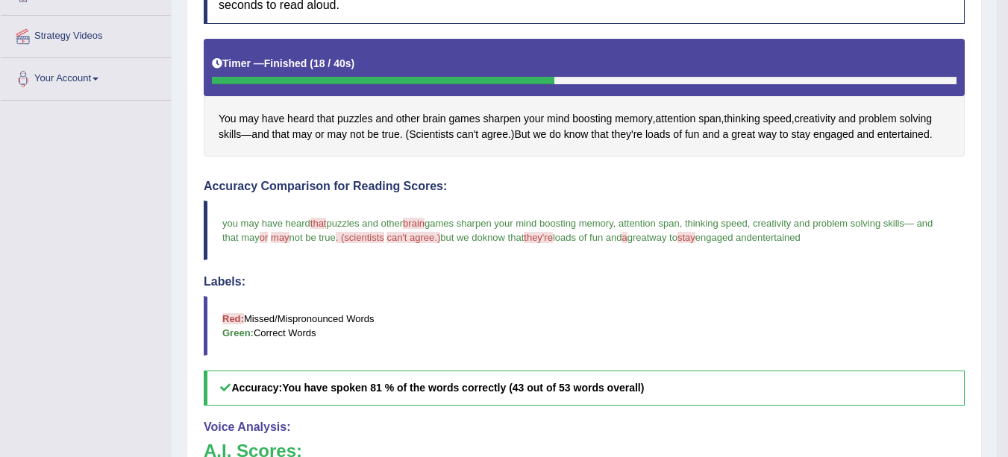
scroll to position [311, 0]
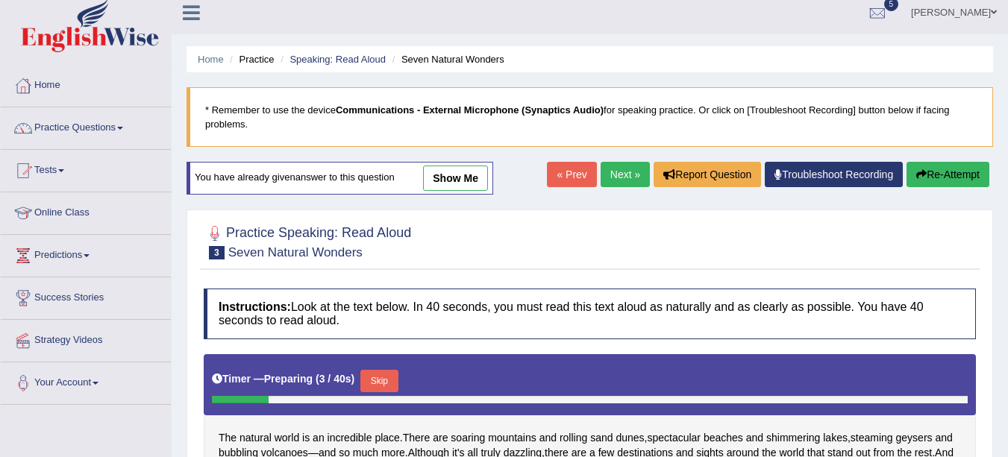
scroll to position [8, 0]
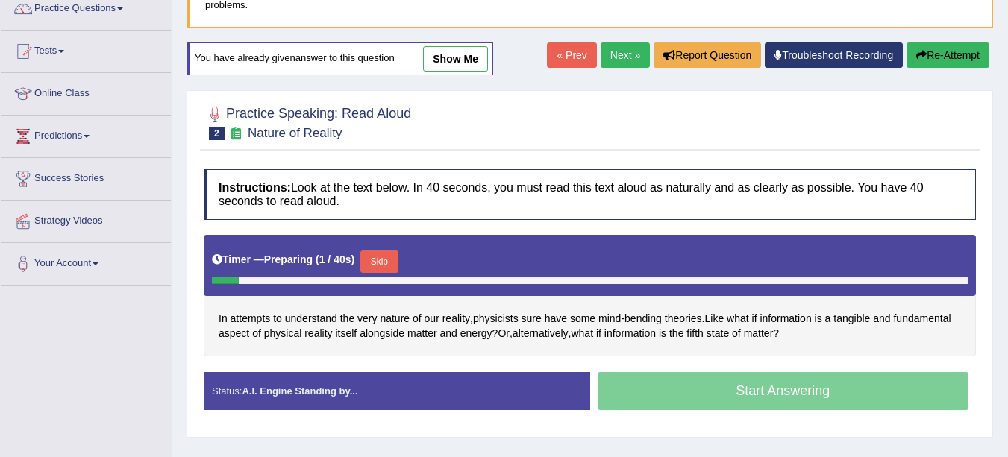
click at [90, 137] on span at bounding box center [87, 136] width 6 height 3
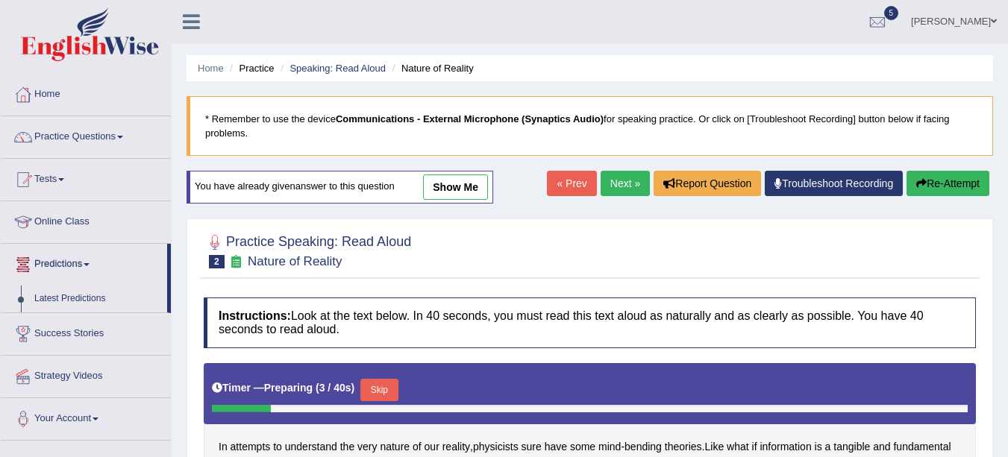
click at [123, 137] on span at bounding box center [120, 137] width 6 height 3
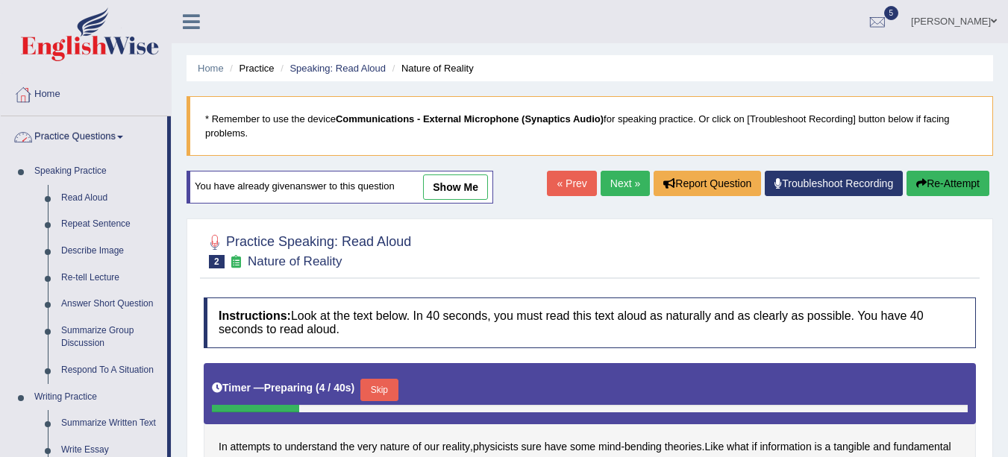
click at [78, 222] on link "Repeat Sentence" at bounding box center [110, 224] width 113 height 27
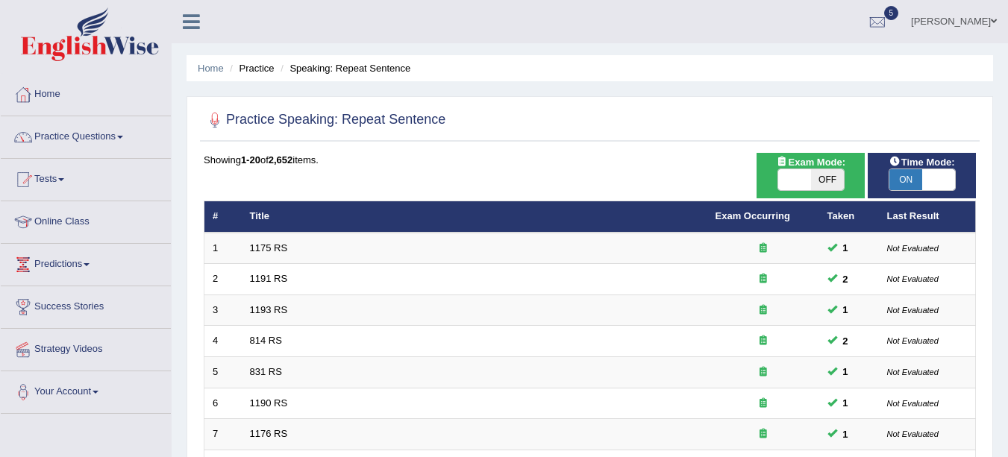
click at [254, 248] on link "1175 RS" at bounding box center [269, 248] width 38 height 11
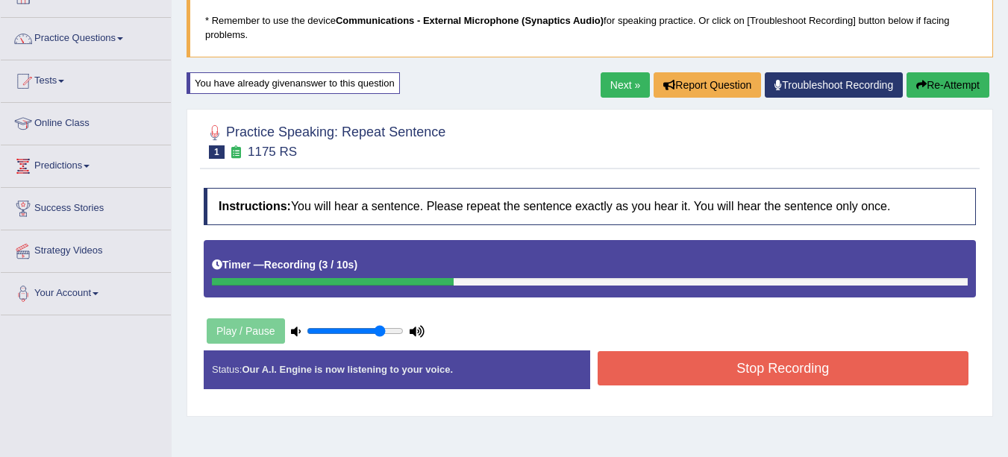
scroll to position [98, 0]
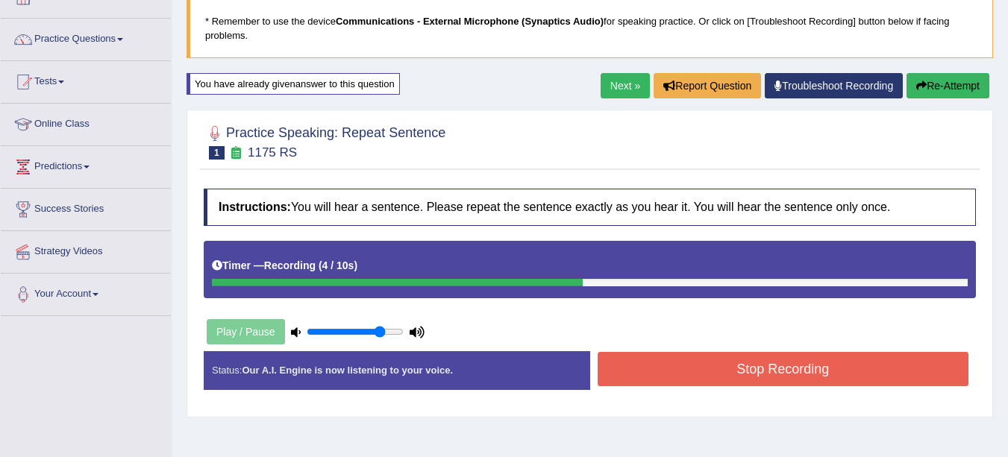
click at [954, 82] on button "Re-Attempt" at bounding box center [948, 85] width 83 height 25
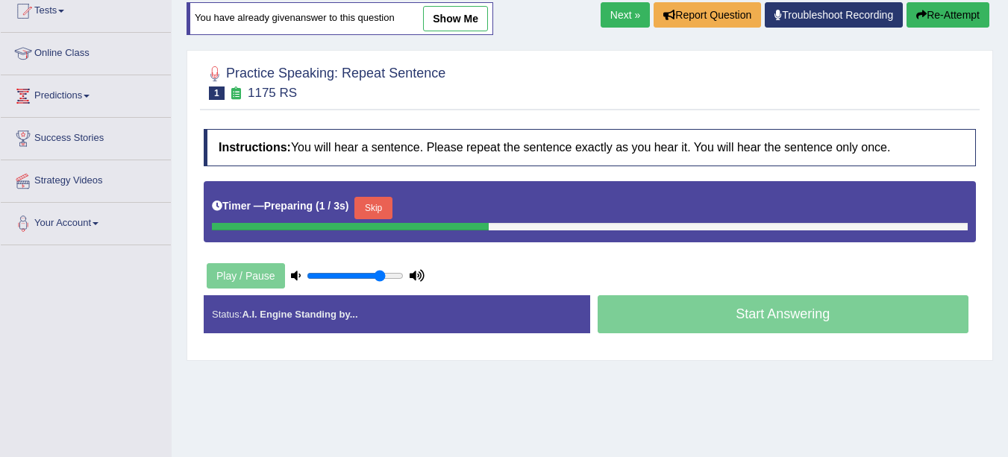
scroll to position [166, 0]
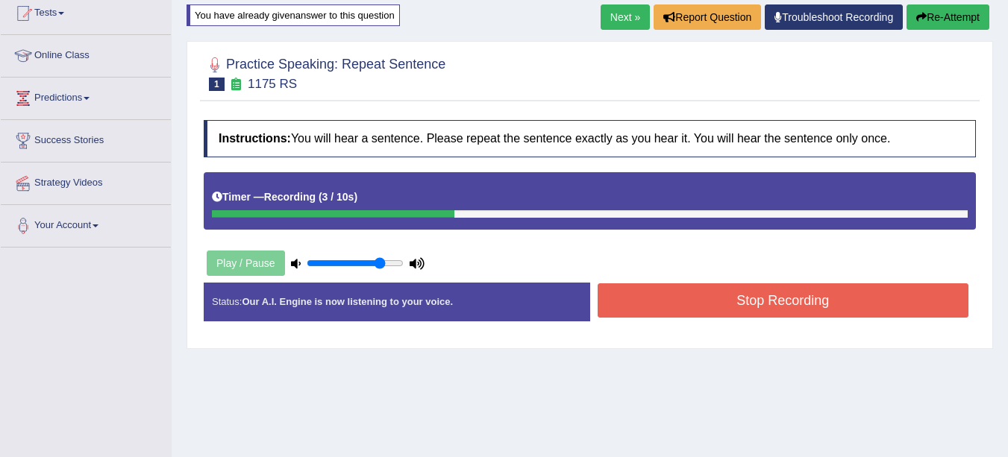
click at [621, 322] on div "Stop Recording" at bounding box center [783, 303] width 387 height 38
click at [631, 315] on button "Stop Recording" at bounding box center [784, 301] width 372 height 34
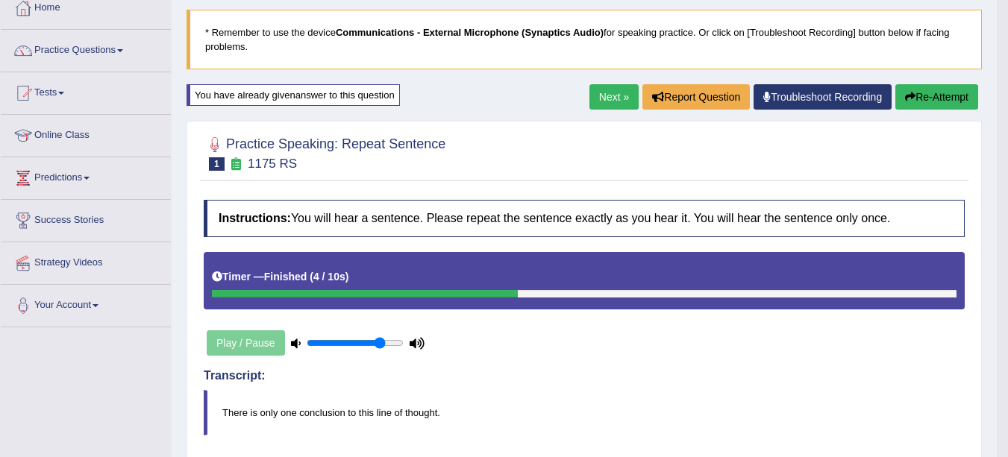
scroll to position [84, 0]
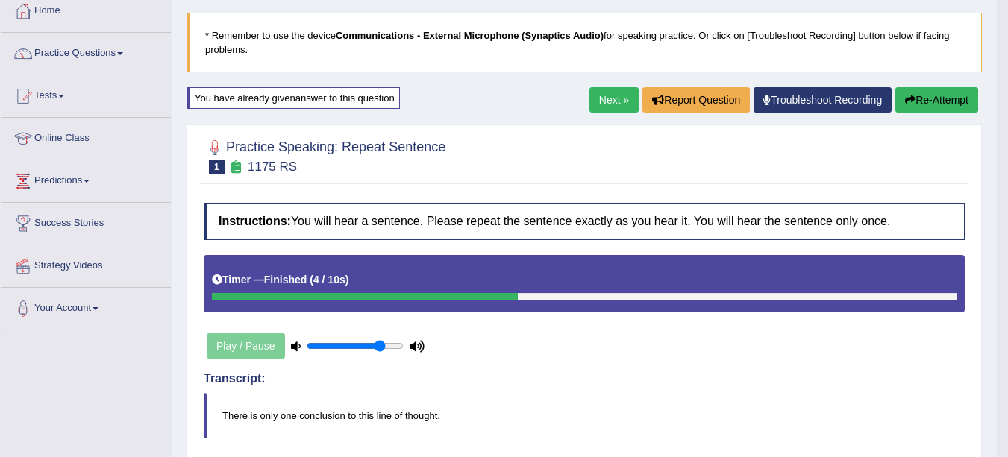
click at [598, 105] on link "Next »" at bounding box center [613, 99] width 49 height 25
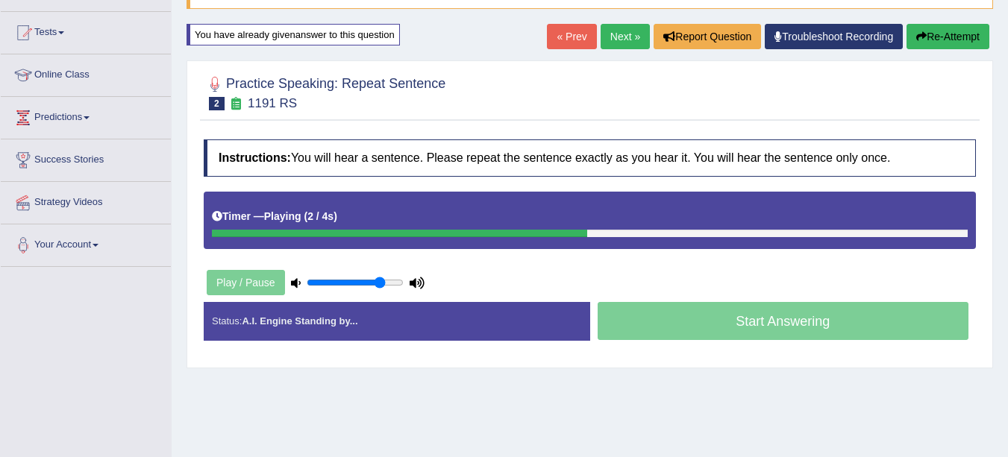
scroll to position [150, 0]
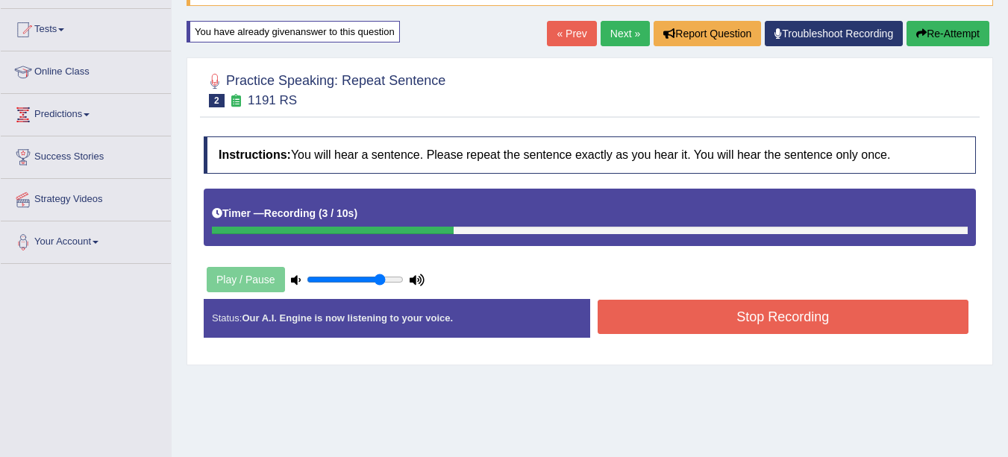
click at [229, 284] on div "Play / Pause" at bounding box center [316, 279] width 224 height 37
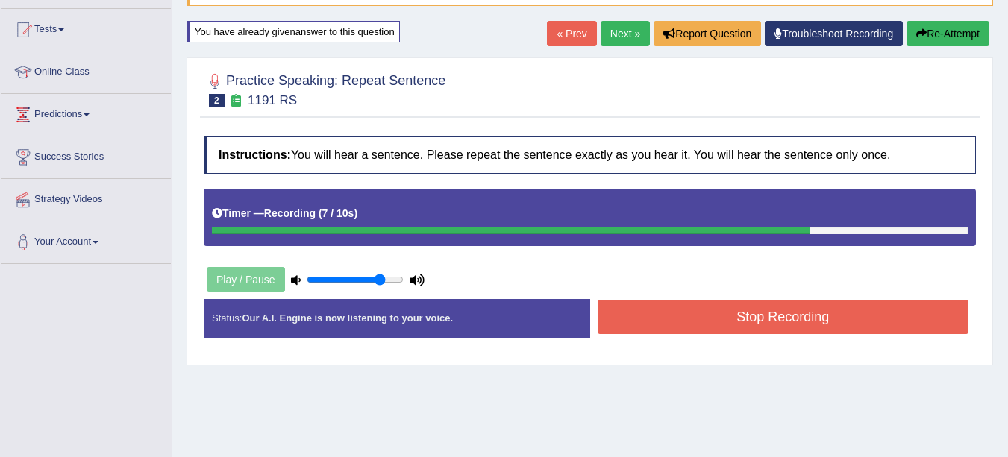
click at [782, 330] on button "Stop Recording" at bounding box center [784, 317] width 372 height 34
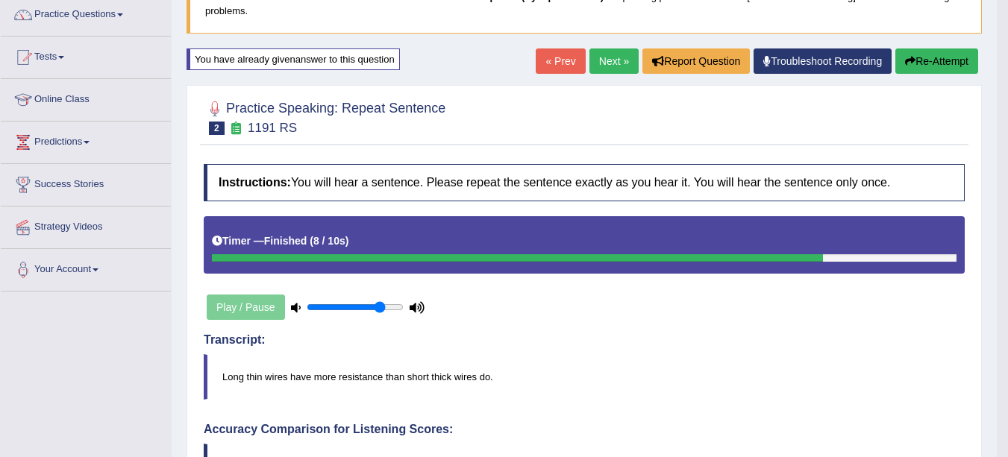
scroll to position [0, 0]
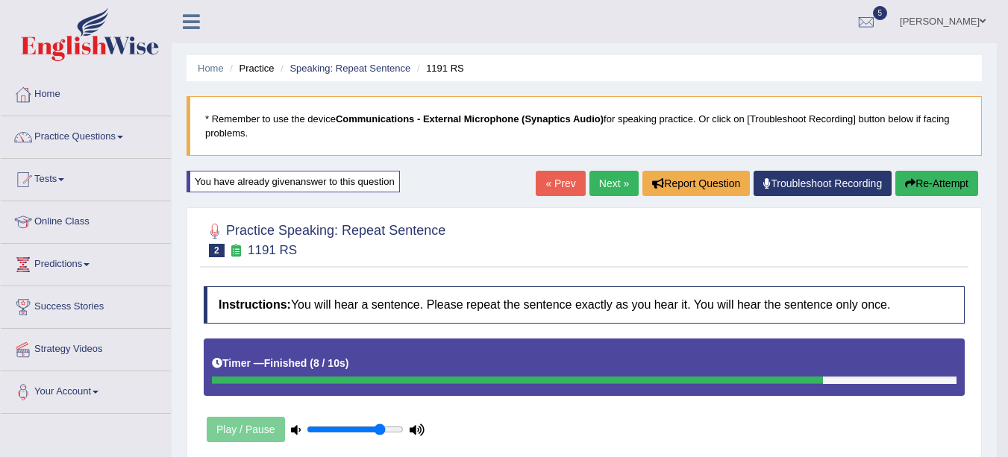
click at [607, 186] on link "Next »" at bounding box center [613, 183] width 49 height 25
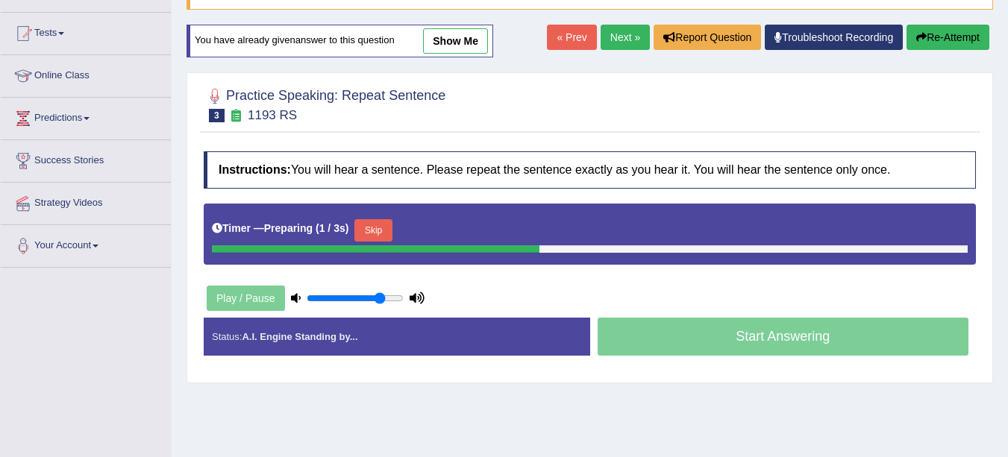
scroll to position [157, 0]
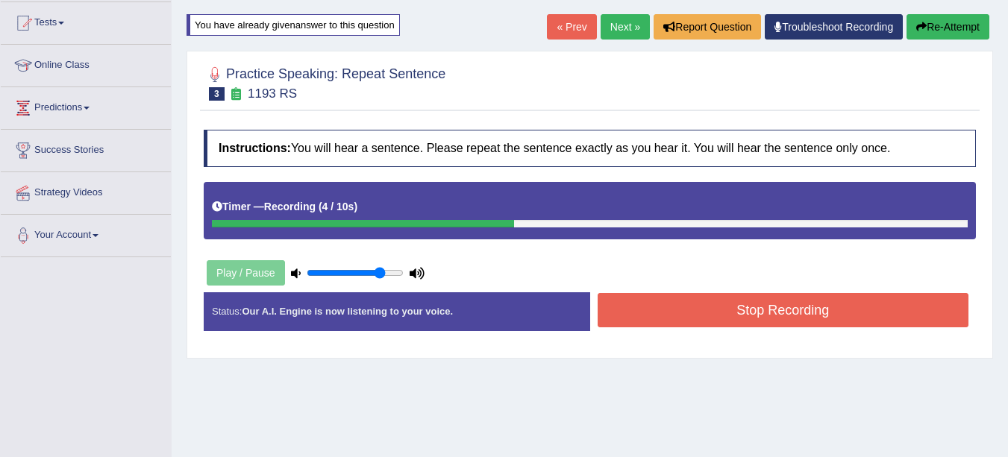
click at [782, 310] on button "Stop Recording" at bounding box center [784, 310] width 372 height 34
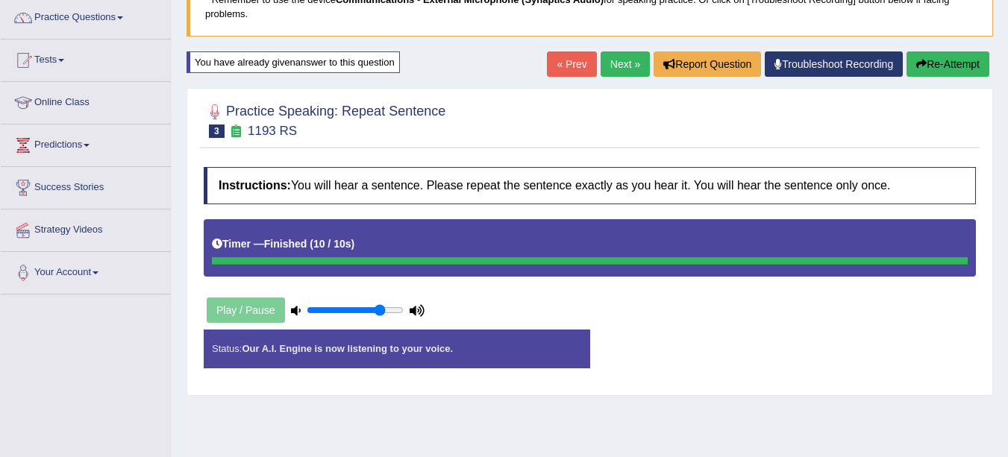
scroll to position [111, 0]
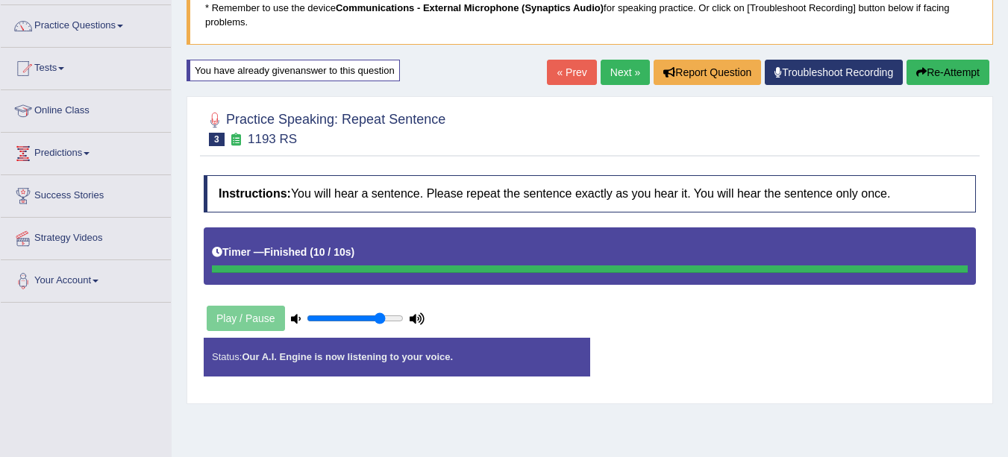
click at [232, 328] on div "Play / Pause" at bounding box center [316, 318] width 224 height 37
click at [231, 316] on div "Play / Pause" at bounding box center [316, 318] width 224 height 37
click at [607, 184] on h4 "Instructions: You will hear a sentence. Please repeat the sentence exactly as y…" at bounding box center [590, 193] width 772 height 37
drag, startPoint x: 607, startPoint y: 184, endPoint x: 758, endPoint y: 251, distance: 166.0
click at [758, 251] on div "Instructions: You will hear a sentence. Please repeat the sentence exactly as y…" at bounding box center [590, 282] width 780 height 228
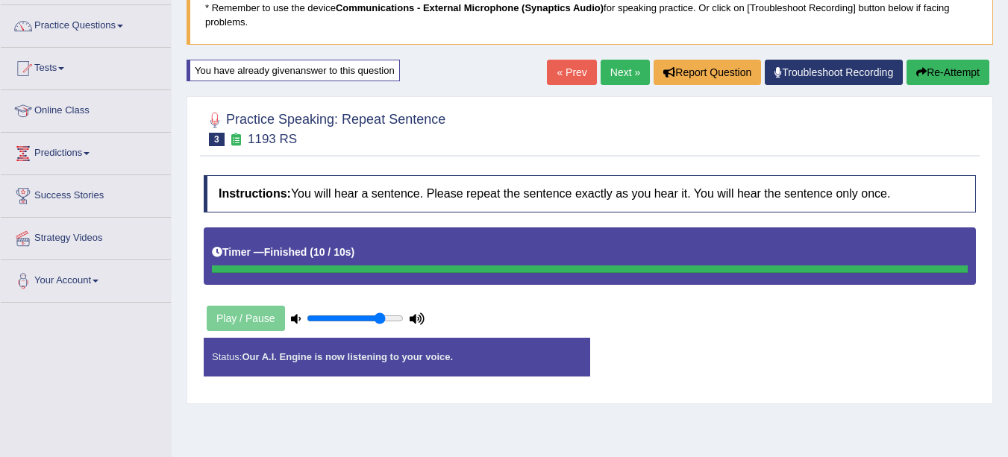
click at [752, 345] on div "Status: Our A.I. Engine is now listening to your voice. Start Answering Stop Re…" at bounding box center [590, 364] width 772 height 53
click at [557, 348] on div "Status: Our A.I. Engine is now listening to your voice." at bounding box center [397, 357] width 387 height 38
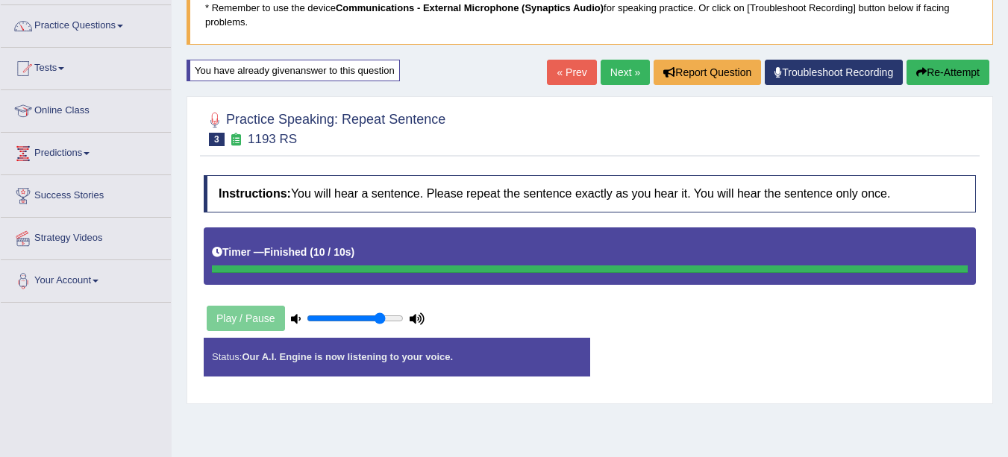
click at [606, 69] on link "Next »" at bounding box center [625, 72] width 49 height 25
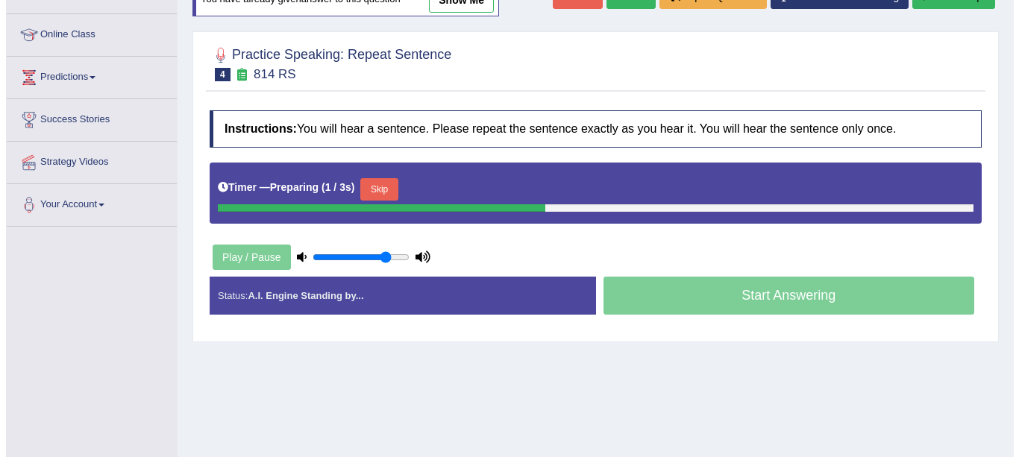
scroll to position [190, 0]
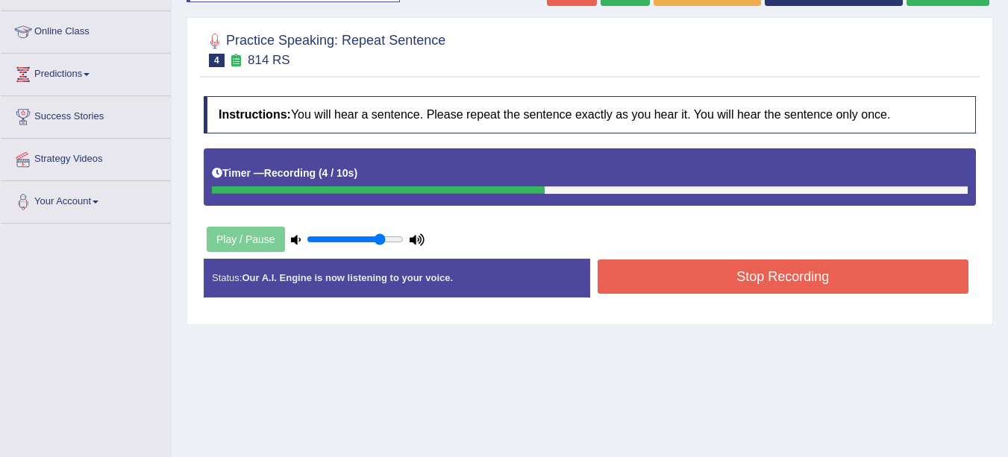
click at [825, 290] on button "Stop Recording" at bounding box center [784, 277] width 372 height 34
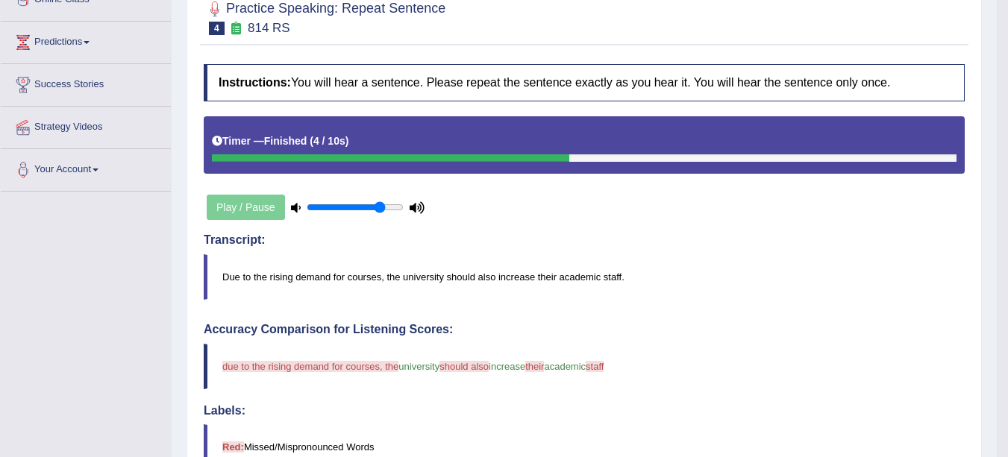
scroll to position [221, 0]
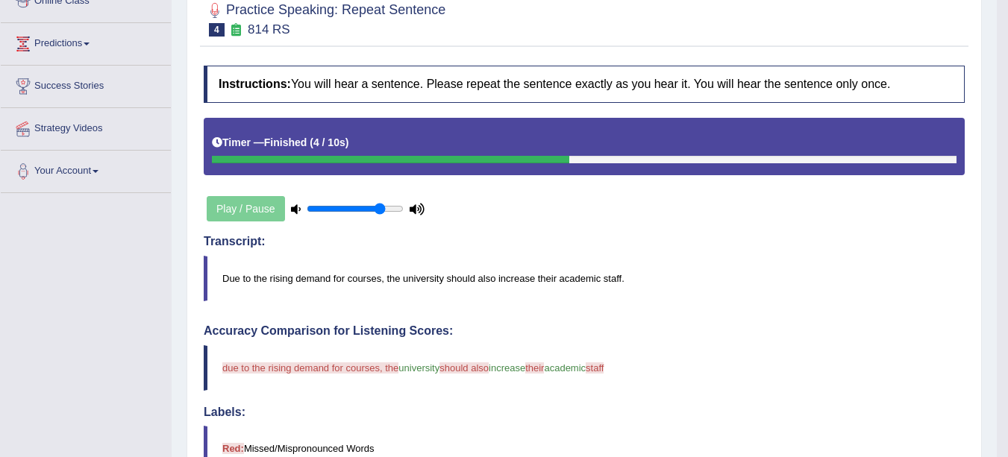
click at [244, 210] on div "Play / Pause" at bounding box center [316, 208] width 224 height 37
click at [228, 215] on div "Play / Pause" at bounding box center [316, 208] width 224 height 37
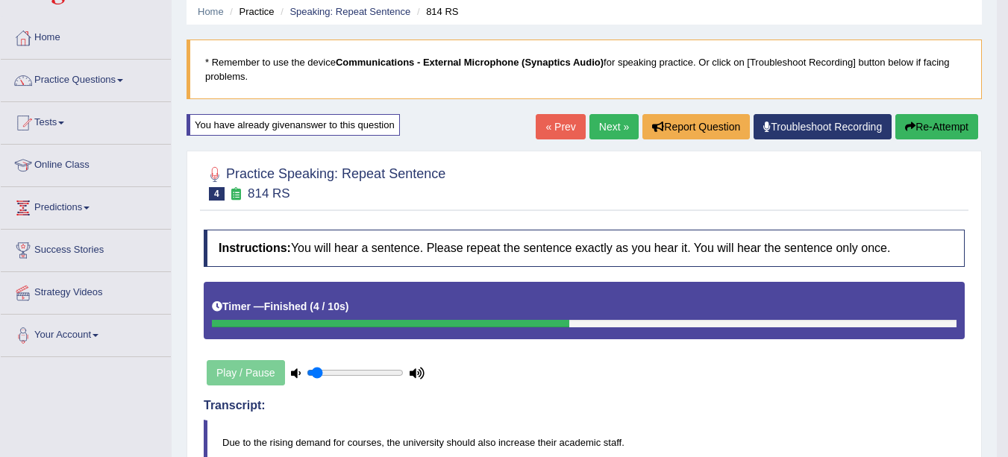
type input "0.1"
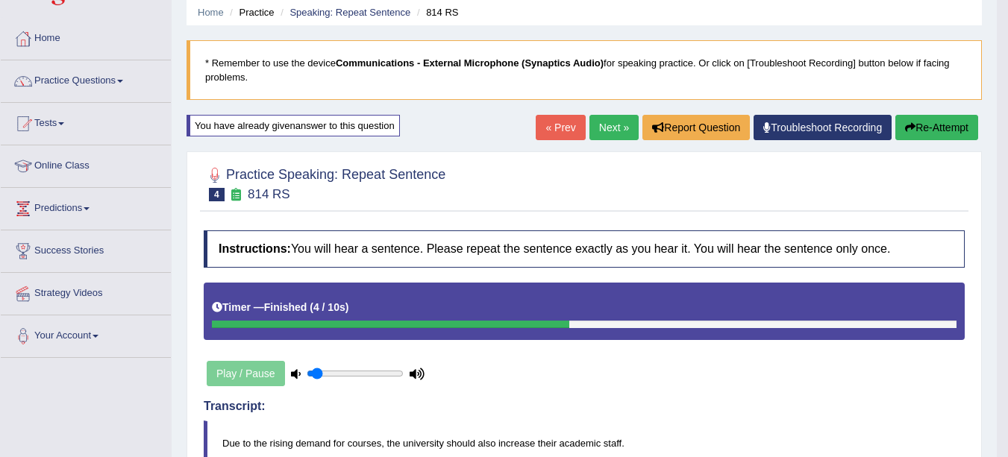
click at [122, 82] on span at bounding box center [120, 81] width 6 height 3
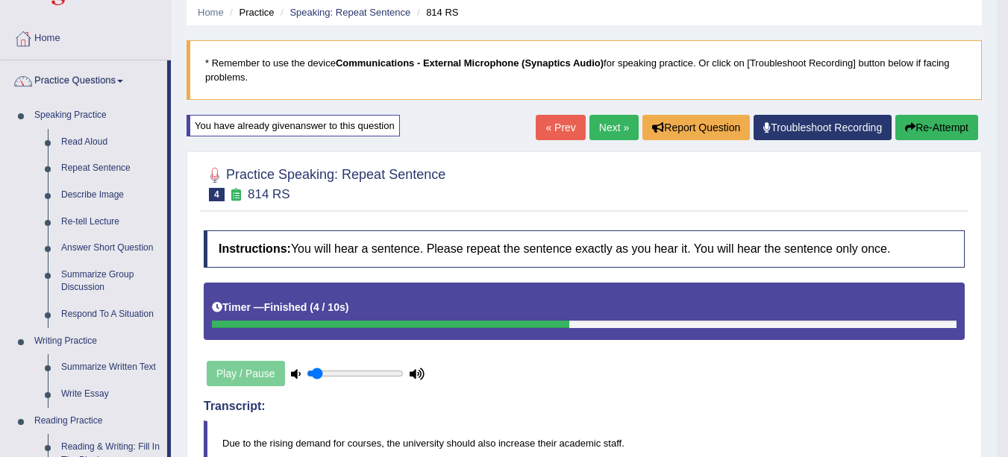
click at [90, 198] on link "Describe Image" at bounding box center [110, 195] width 113 height 27
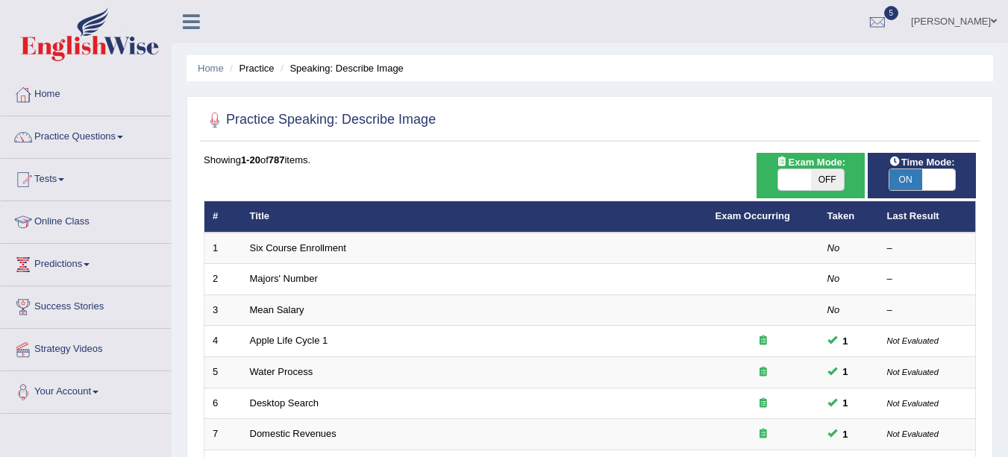
click at [256, 249] on link "Six Course Enrollment" at bounding box center [298, 248] width 96 height 11
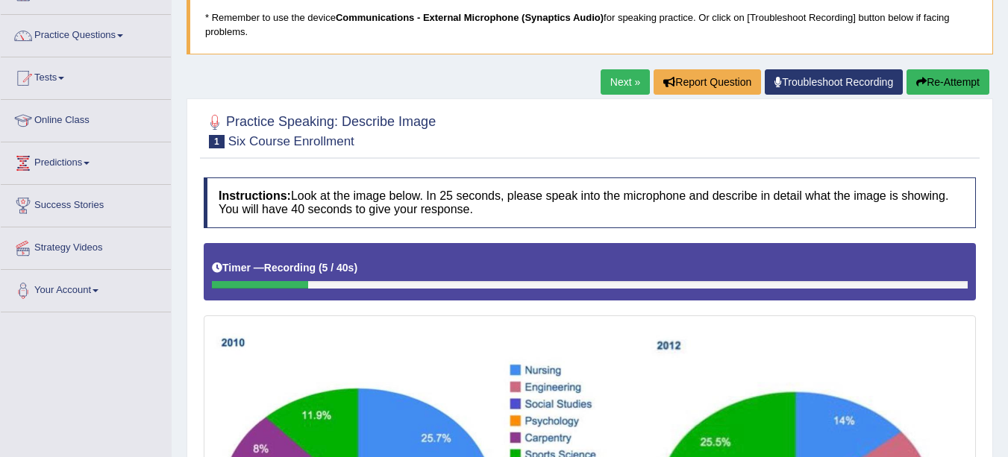
scroll to position [100, 0]
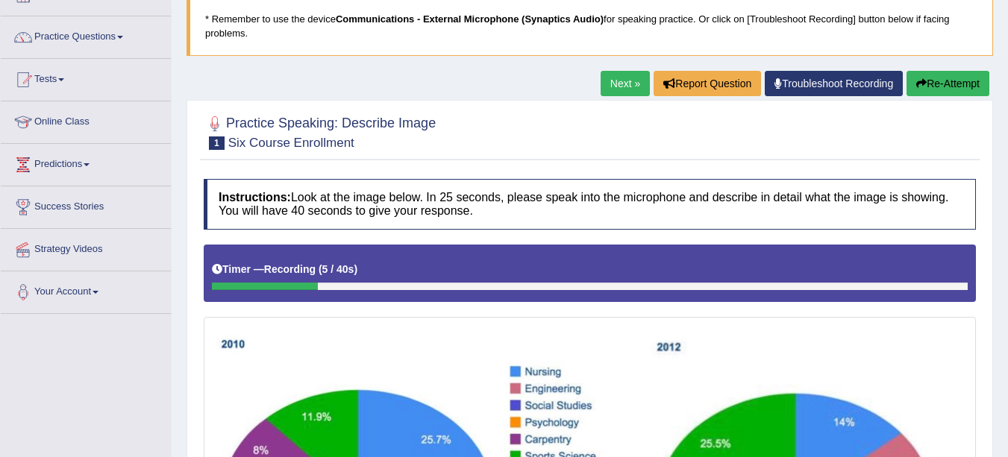
click at [950, 85] on button "Re-Attempt" at bounding box center [948, 83] width 83 height 25
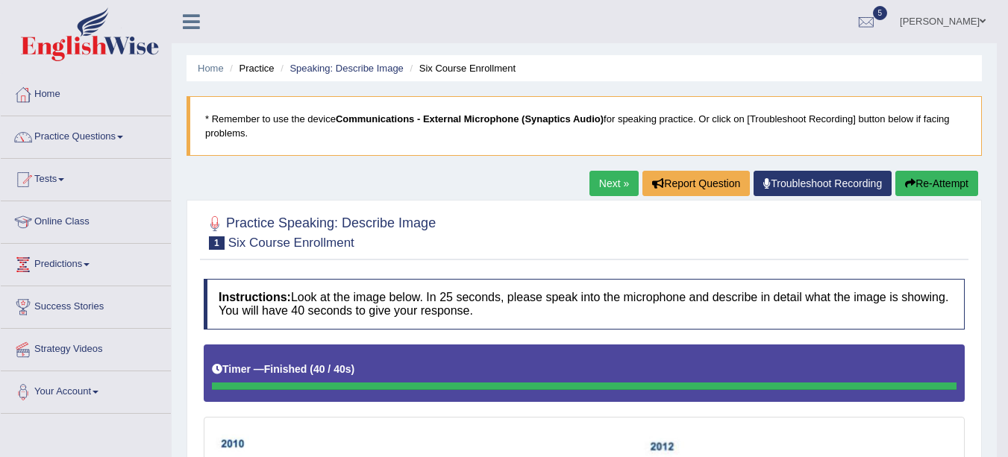
scroll to position [2, 0]
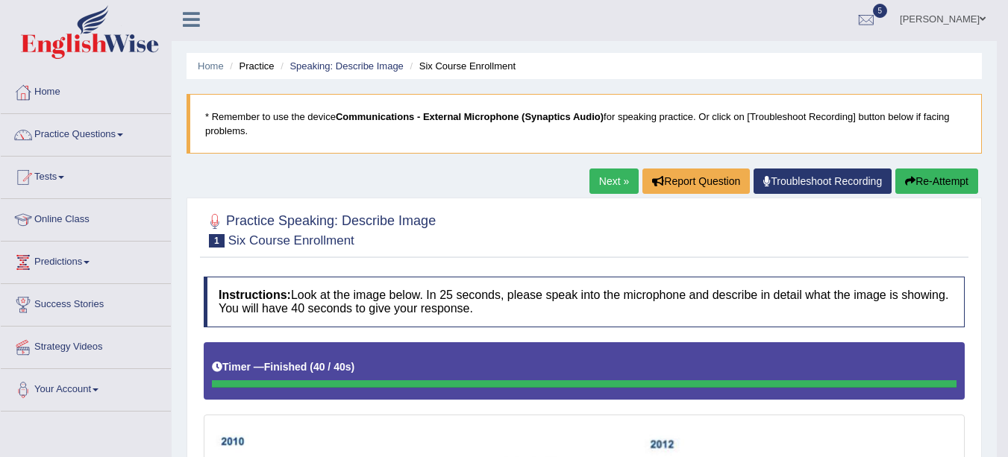
click at [606, 185] on link "Next »" at bounding box center [613, 181] width 49 height 25
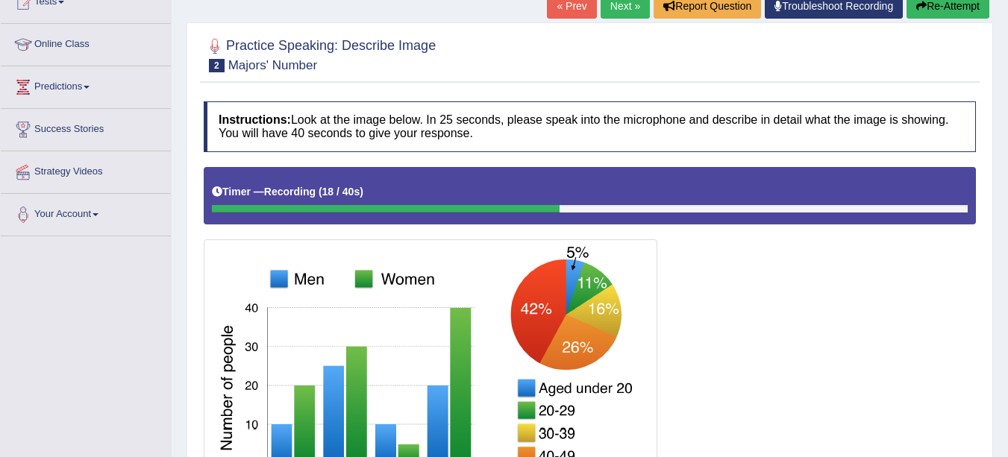
scroll to position [162, 0]
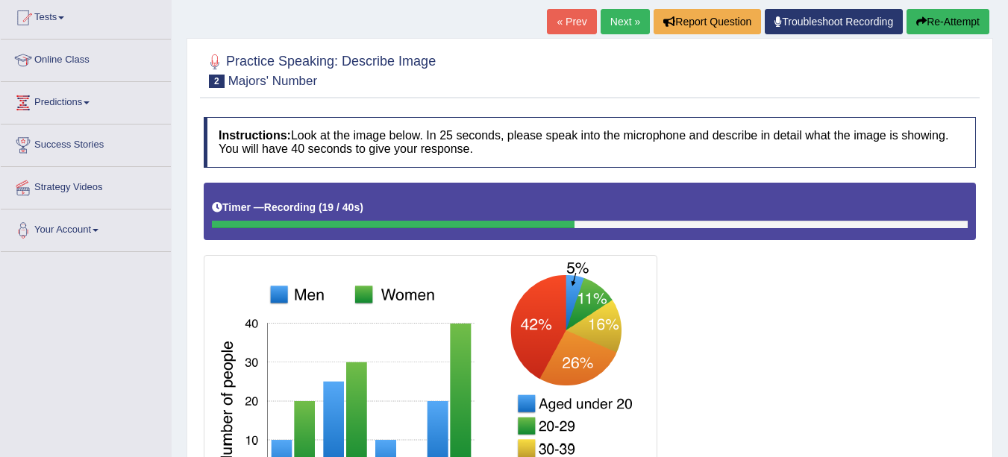
click at [954, 22] on button "Re-Attempt" at bounding box center [948, 21] width 83 height 25
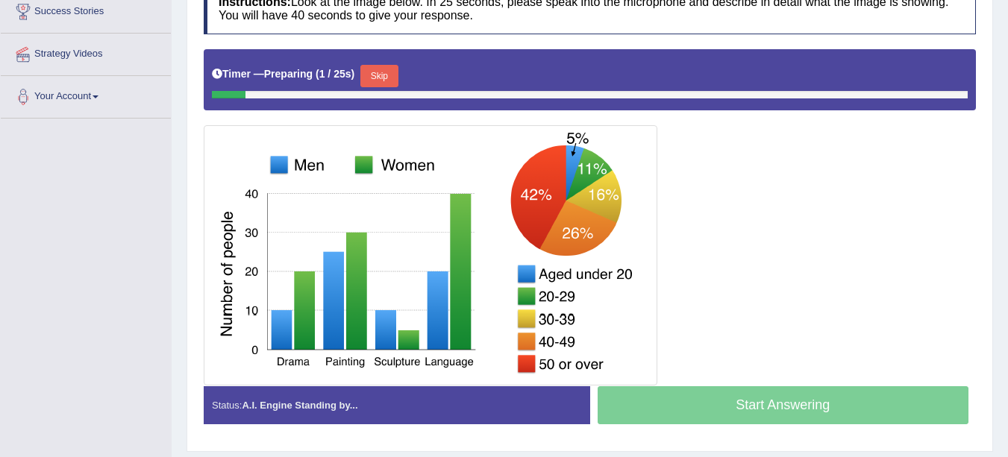
scroll to position [296, 0]
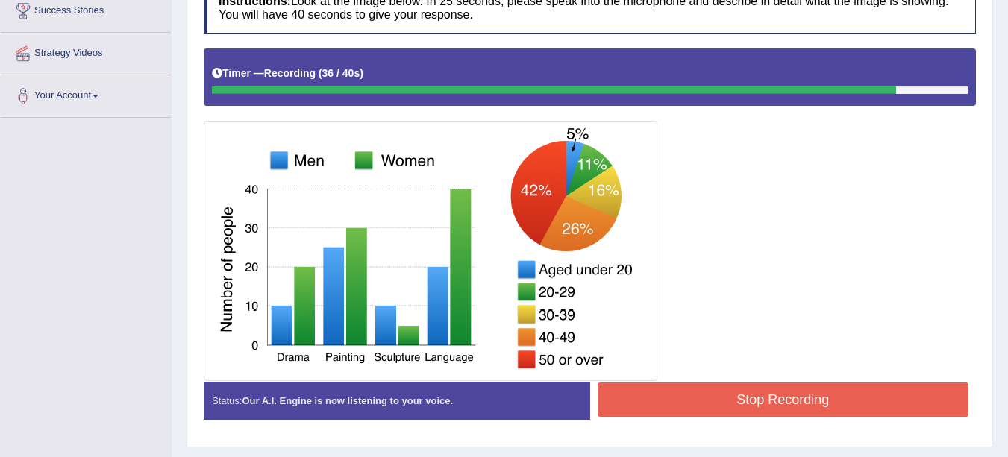
click at [694, 392] on button "Stop Recording" at bounding box center [784, 400] width 372 height 34
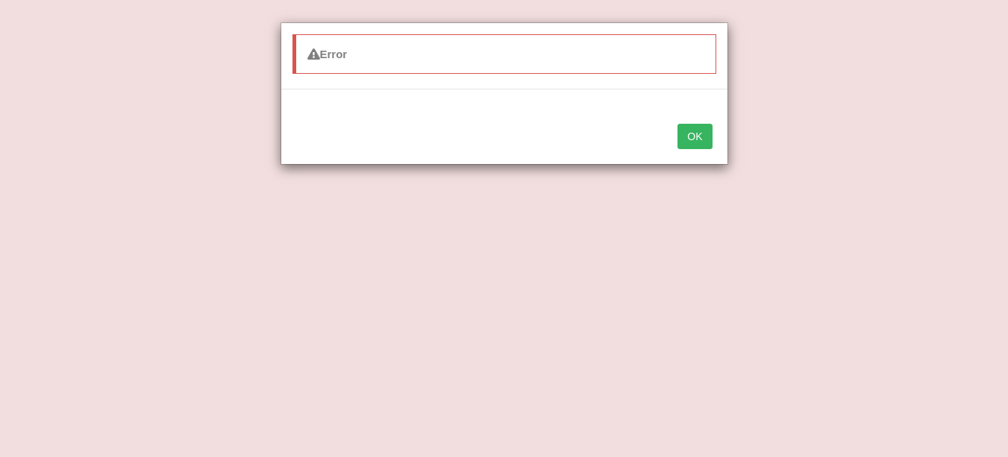
click at [689, 143] on button "OK" at bounding box center [695, 136] width 34 height 25
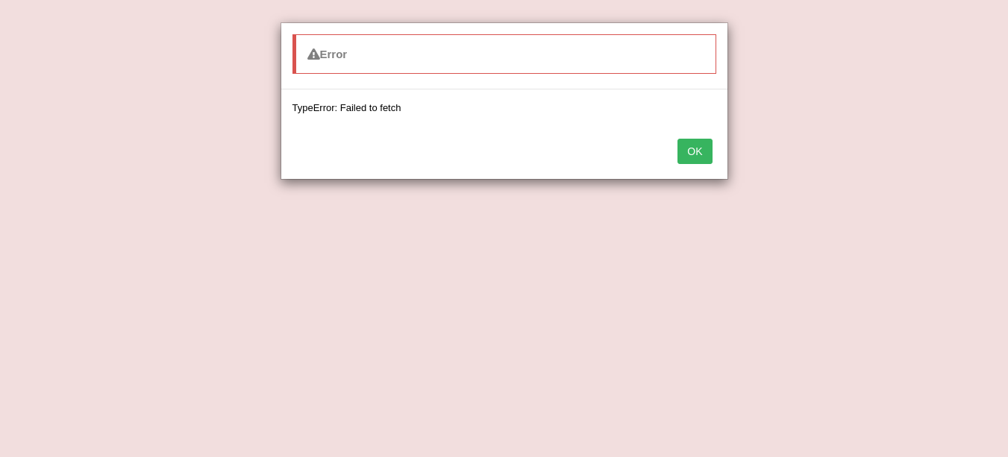
click at [695, 157] on button "OK" at bounding box center [695, 151] width 34 height 25
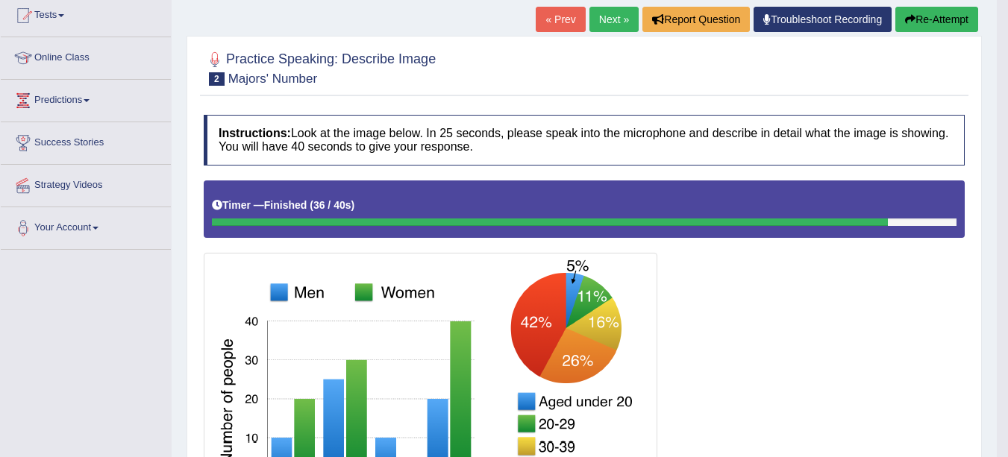
scroll to position [168, 0]
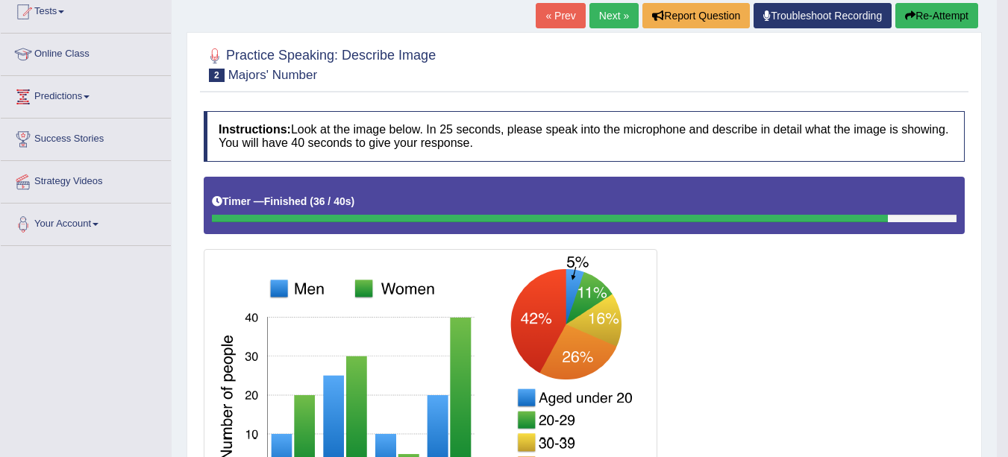
click at [941, 19] on button "Re-Attempt" at bounding box center [936, 15] width 83 height 25
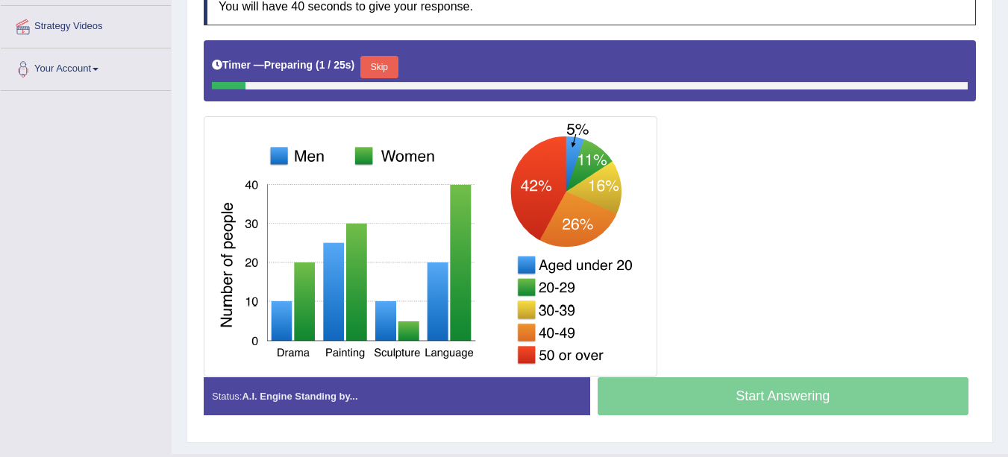
scroll to position [338, 0]
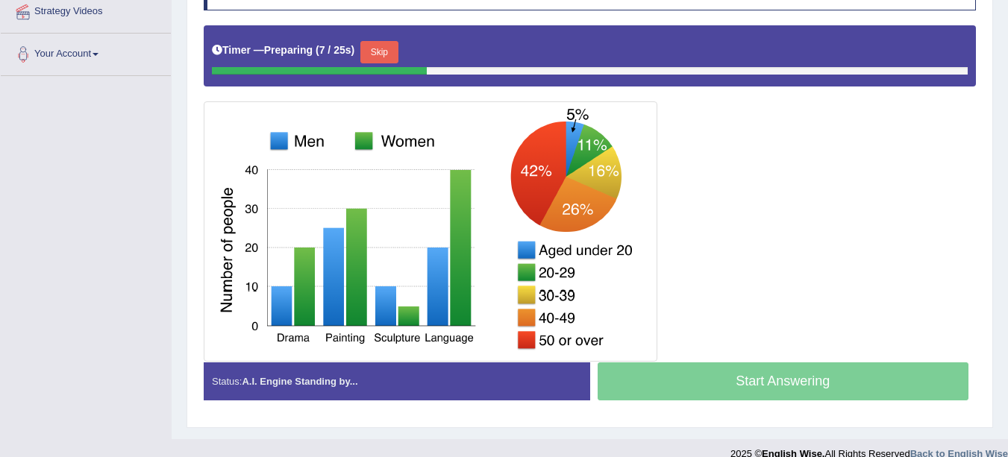
click at [385, 52] on button "Skip" at bounding box center [378, 52] width 37 height 22
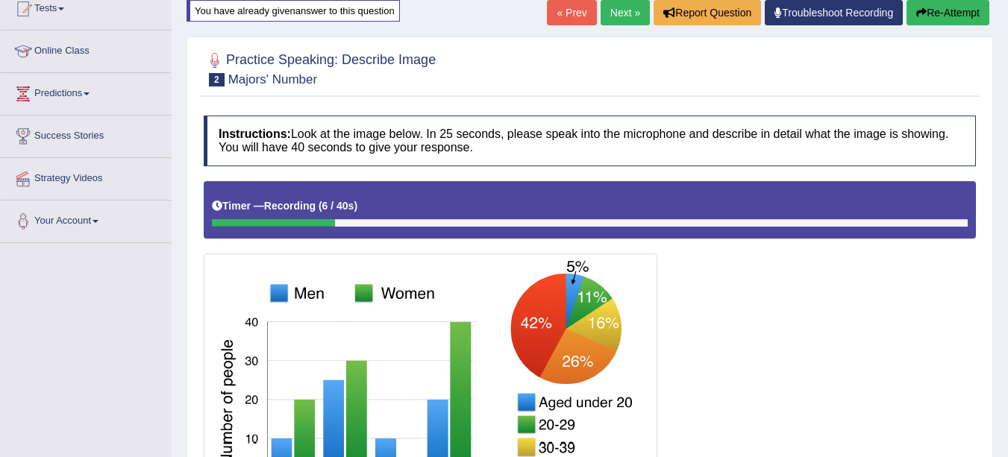
scroll to position [172, 0]
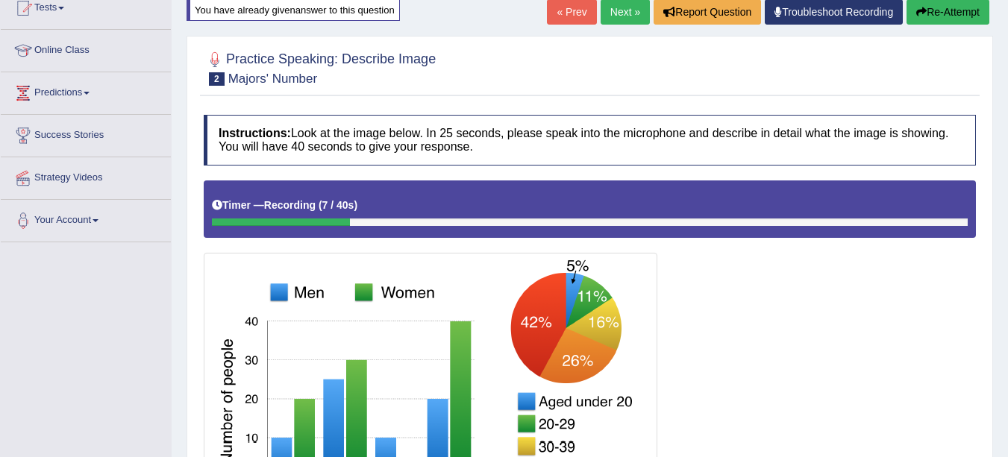
click at [939, 13] on button "Re-Attempt" at bounding box center [948, 11] width 83 height 25
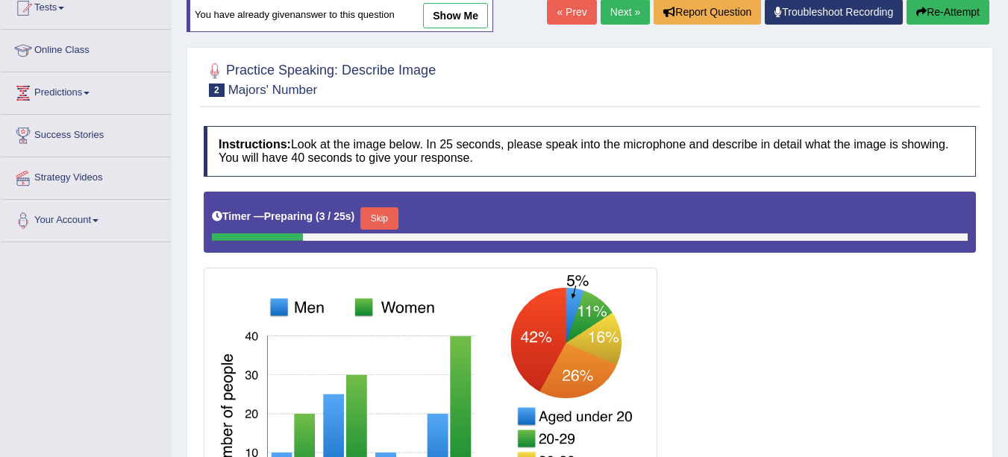
click at [391, 213] on button "Skip" at bounding box center [378, 218] width 37 height 22
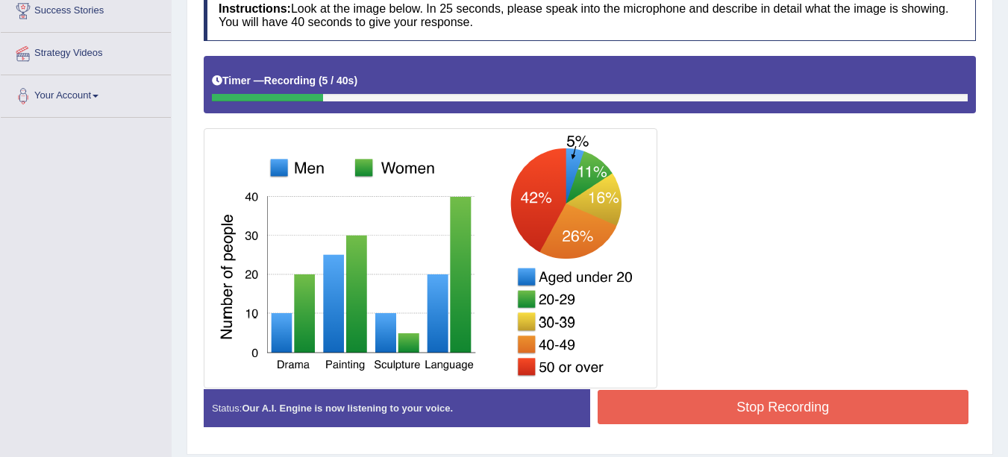
scroll to position [303, 0]
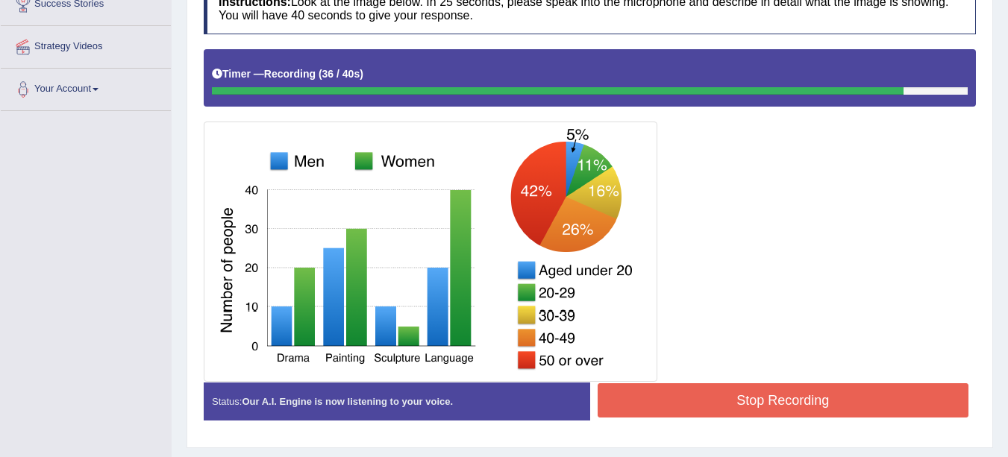
click at [824, 404] on button "Stop Recording" at bounding box center [784, 401] width 372 height 34
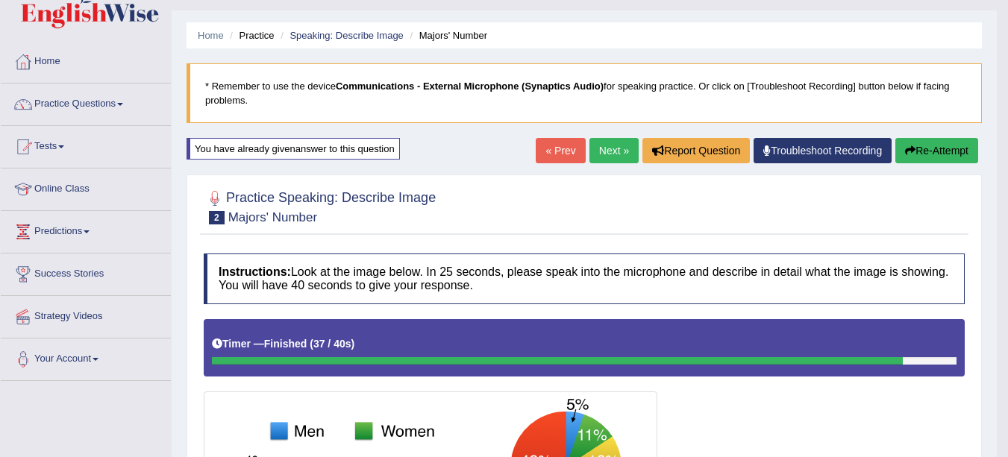
scroll to position [0, 0]
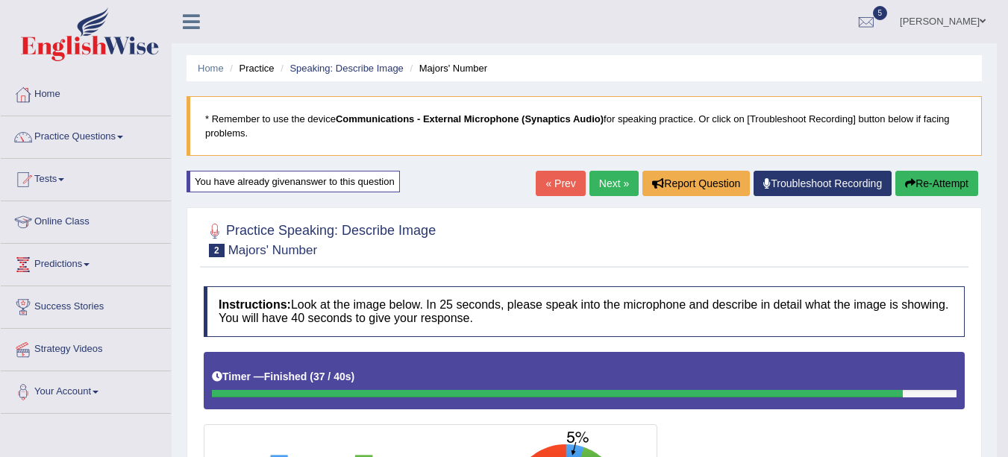
click at [593, 195] on link "Next »" at bounding box center [613, 183] width 49 height 25
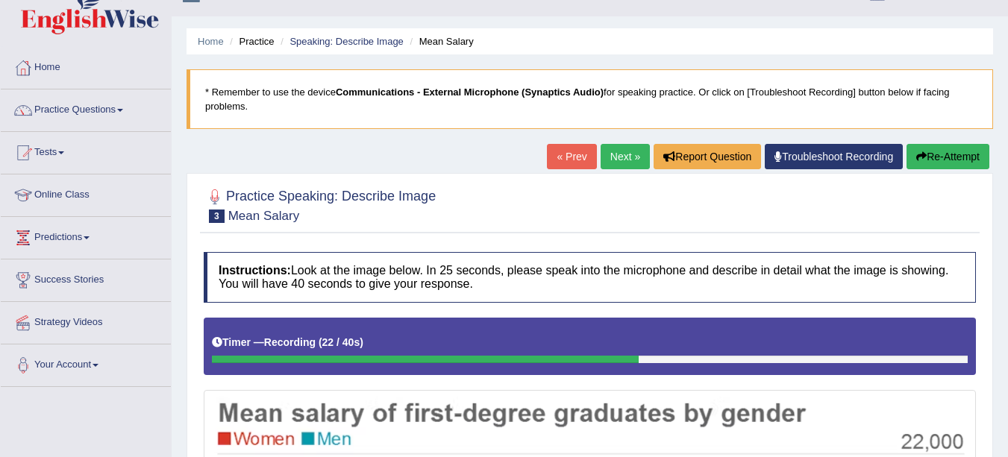
scroll to position [25, 0]
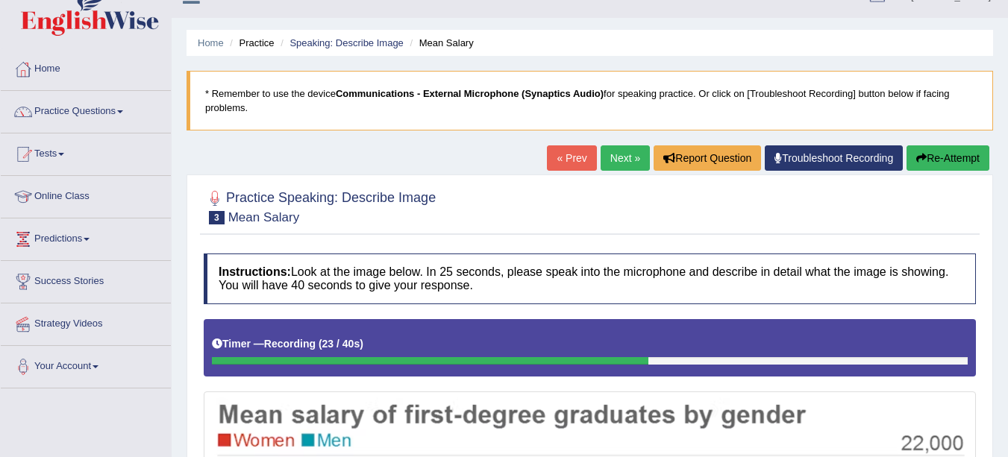
click at [936, 158] on button "Re-Attempt" at bounding box center [948, 158] width 83 height 25
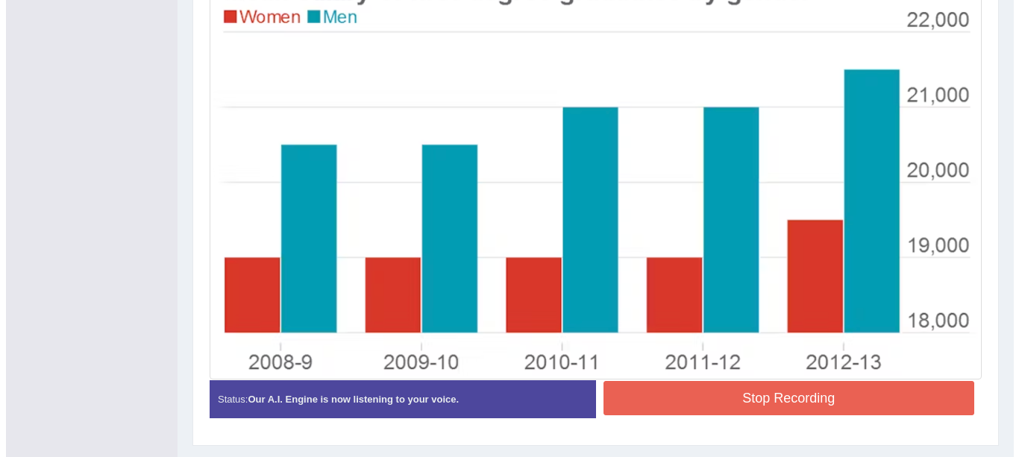
scroll to position [451, 0]
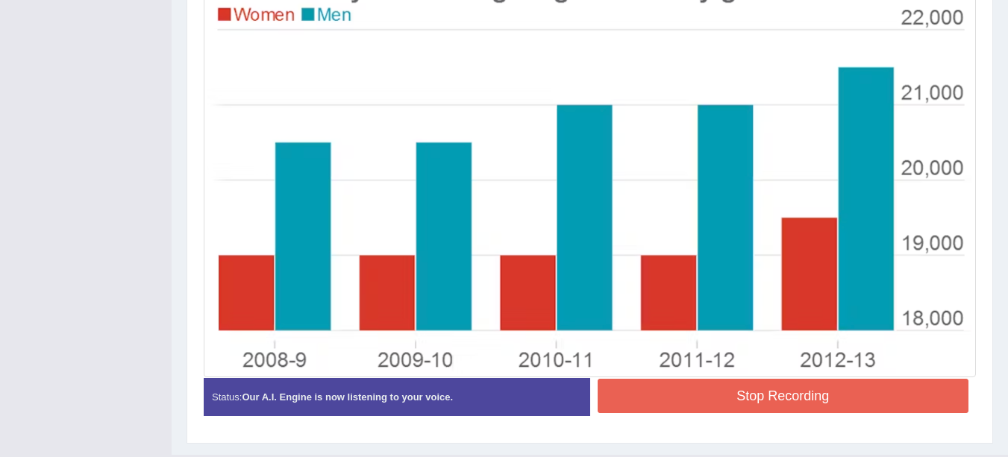
click at [827, 395] on button "Stop Recording" at bounding box center [784, 396] width 372 height 34
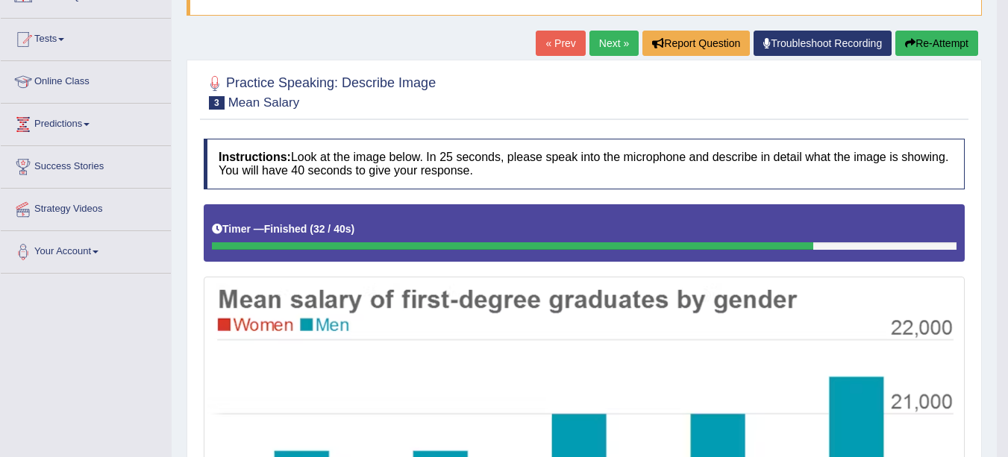
scroll to position [129, 0]
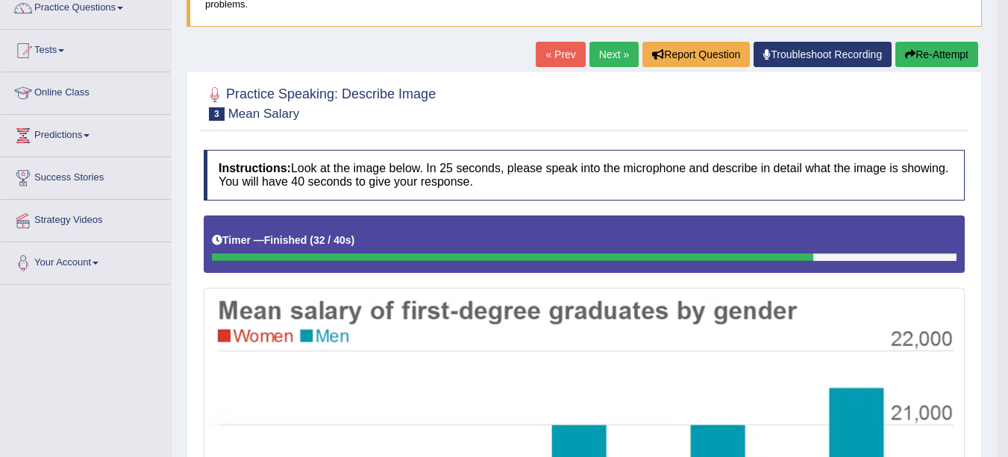
click at [912, 54] on icon "button" at bounding box center [910, 54] width 10 height 10
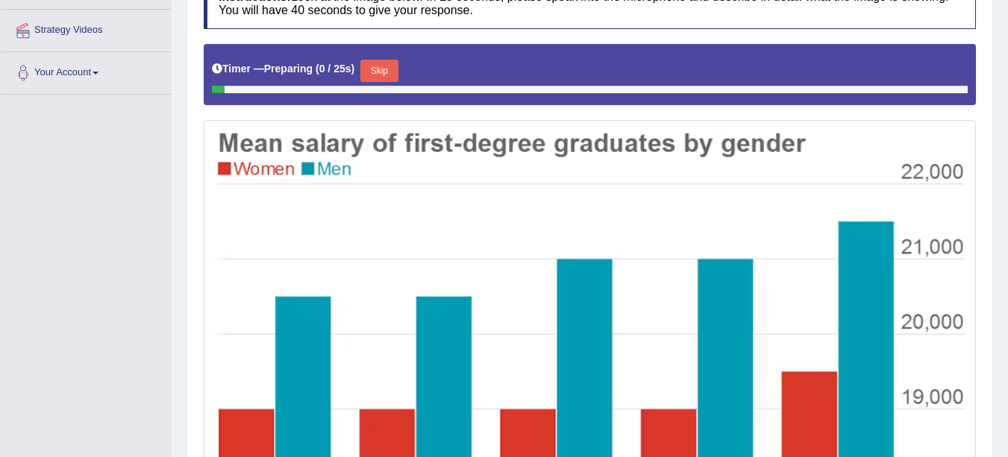
scroll to position [315, 0]
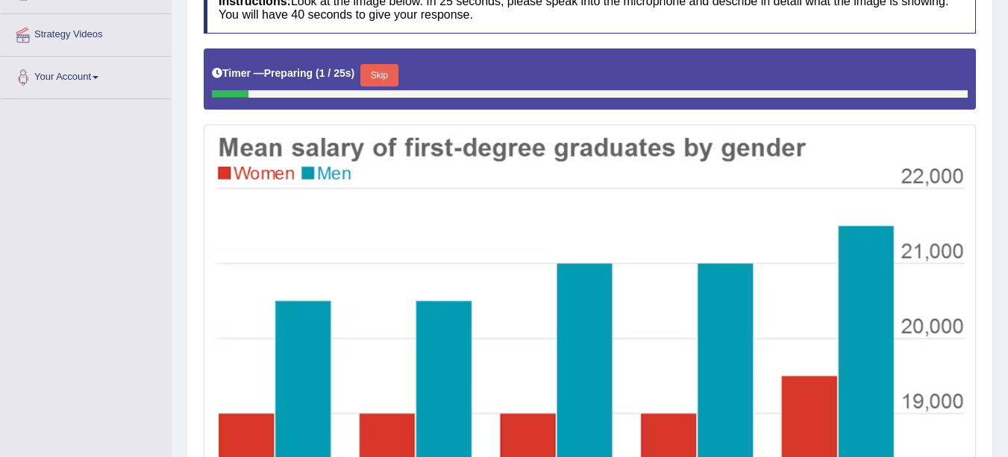
click at [385, 75] on button "Skip" at bounding box center [378, 75] width 37 height 22
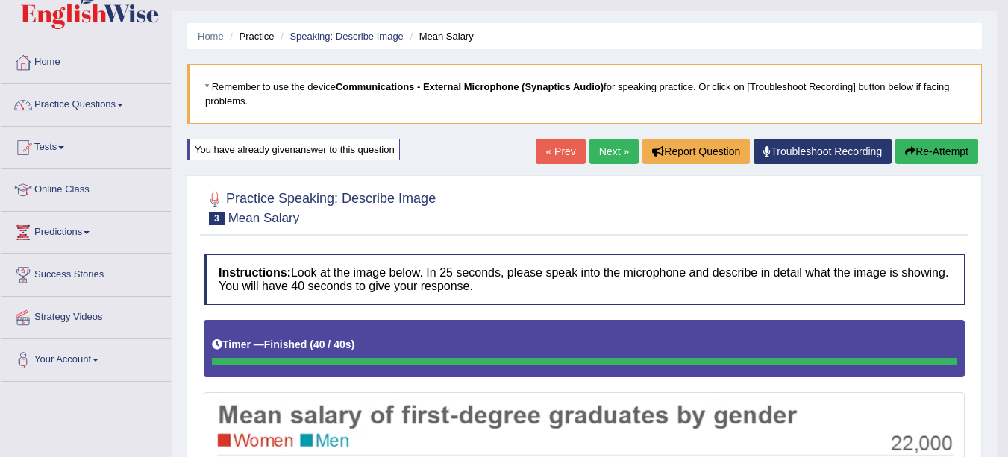
scroll to position [25, 0]
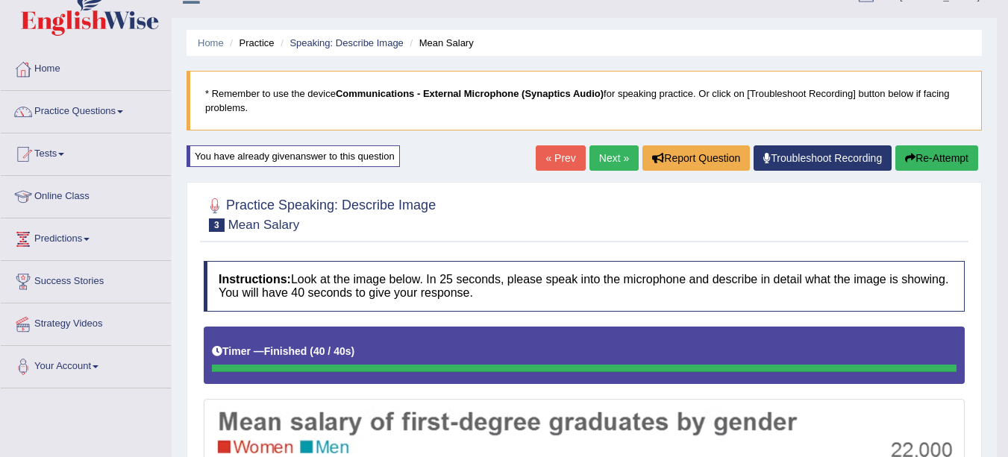
click at [601, 157] on link "Next »" at bounding box center [613, 158] width 49 height 25
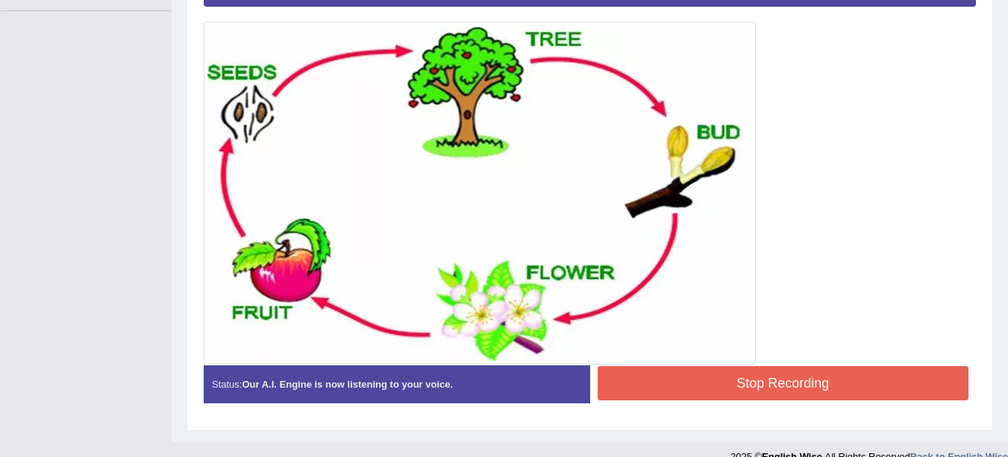
scroll to position [419, 0]
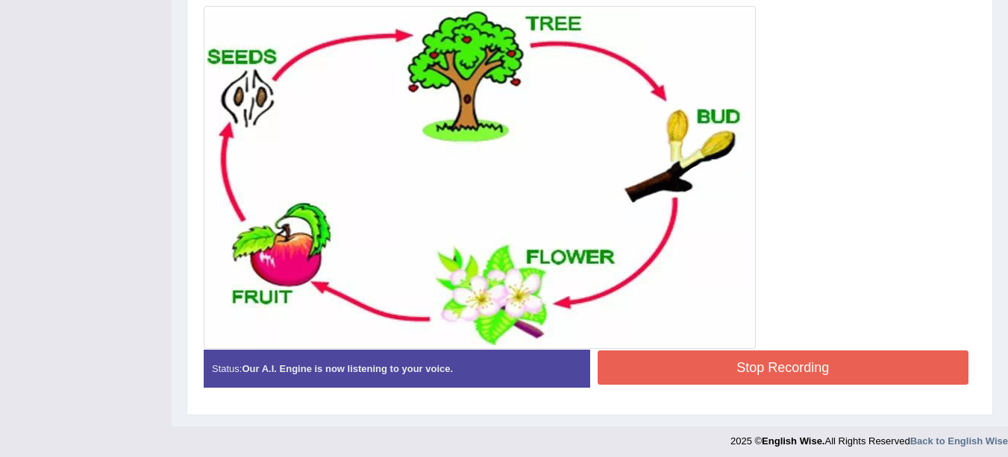
click at [853, 368] on button "Stop Recording" at bounding box center [784, 368] width 372 height 34
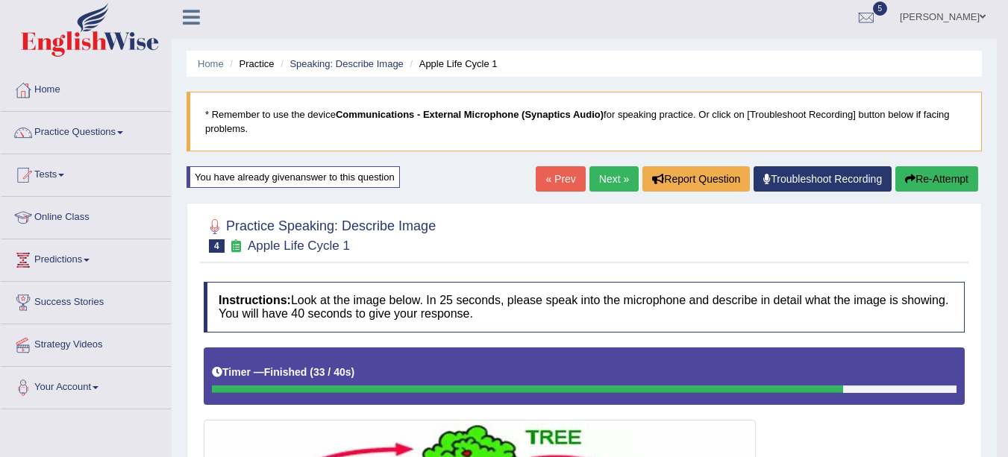
scroll to position [0, 0]
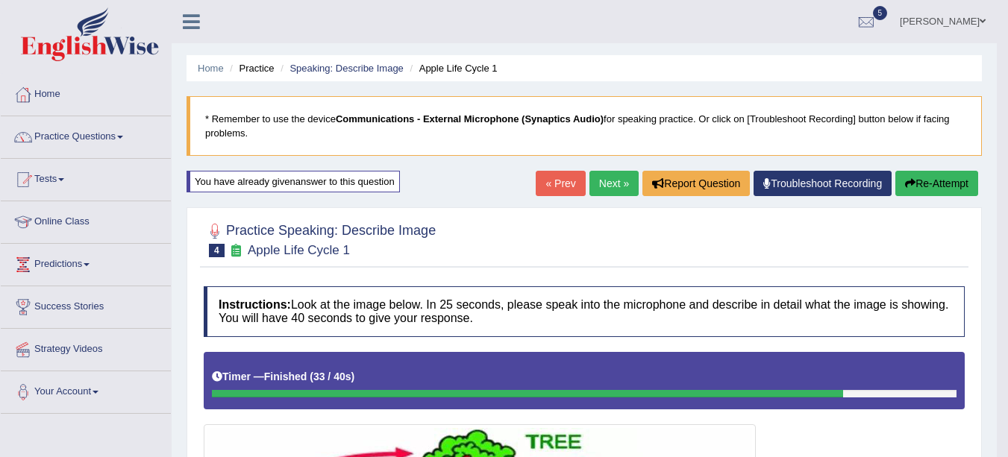
click at [604, 181] on link "Next »" at bounding box center [613, 183] width 49 height 25
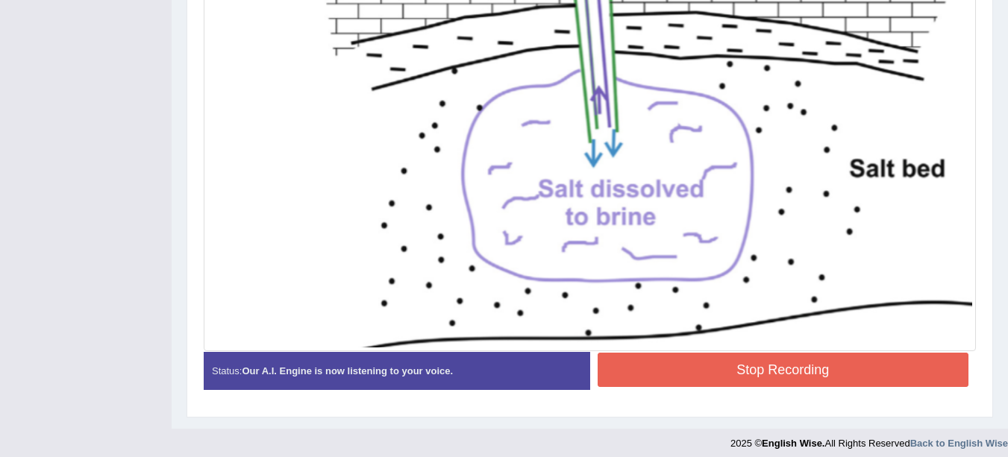
scroll to position [605, 0]
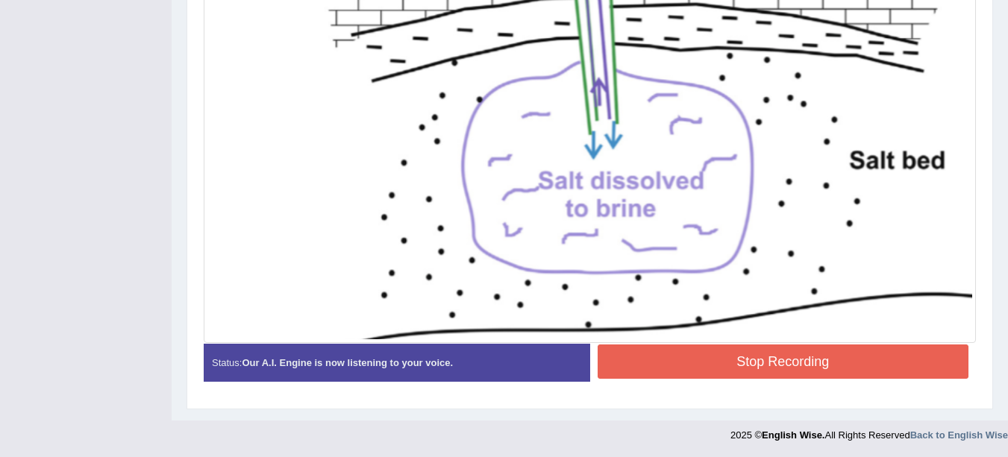
click at [746, 358] on button "Stop Recording" at bounding box center [784, 362] width 372 height 34
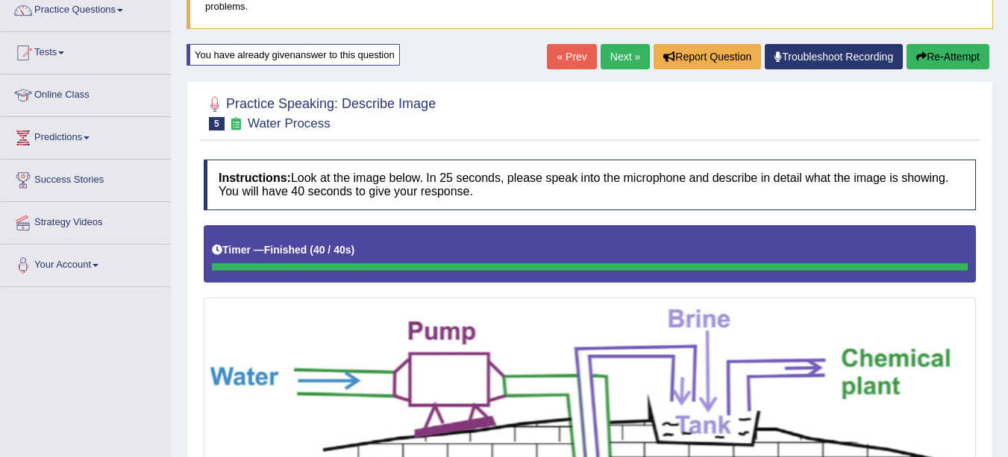
scroll to position [126, 0]
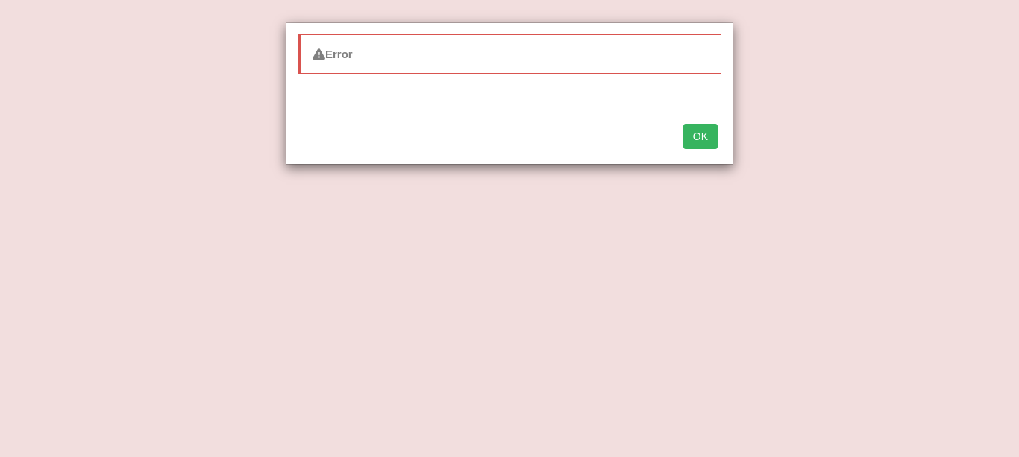
click at [702, 136] on button "OK" at bounding box center [700, 136] width 34 height 25
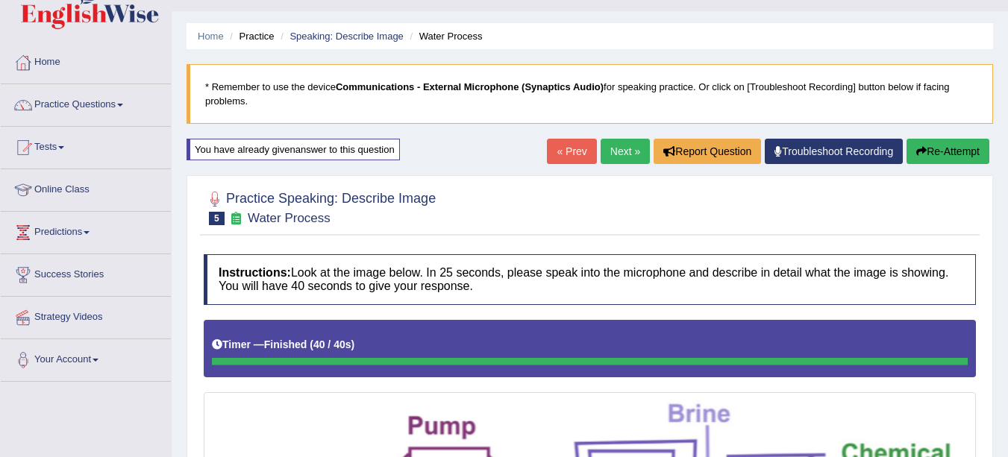
scroll to position [0, 0]
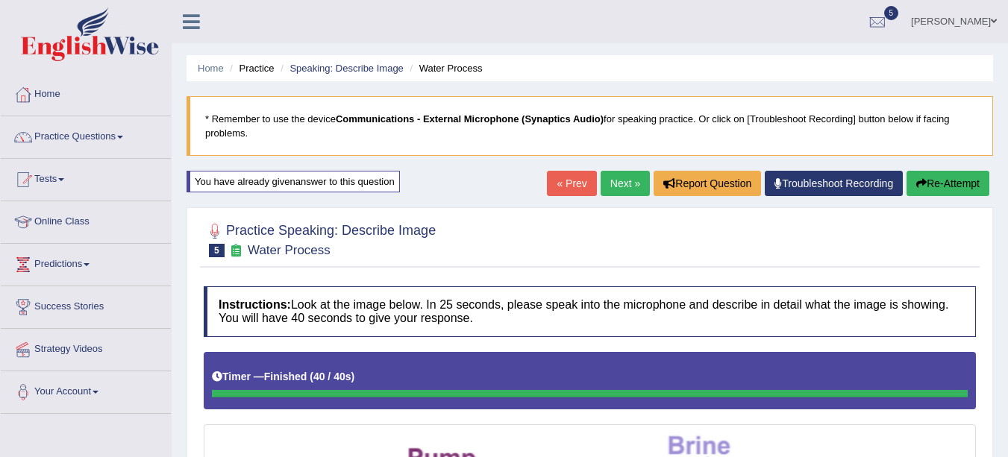
click at [570, 217] on div at bounding box center [590, 239] width 772 height 46
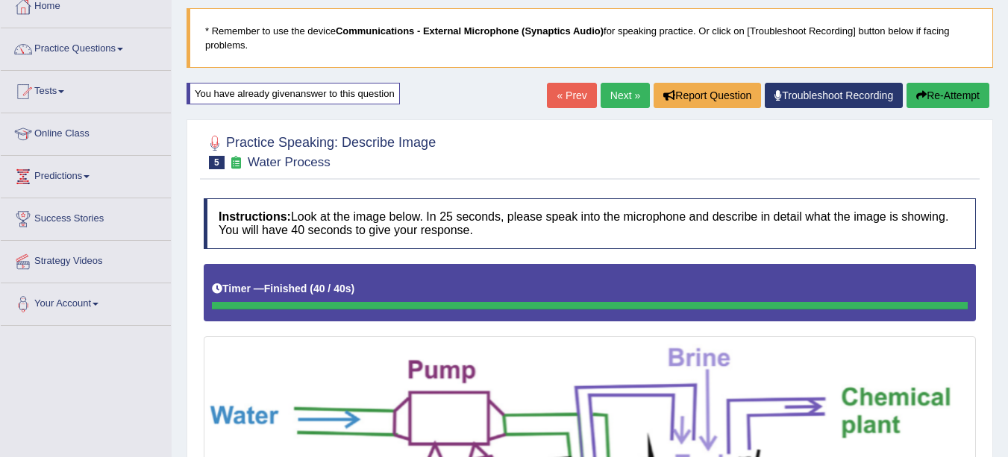
scroll to position [81, 0]
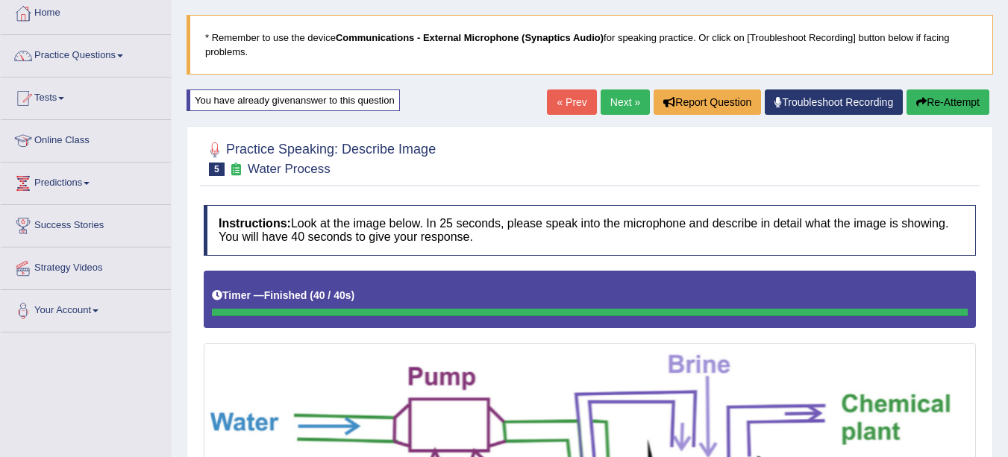
click at [951, 108] on button "Re-Attempt" at bounding box center [948, 102] width 83 height 25
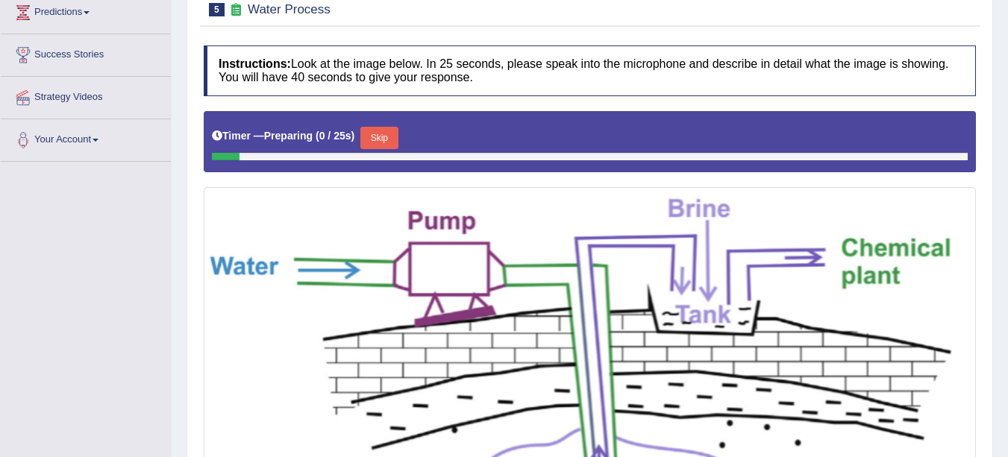
scroll to position [253, 0]
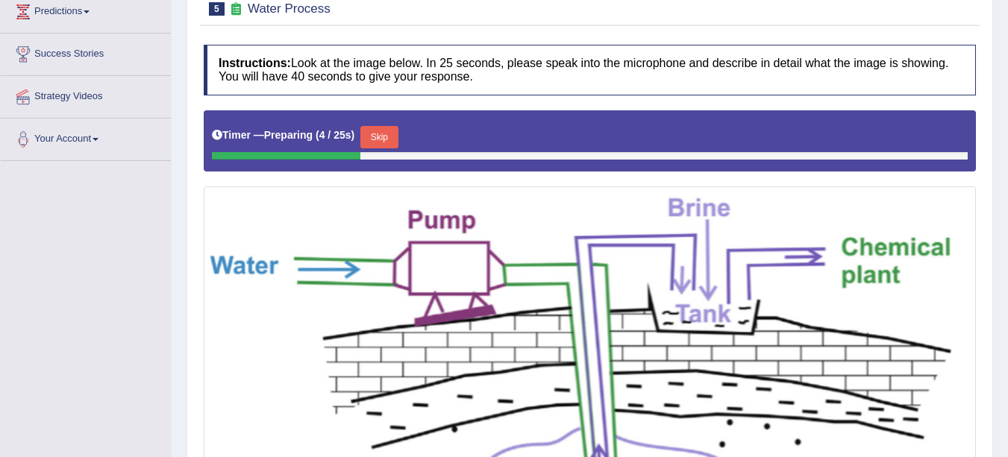
click at [390, 164] on div "Timer — Preparing ( 4 / 25s ) Skip" at bounding box center [590, 140] width 772 height 61
click at [387, 140] on button "Skip" at bounding box center [378, 137] width 37 height 22
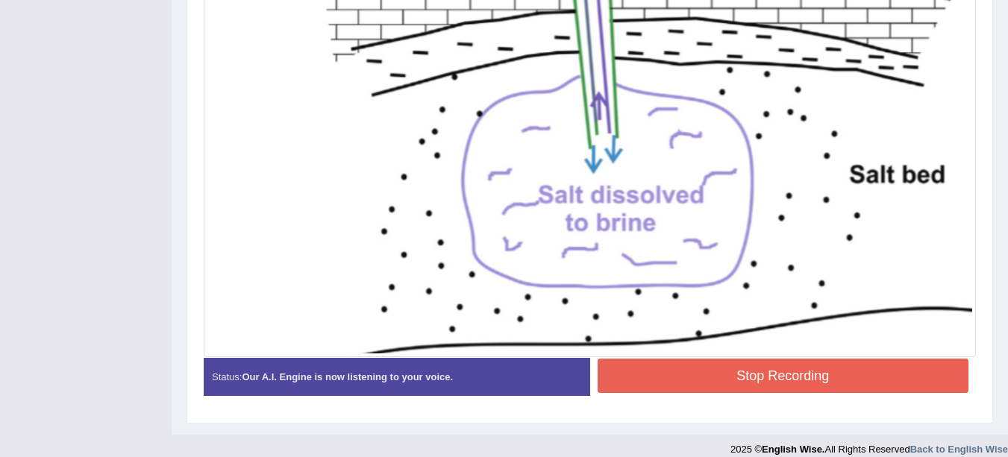
scroll to position [598, 0]
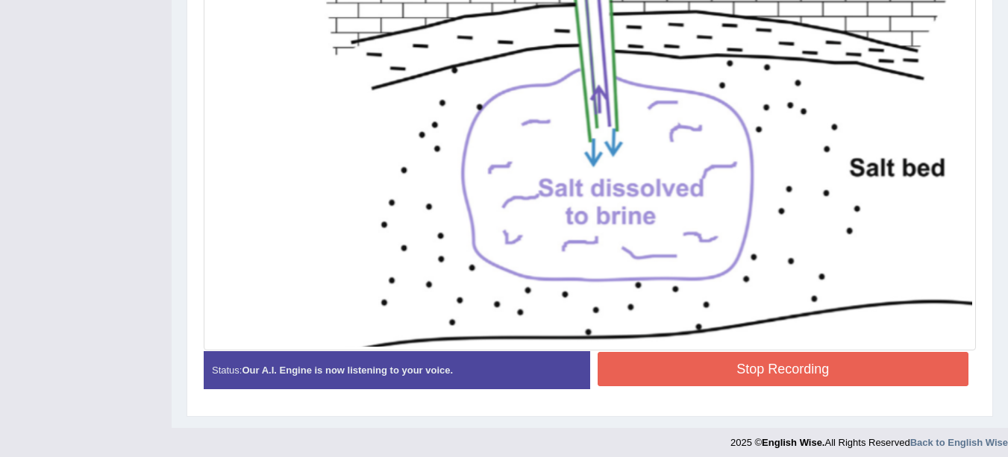
click at [839, 372] on button "Stop Recording" at bounding box center [784, 369] width 372 height 34
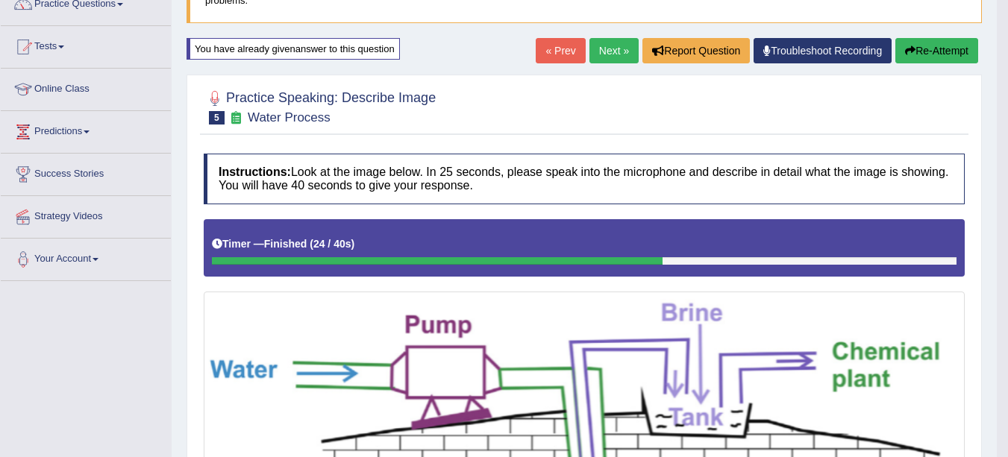
scroll to position [0, 0]
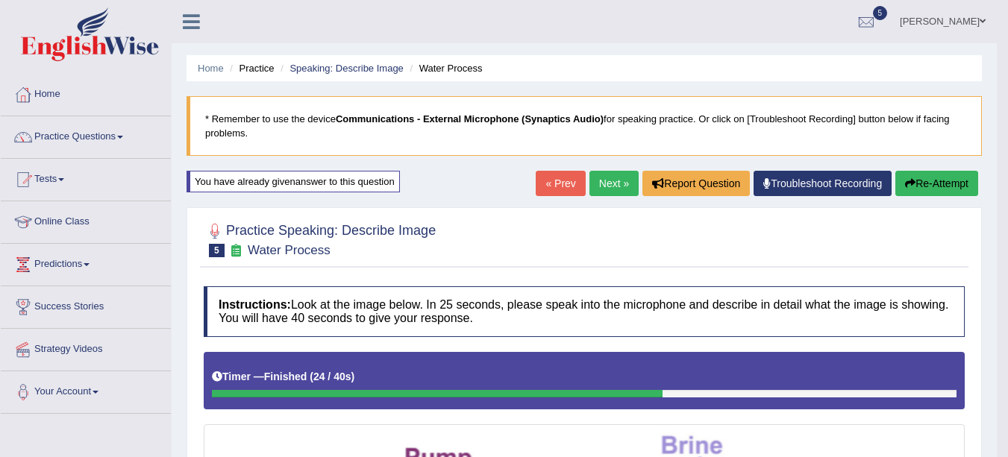
click at [933, 185] on button "Re-Attempt" at bounding box center [936, 183] width 83 height 25
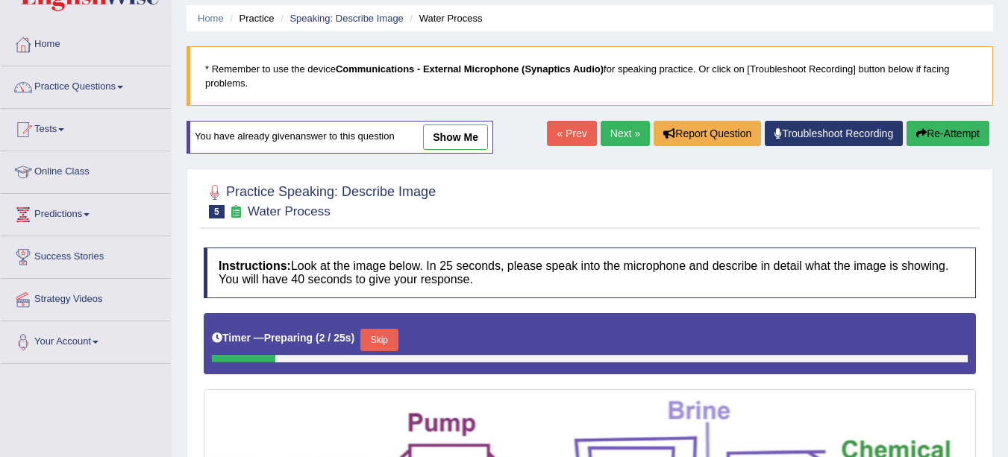
scroll to position [49, 0]
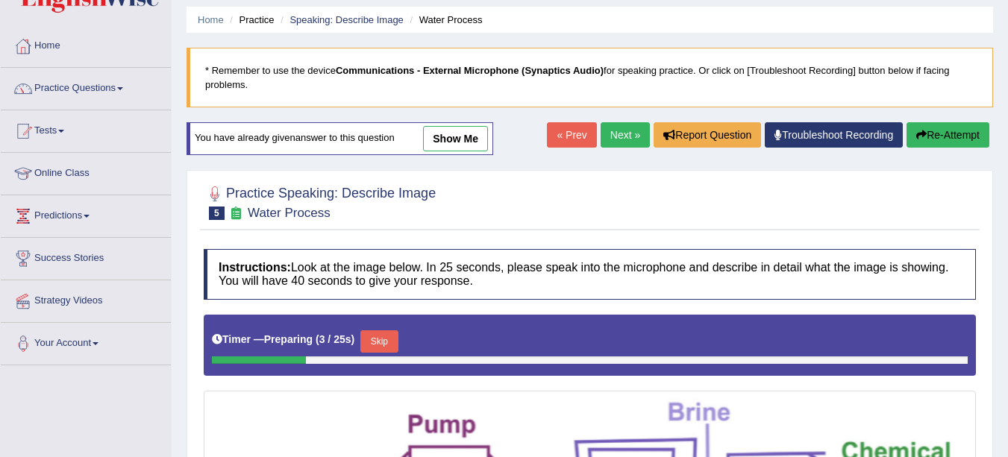
click at [613, 136] on link "Next »" at bounding box center [625, 134] width 49 height 25
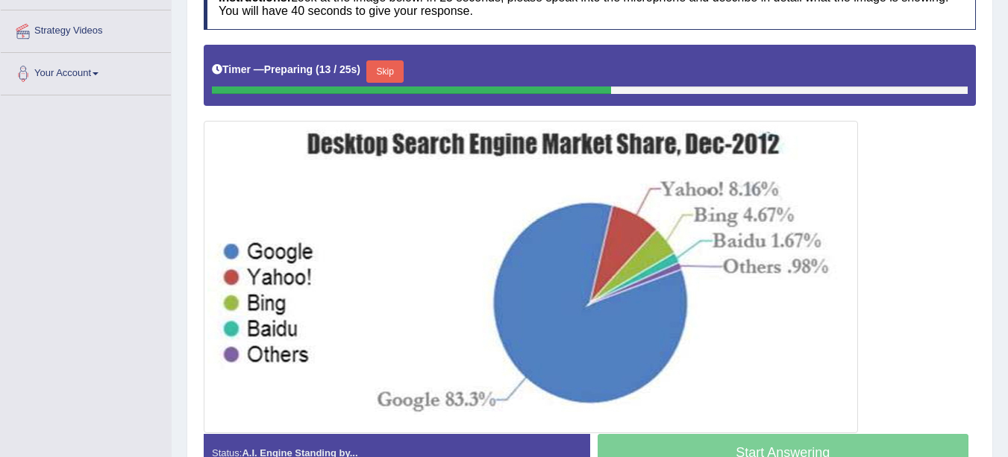
scroll to position [318, 0]
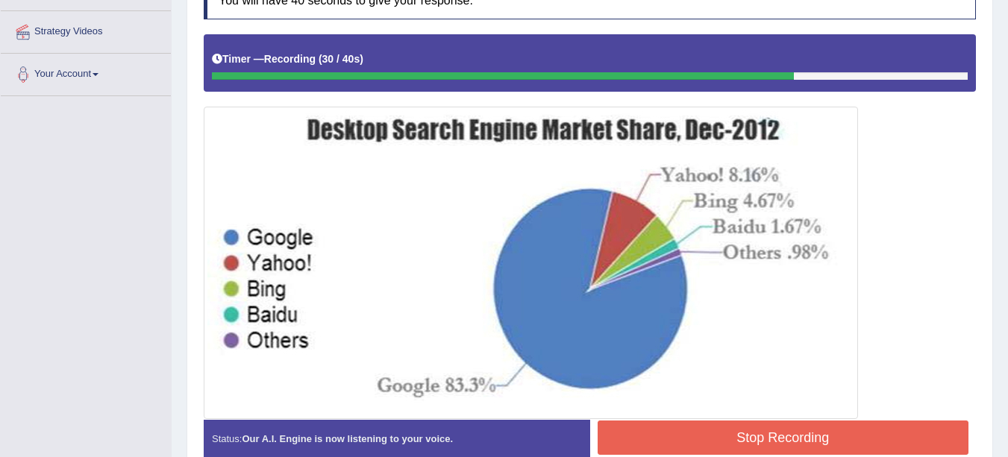
click at [913, 442] on button "Stop Recording" at bounding box center [784, 438] width 372 height 34
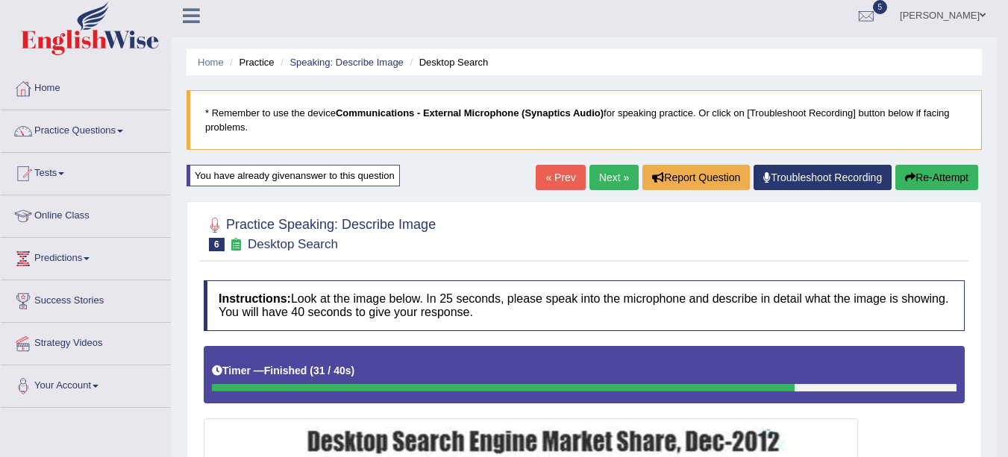
scroll to position [4, 0]
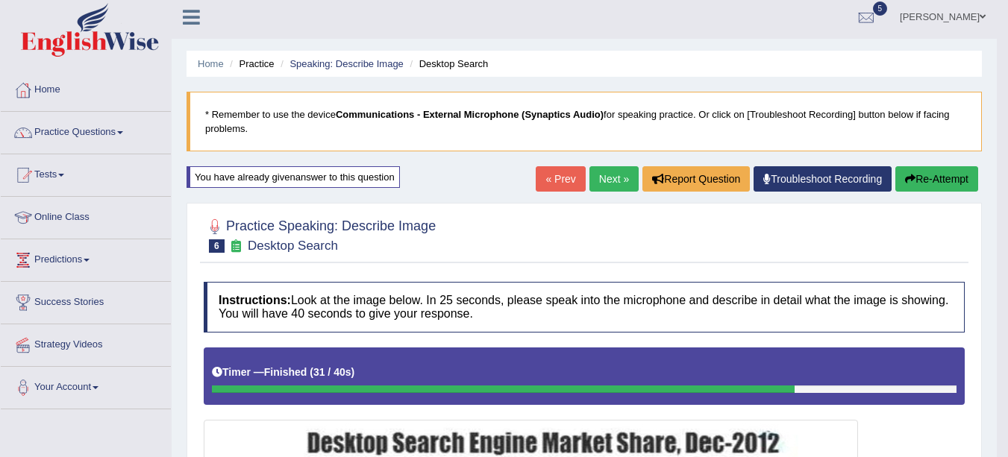
click at [611, 179] on link "Next »" at bounding box center [613, 178] width 49 height 25
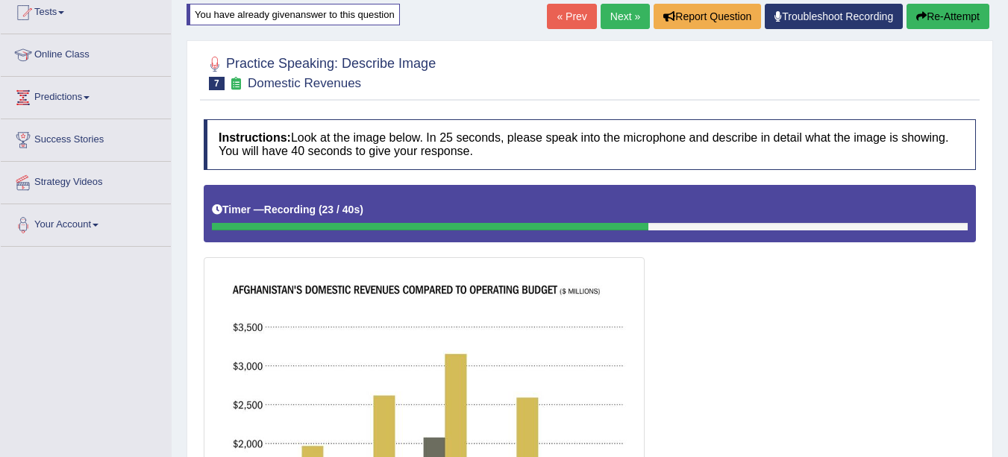
scroll to position [155, 0]
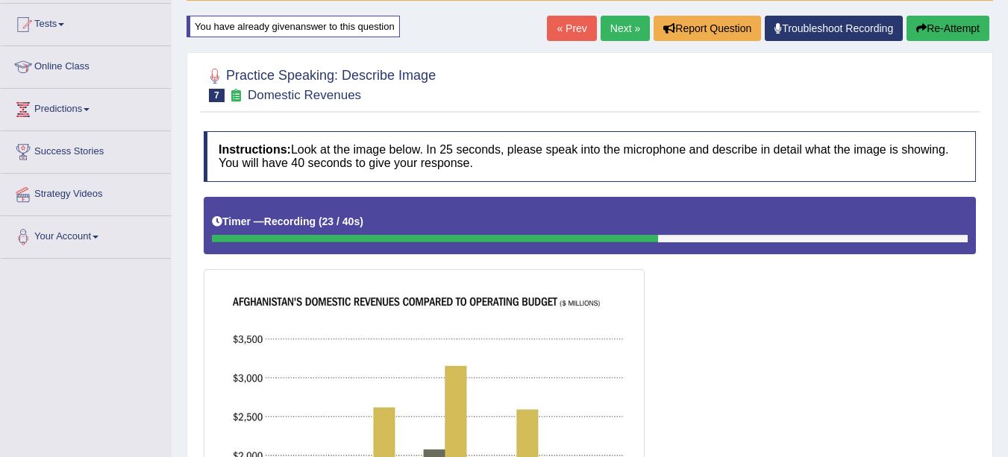
click at [946, 31] on button "Re-Attempt" at bounding box center [948, 28] width 83 height 25
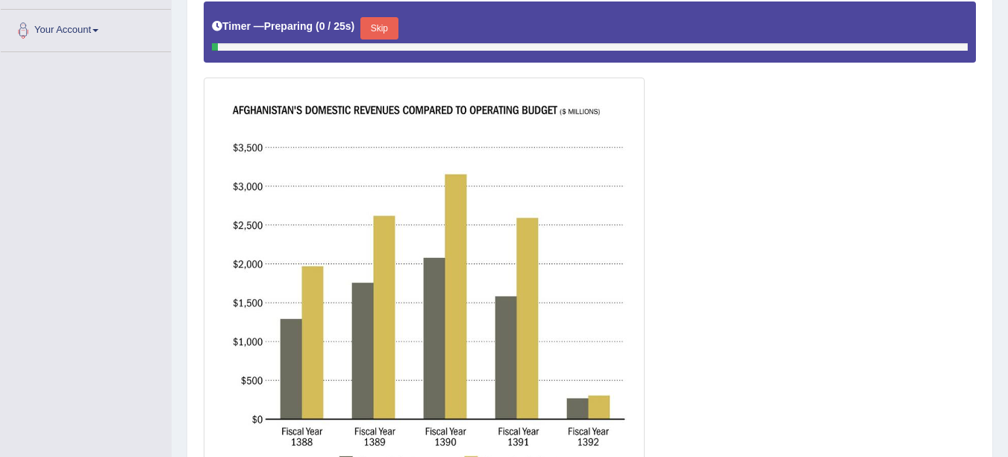
scroll to position [370, 0]
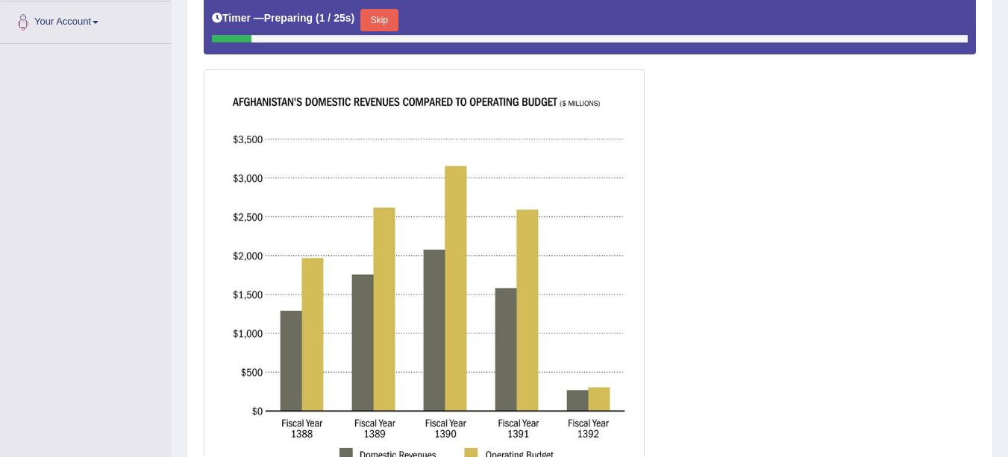
click at [388, 19] on button "Skip" at bounding box center [378, 20] width 37 height 22
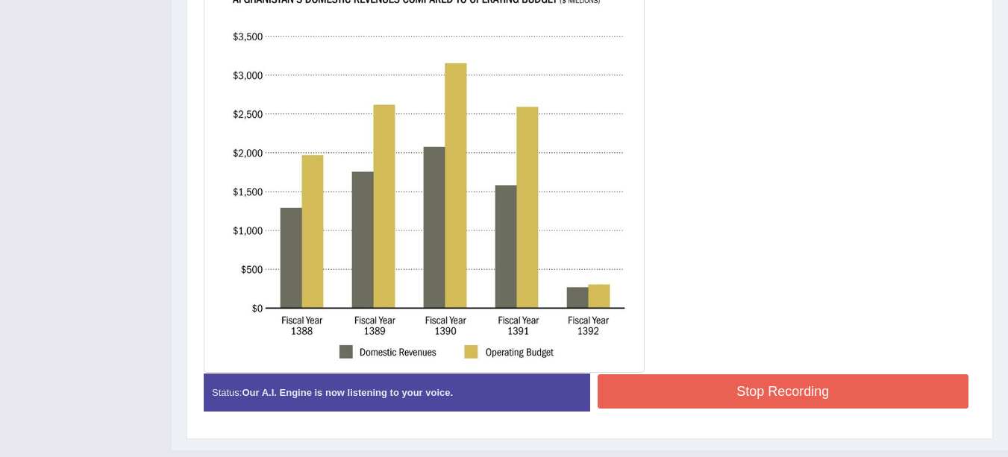
scroll to position [489, 0]
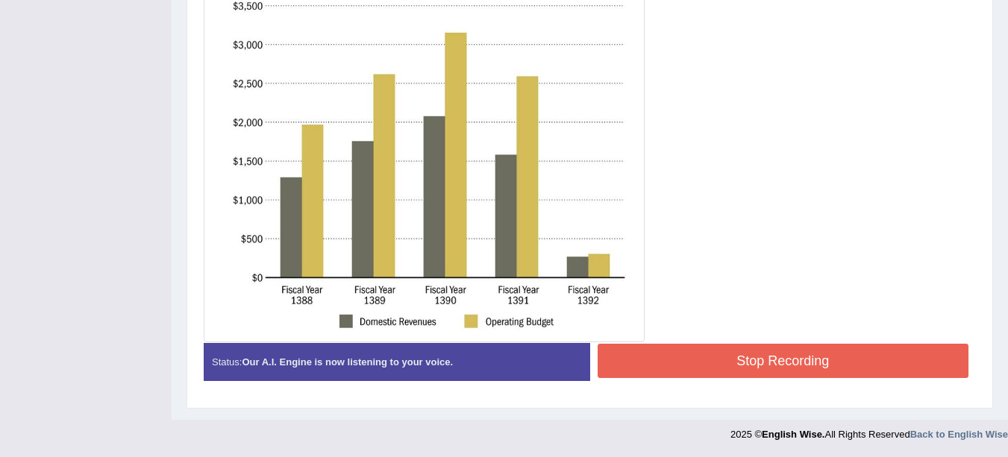
click at [869, 369] on button "Stop Recording" at bounding box center [784, 361] width 372 height 34
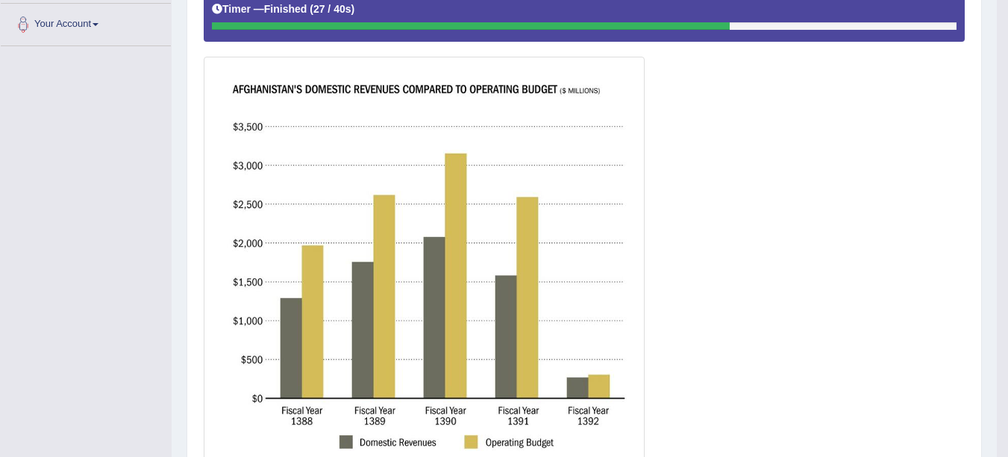
scroll to position [367, 0]
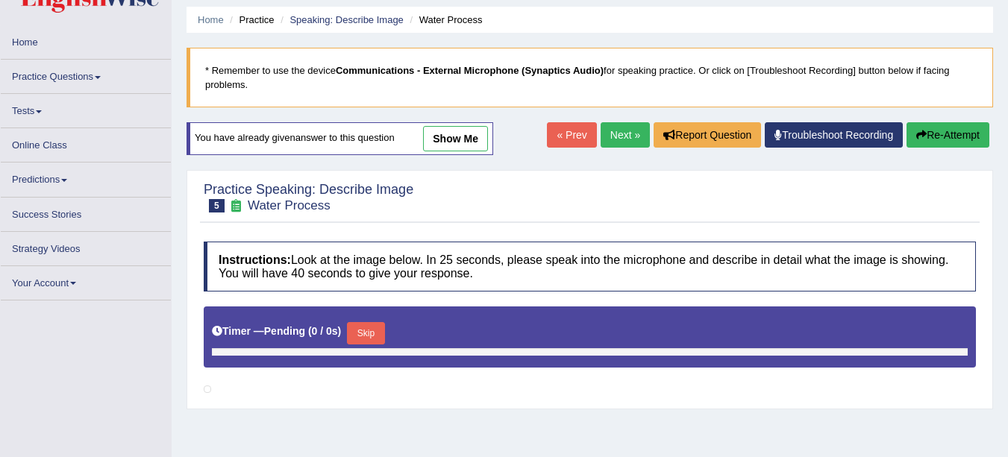
click at [100, 77] on span at bounding box center [98, 77] width 6 height 3
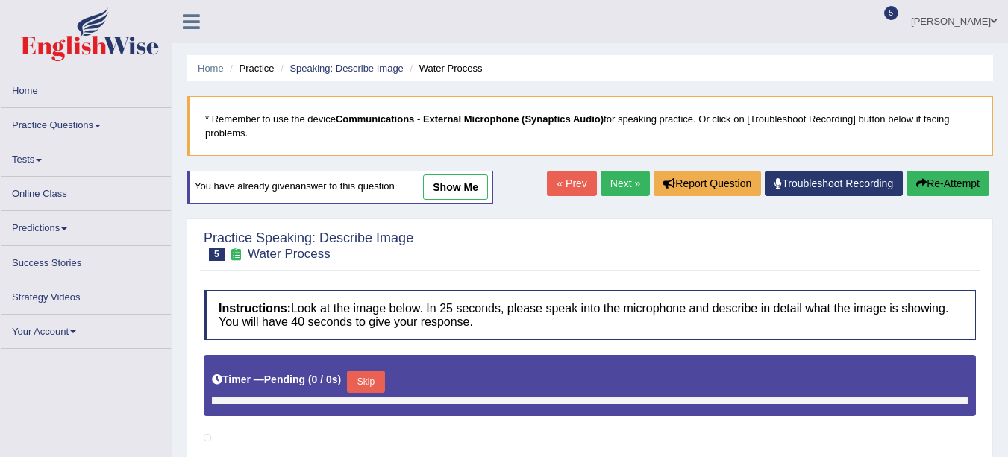
click at [100, 125] on span at bounding box center [98, 126] width 6 height 3
click at [78, 122] on link "Practice Questions" at bounding box center [86, 122] width 170 height 29
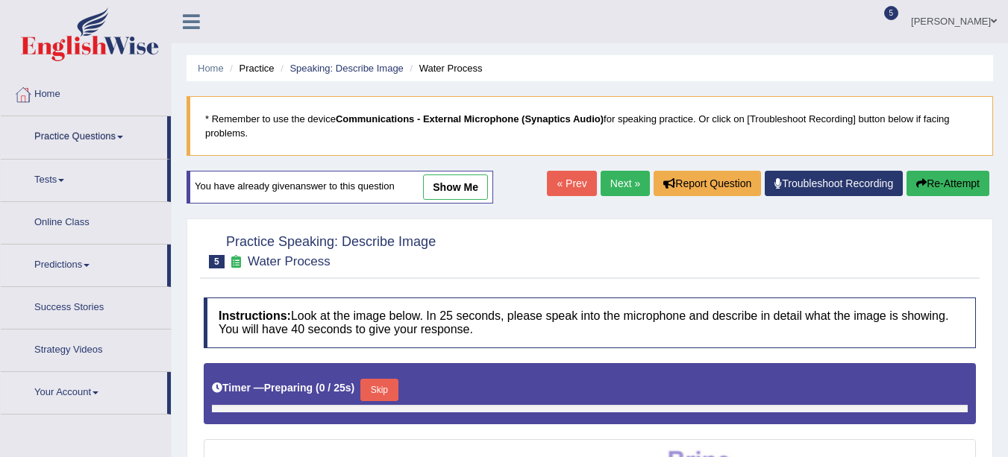
scroll to position [49, 0]
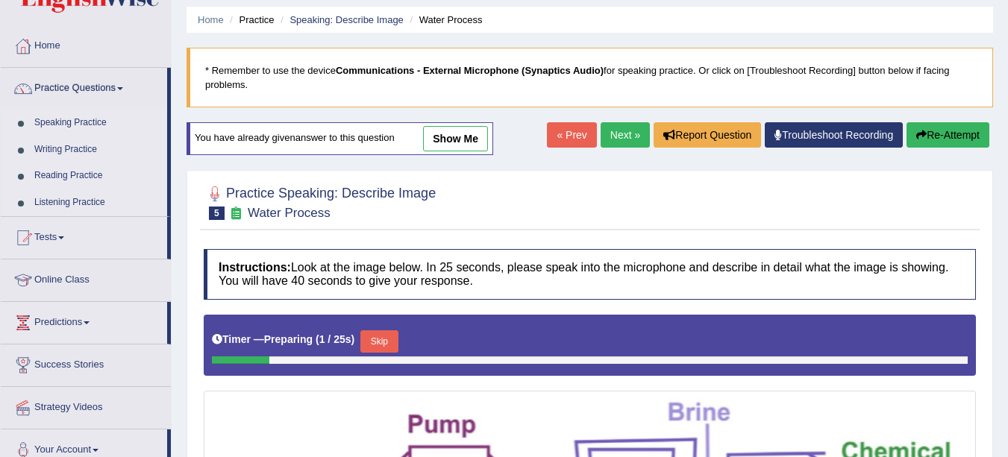
click at [72, 122] on link "Speaking Practice" at bounding box center [98, 123] width 140 height 27
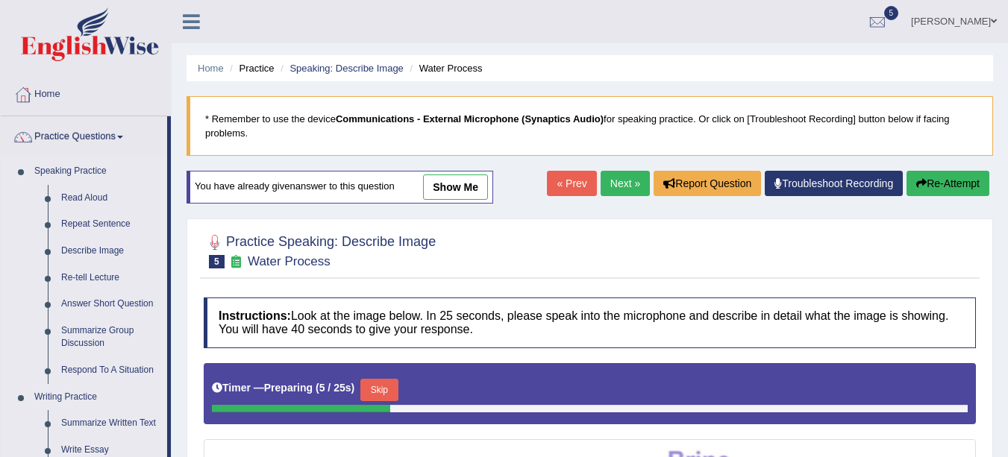
click at [83, 281] on link "Re-tell Lecture" at bounding box center [110, 278] width 113 height 27
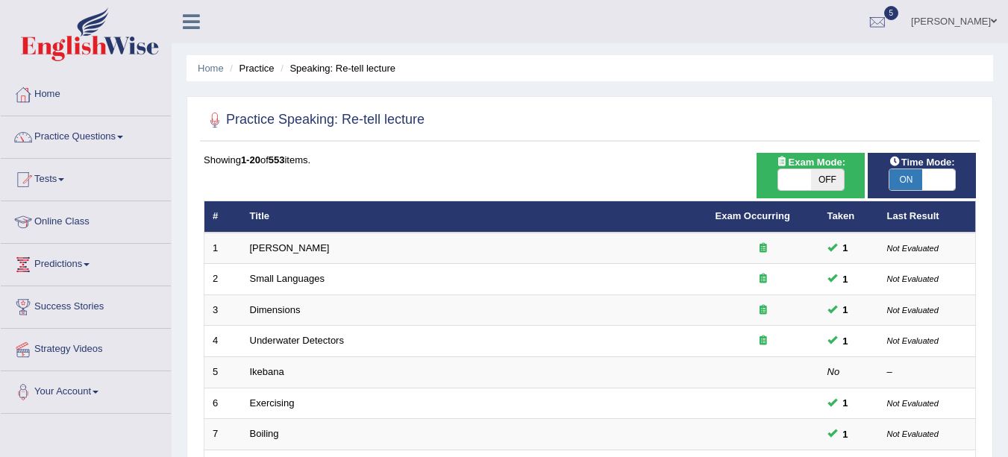
click at [301, 252] on link "[PERSON_NAME]" at bounding box center [290, 248] width 80 height 11
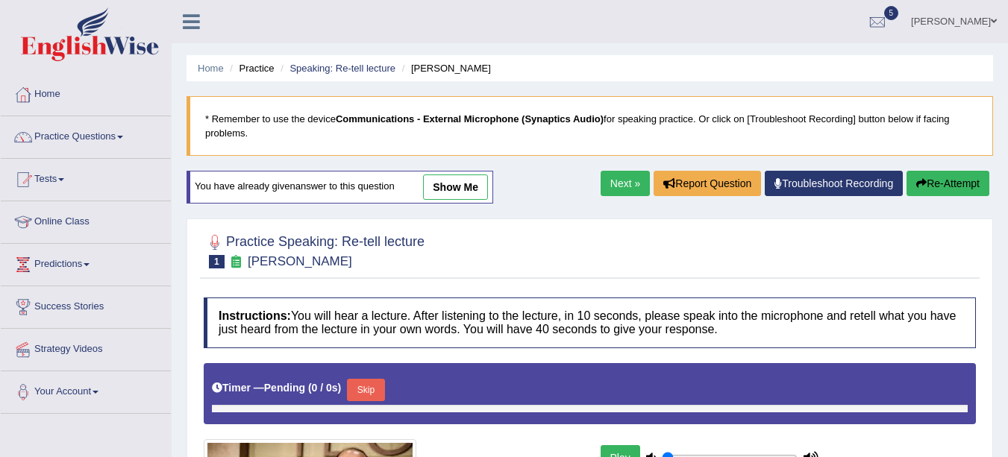
type input "0.1"
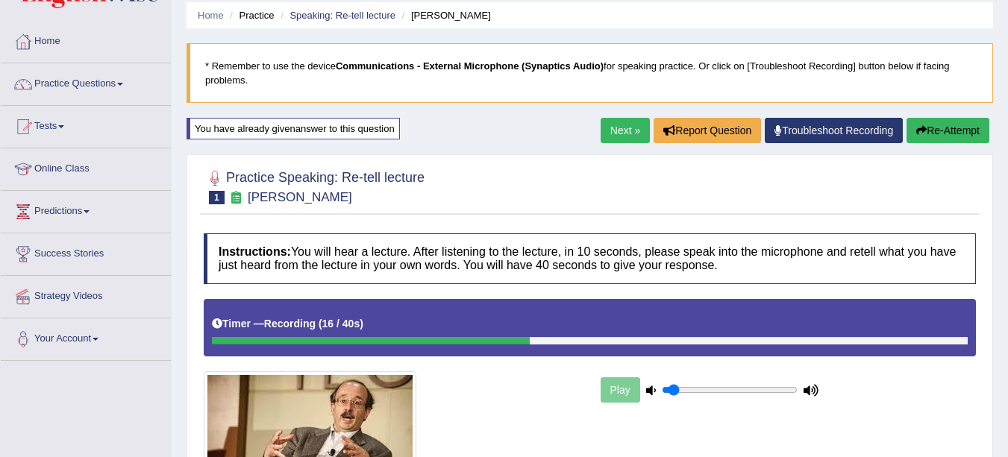
scroll to position [49, 0]
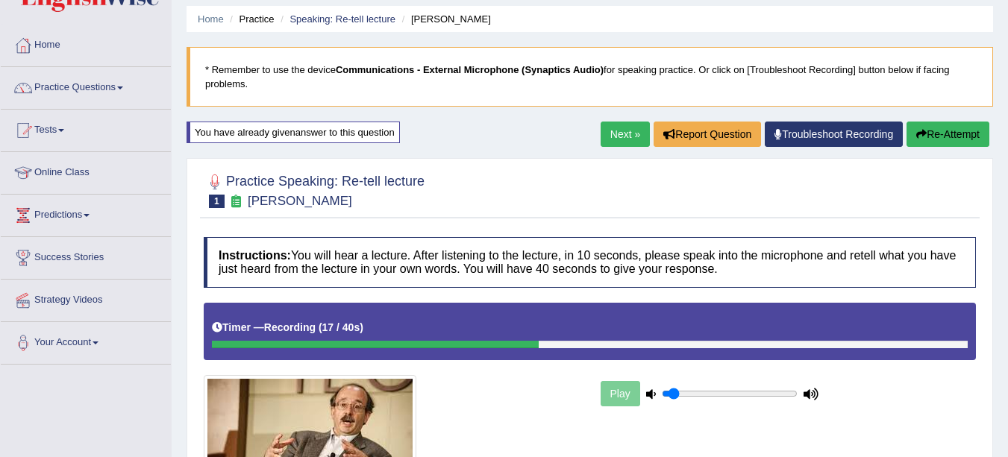
click at [123, 88] on span at bounding box center [120, 88] width 6 height 3
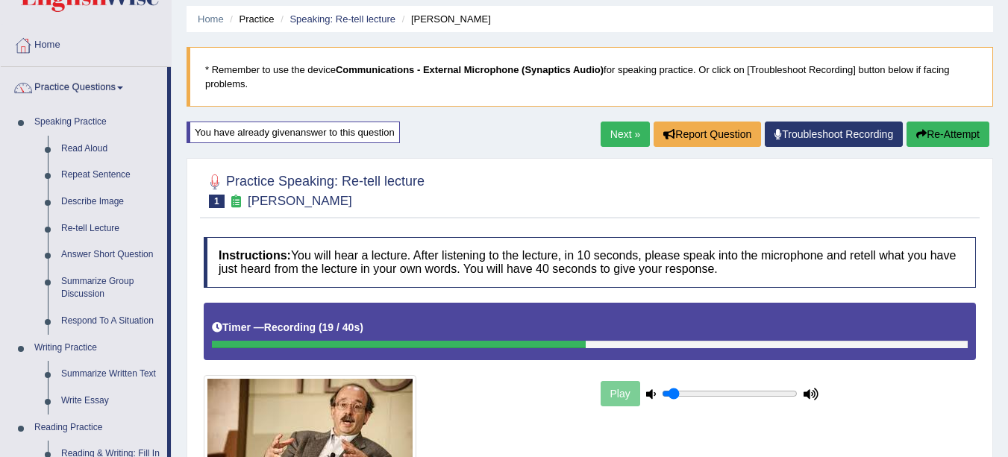
click at [87, 254] on link "Answer Short Question" at bounding box center [110, 255] width 113 height 27
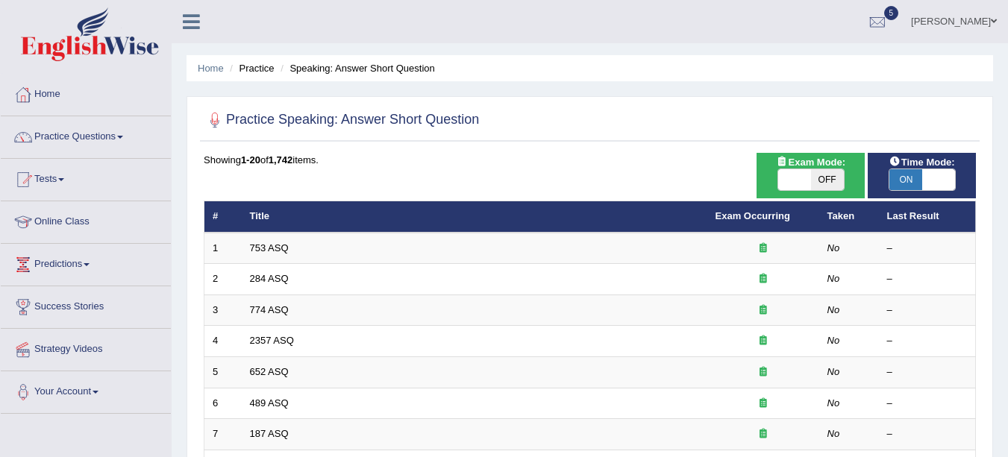
click at [267, 251] on link "753 ASQ" at bounding box center [269, 248] width 39 height 11
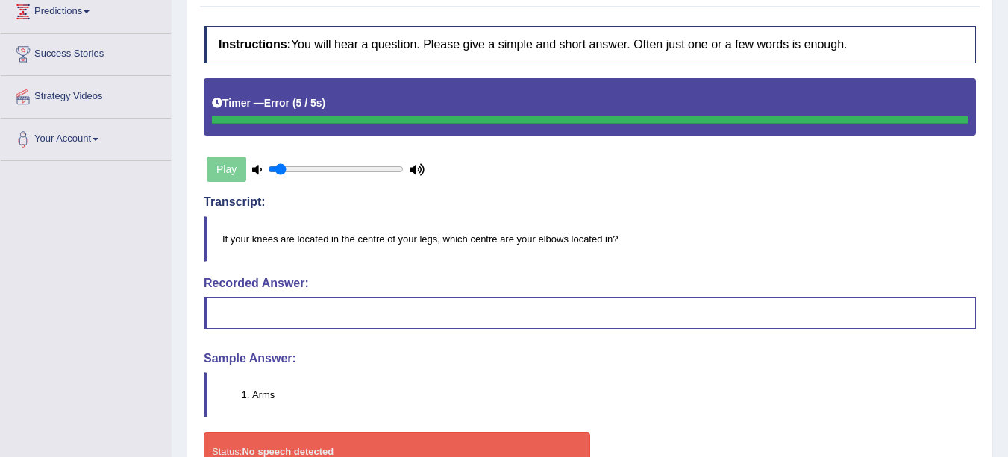
scroll to position [254, 0]
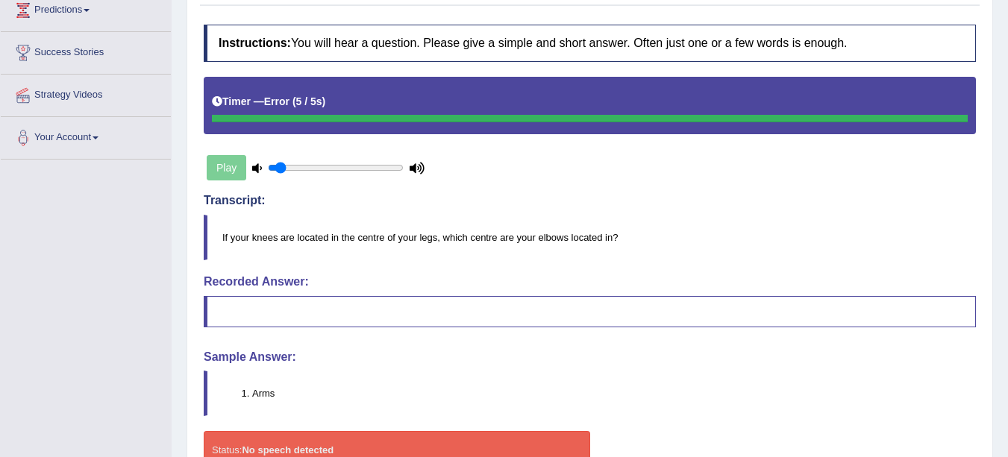
click at [234, 169] on div "Play" at bounding box center [316, 167] width 224 height 37
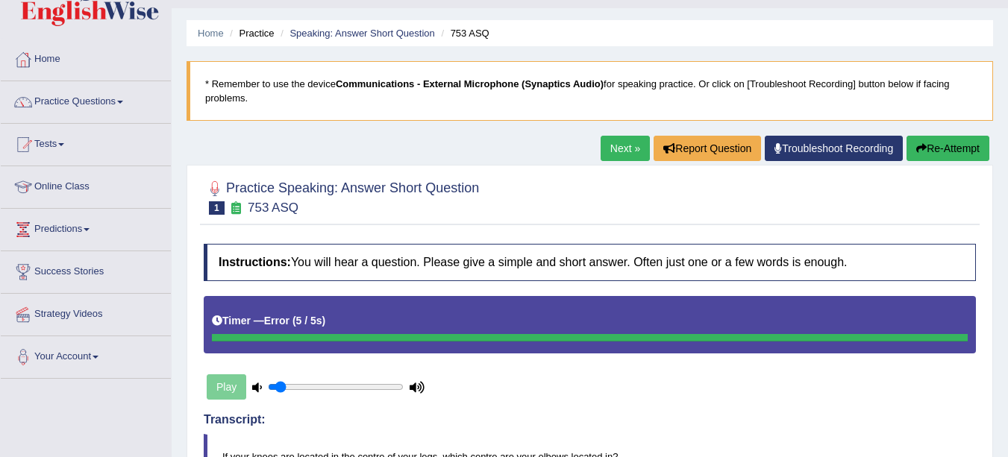
scroll to position [37, 0]
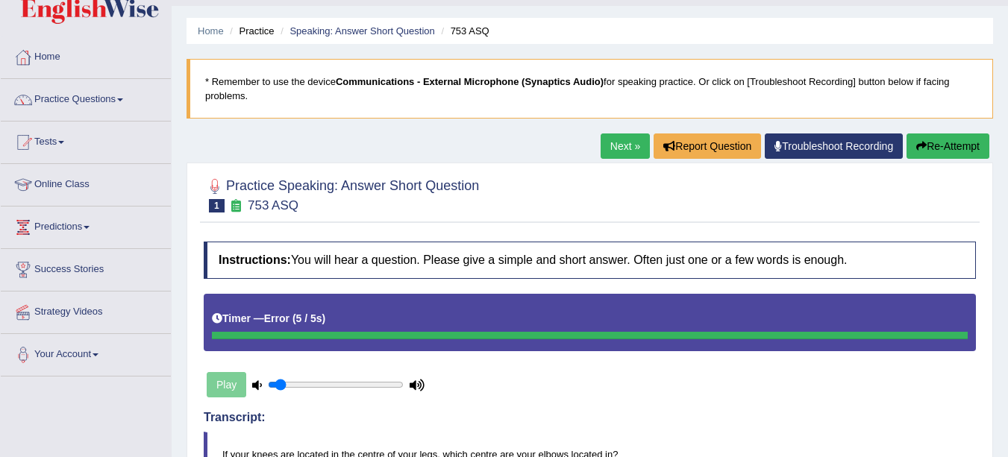
click at [624, 148] on link "Next »" at bounding box center [625, 146] width 49 height 25
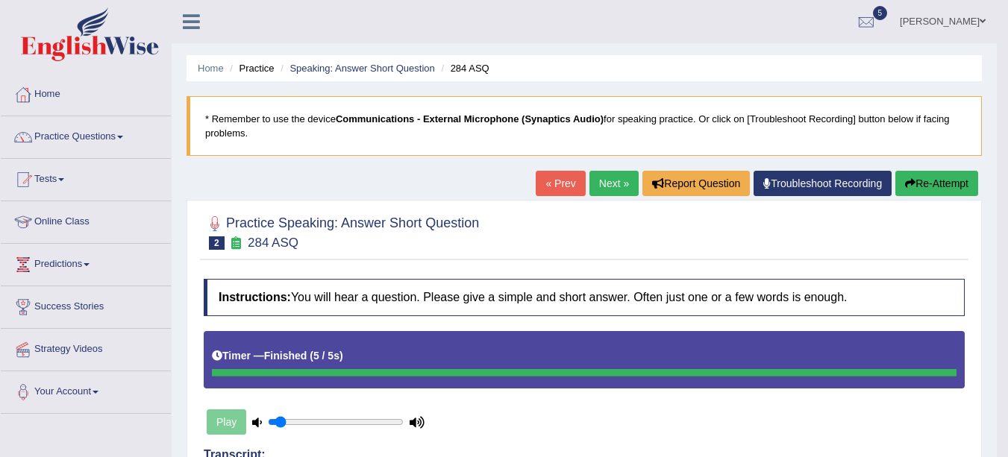
click at [123, 137] on span at bounding box center [120, 137] width 6 height 3
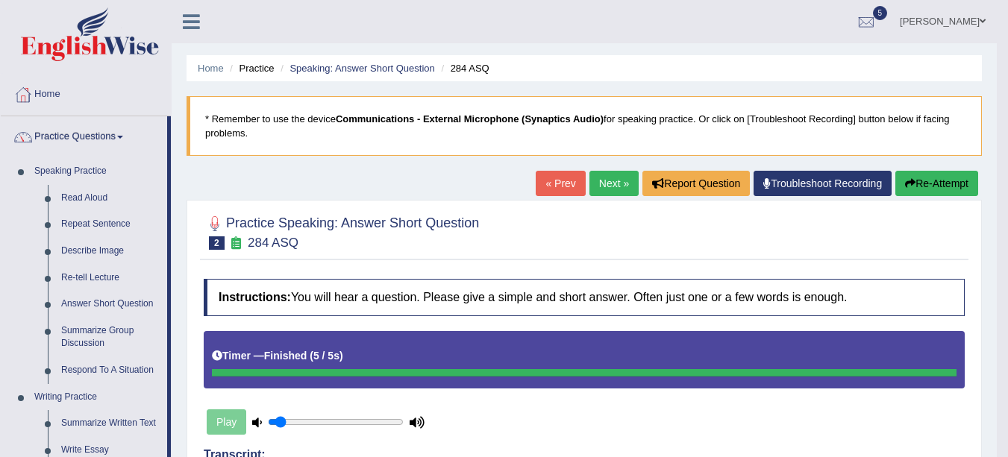
click at [77, 373] on link "Respond To A Situation" at bounding box center [110, 370] width 113 height 27
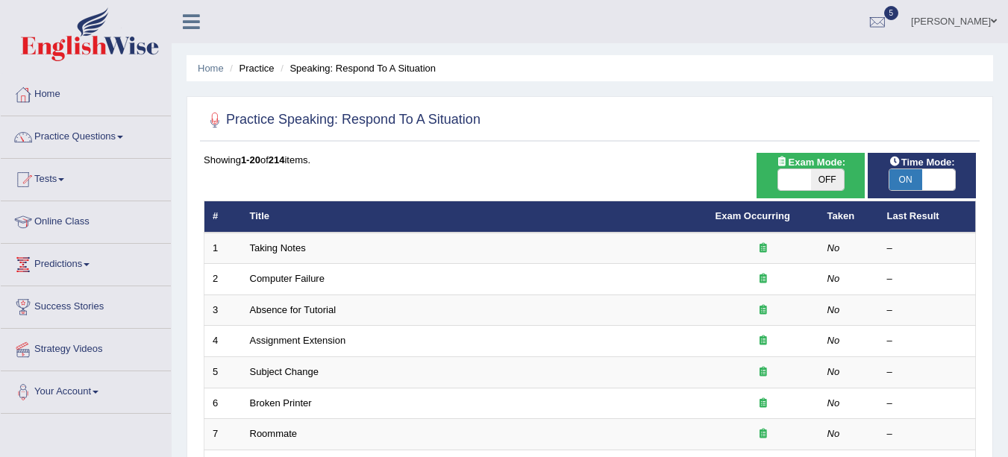
click at [266, 252] on link "Taking Notes" at bounding box center [278, 248] width 56 height 11
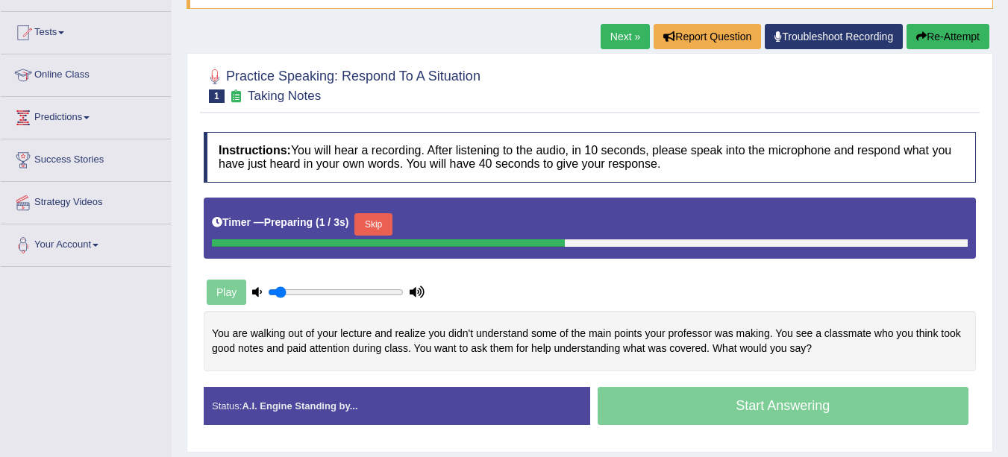
scroll to position [148, 0]
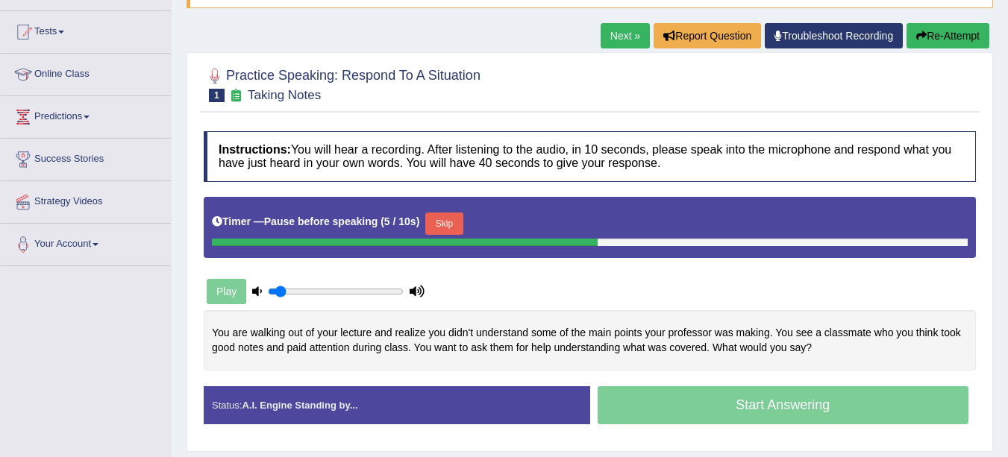
click at [452, 241] on div at bounding box center [405, 242] width 386 height 7
click at [442, 229] on button "Skip" at bounding box center [443, 224] width 37 height 22
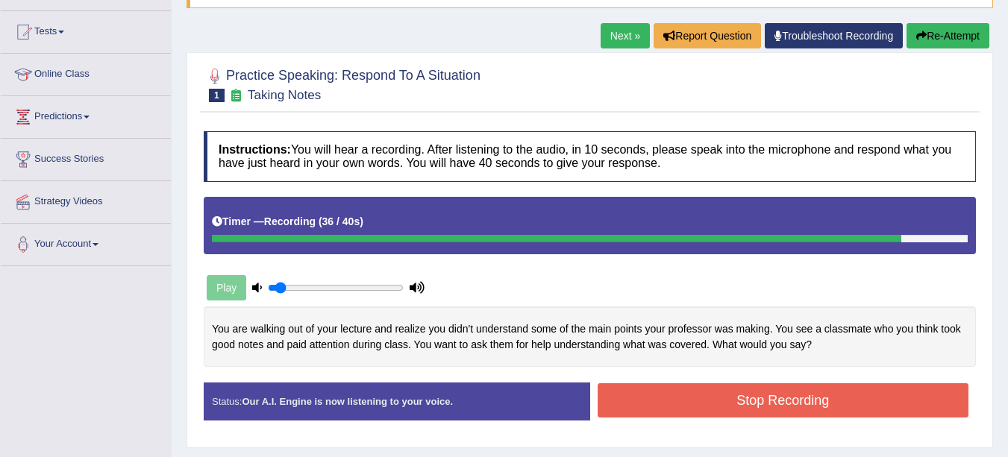
click at [894, 400] on button "Stop Recording" at bounding box center [784, 401] width 372 height 34
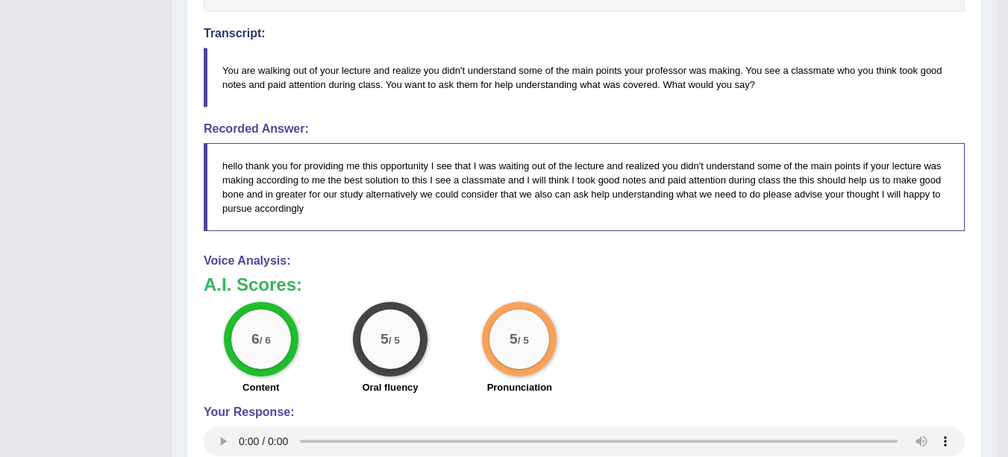
scroll to position [504, 0]
